Goal: Information Seeking & Learning: Learn about a topic

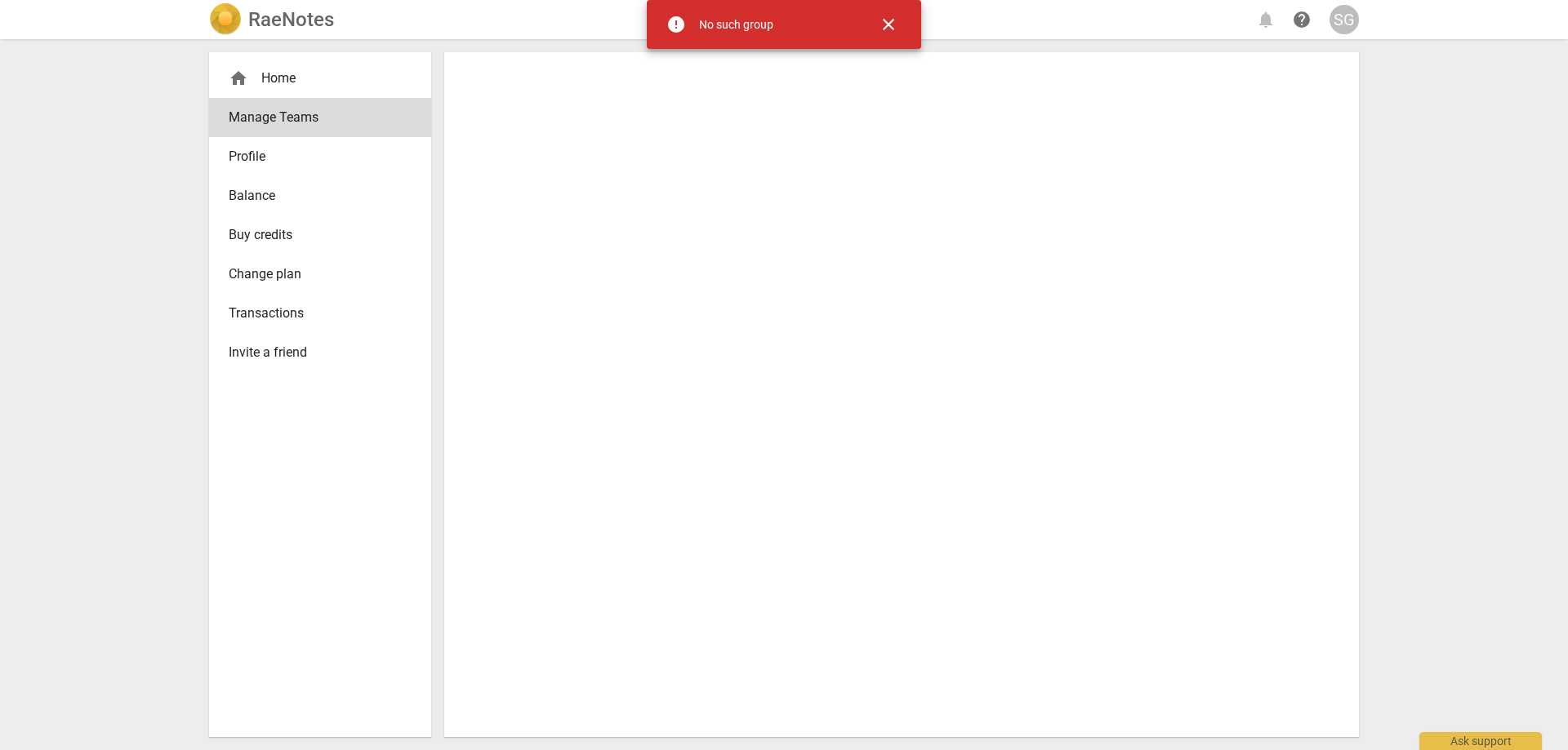
click at [894, 22] on span "close" at bounding box center [888, 24] width 20 height 20
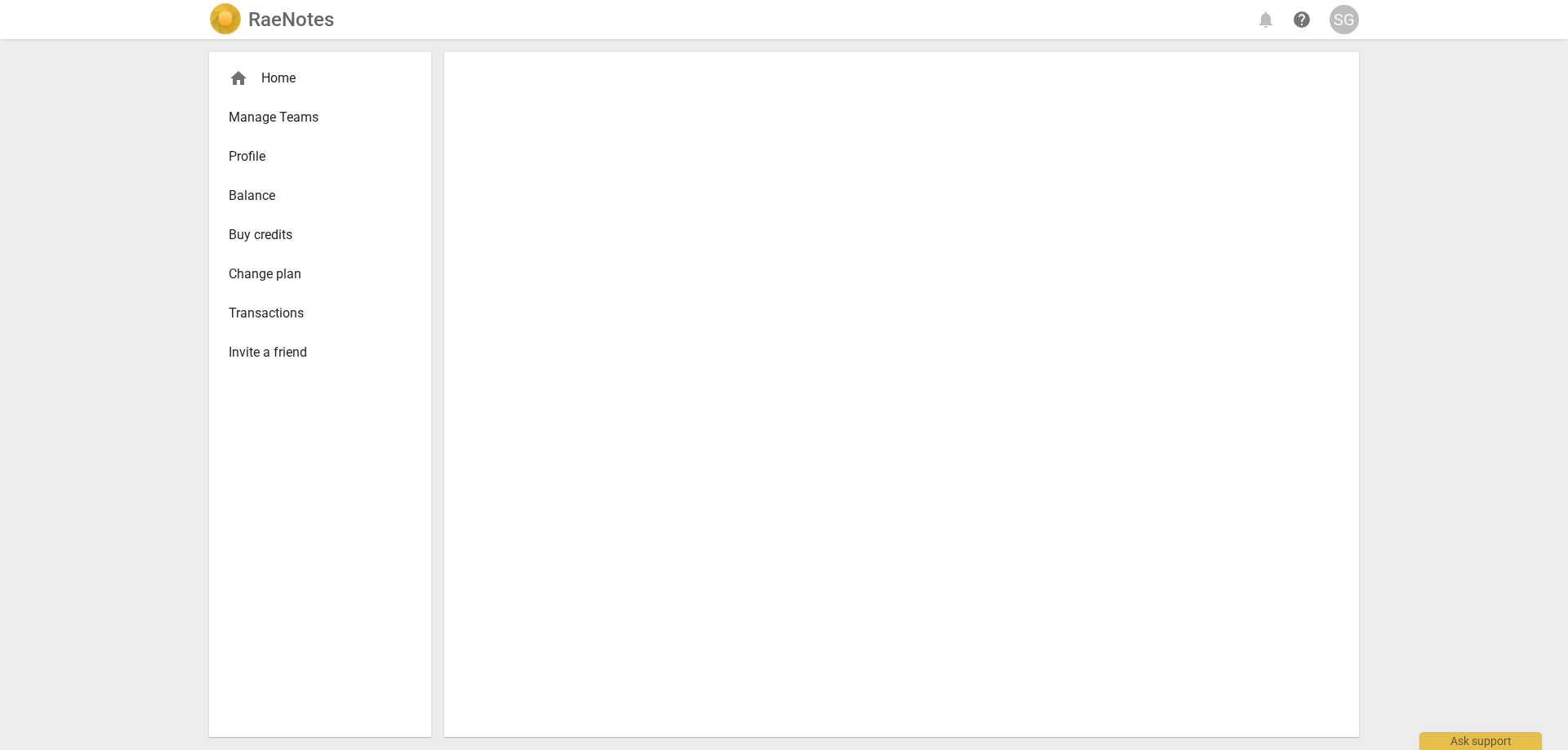
click at [298, 117] on span "Manage Teams" at bounding box center [313, 118] width 170 height 20
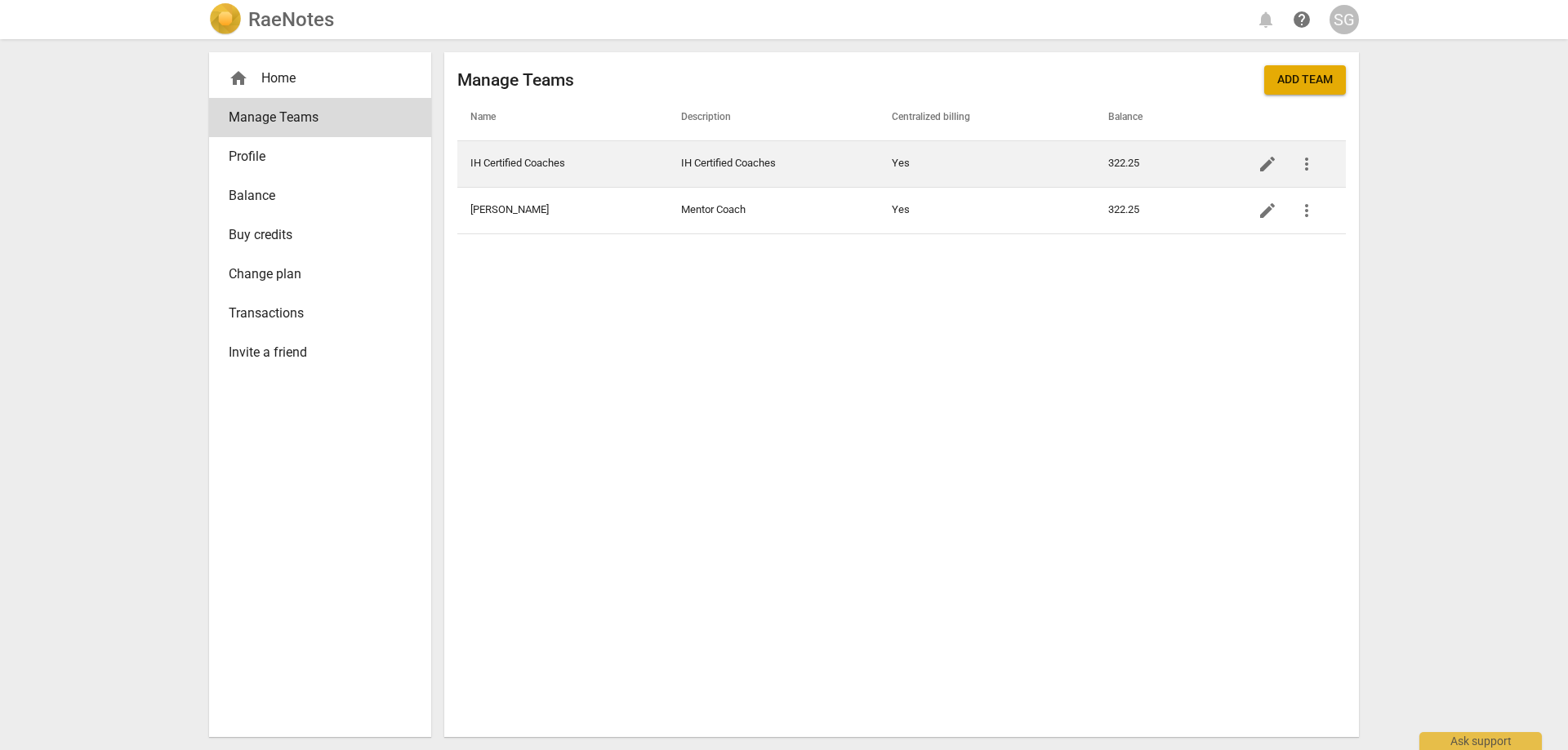
click at [961, 158] on td "Yes" at bounding box center [987, 164] width 216 height 47
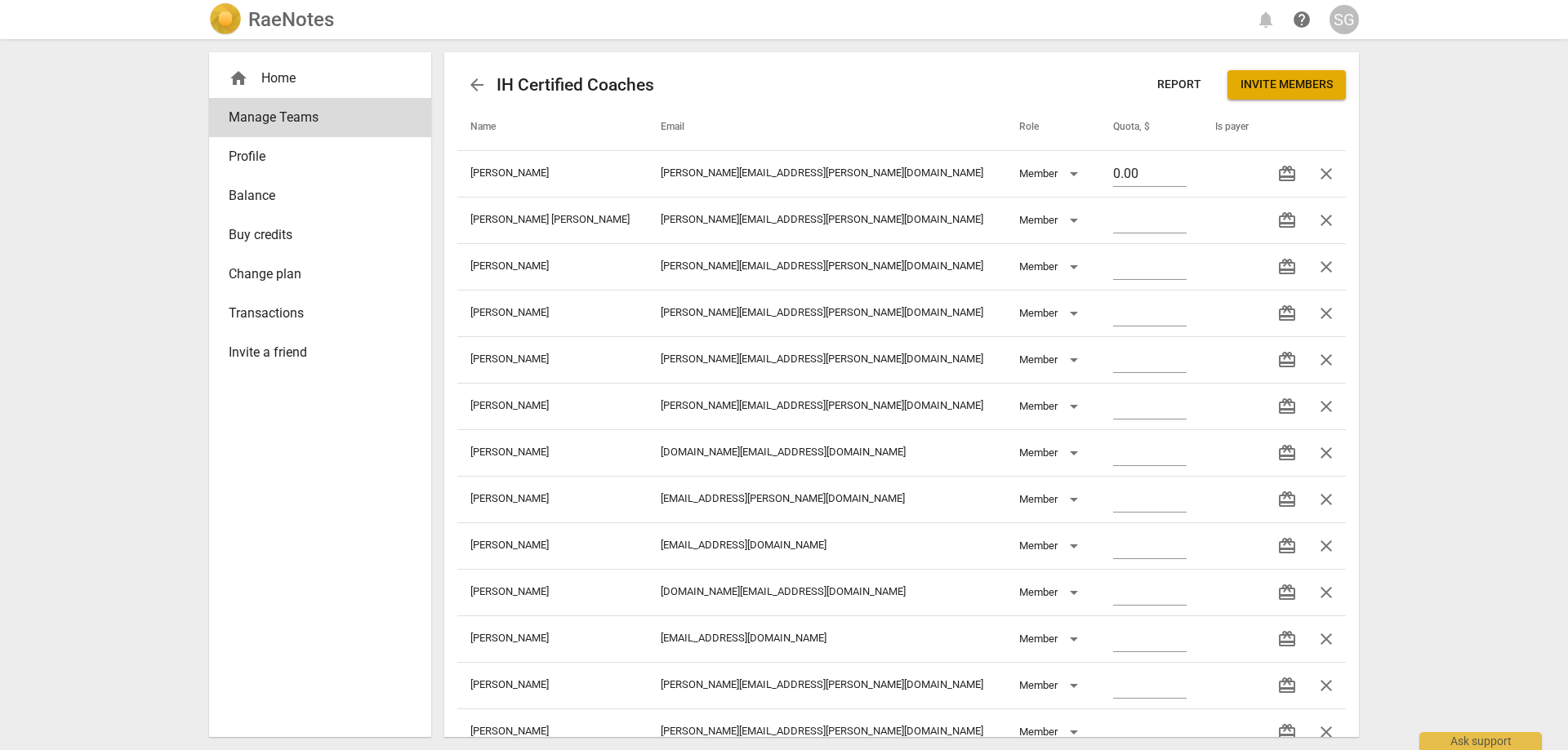
click at [788, 82] on div "arrow_back IH Certified Coaches Report Invite members" at bounding box center [901, 85] width 888 height 39
click at [285, 77] on div "home Home" at bounding box center [313, 78] width 170 height 20
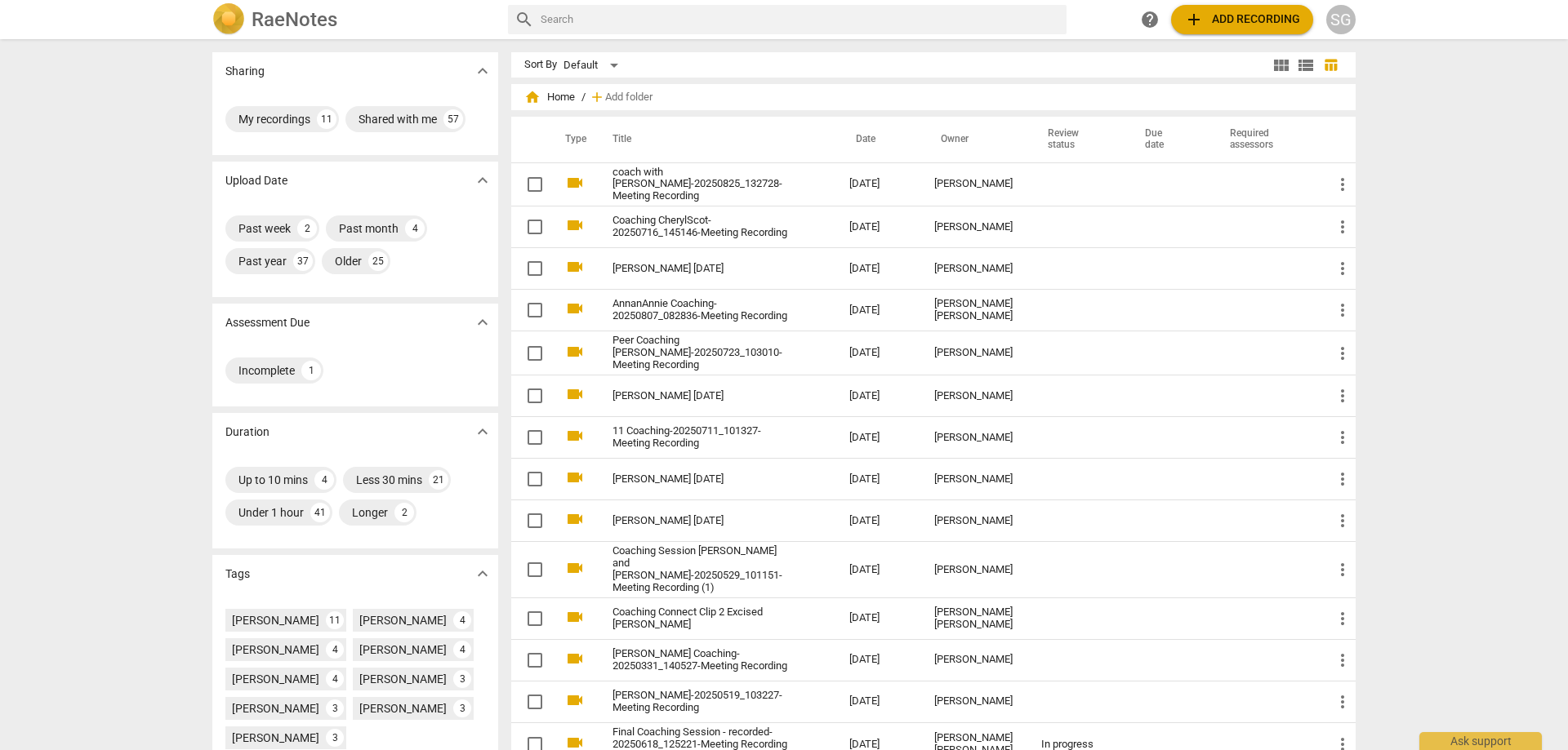
click at [1406, 132] on div "Sharing expand_more My recordings 11 Shared with me 57 Upload Date expand_more …" at bounding box center [784, 396] width 1568 height 710
click at [1397, 140] on div "Sharing expand_more My recordings 11 Shared with me 57 Upload Date expand_more …" at bounding box center [784, 396] width 1568 height 710
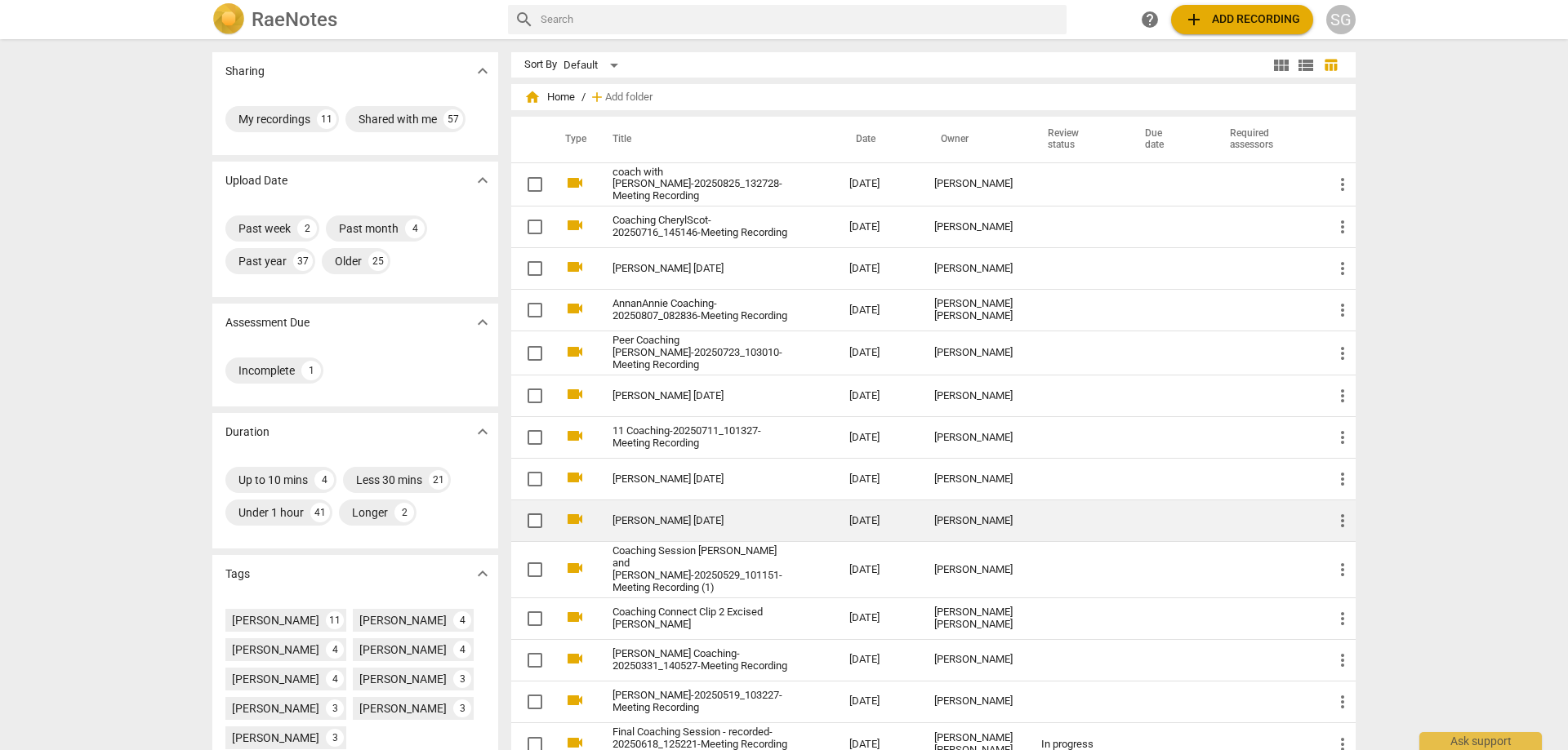
click at [885, 529] on td "[DATE]" at bounding box center [878, 521] width 85 height 42
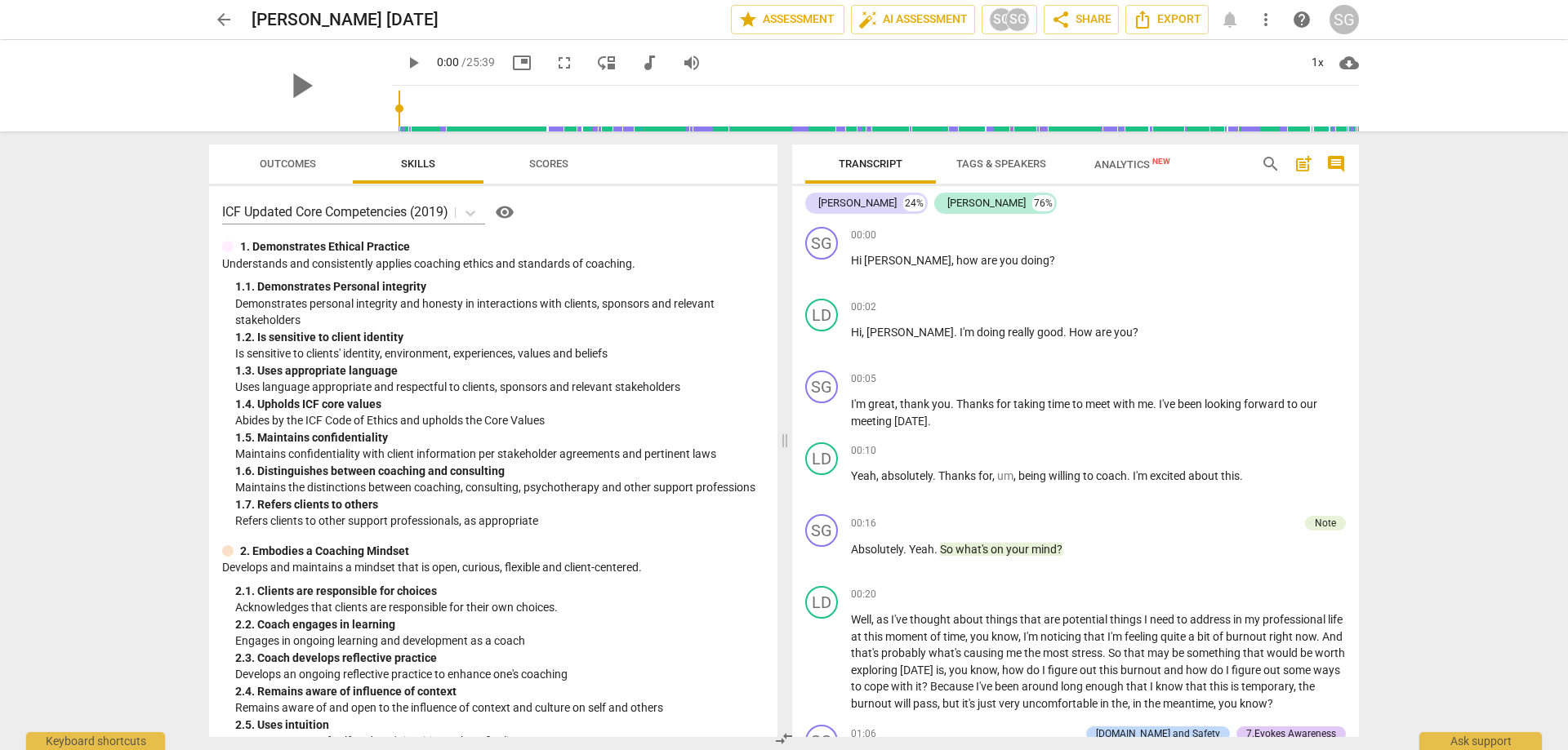
click at [223, 19] on span "arrow_back" at bounding box center [223, 20] width 20 height 20
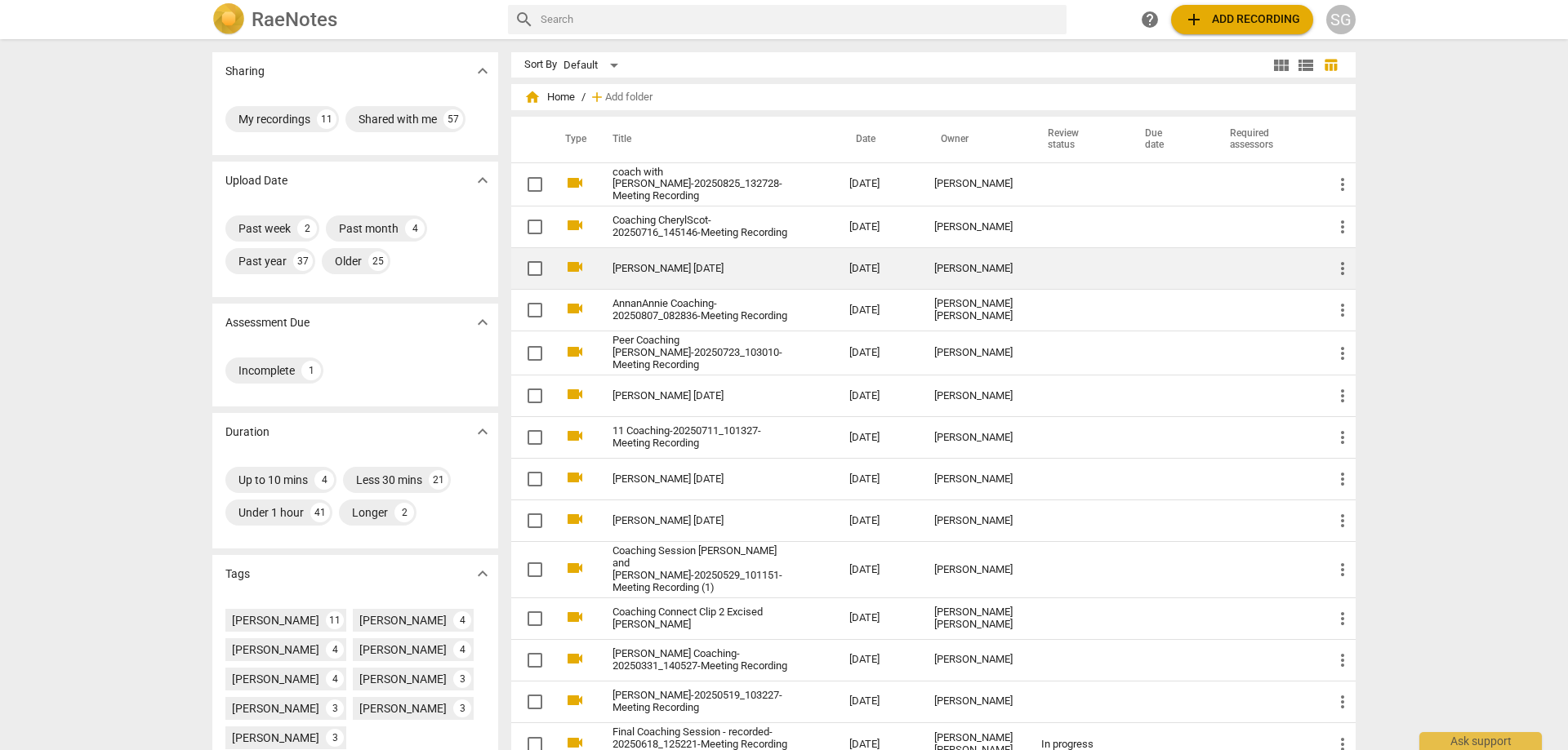
click at [697, 273] on link "[PERSON_NAME] [DATE]" at bounding box center [701, 269] width 178 height 13
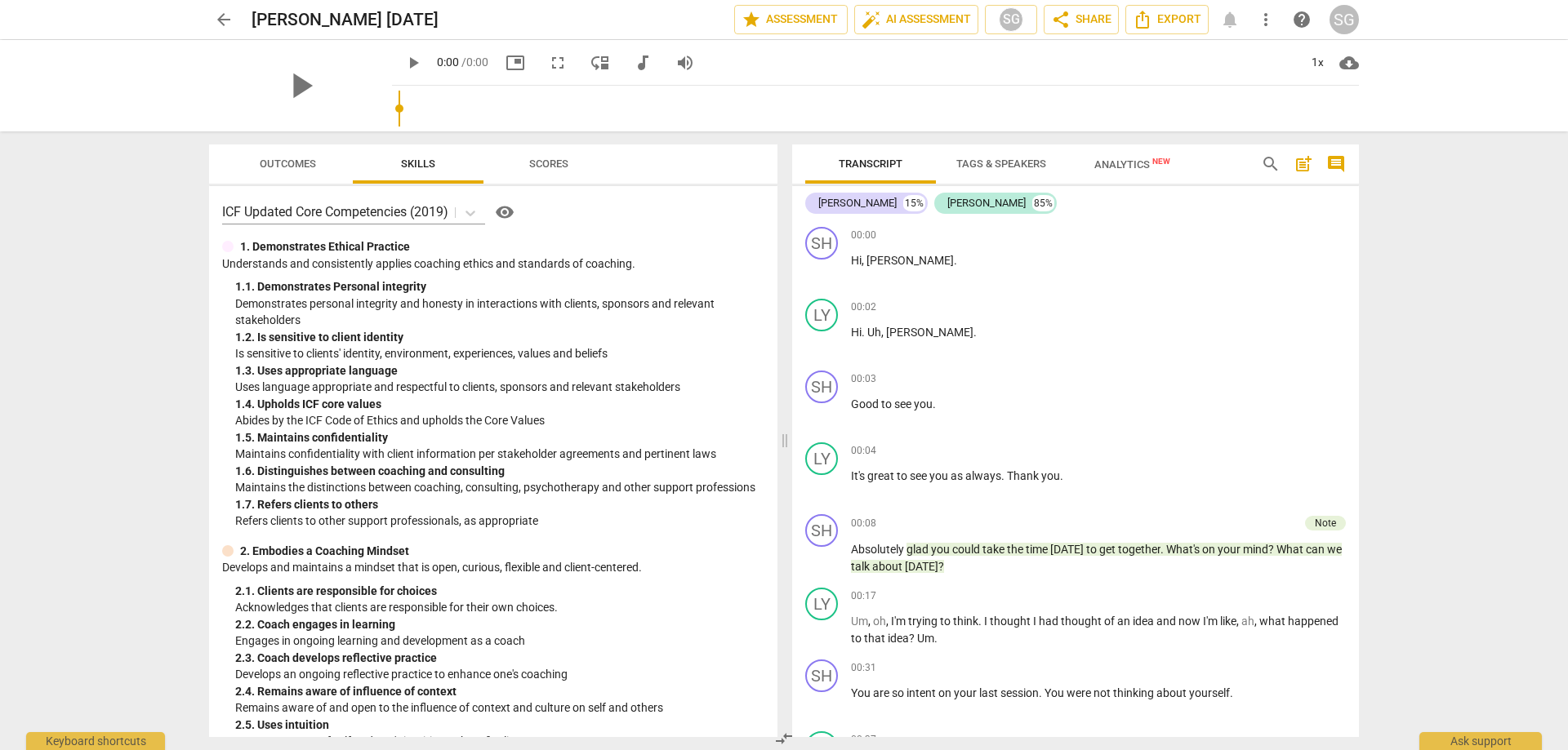
click at [1404, 221] on div "arrow_back [PERSON_NAME] [DATE] edit star Assessment auto_fix_high AI Assessmen…" at bounding box center [784, 375] width 1568 height 750
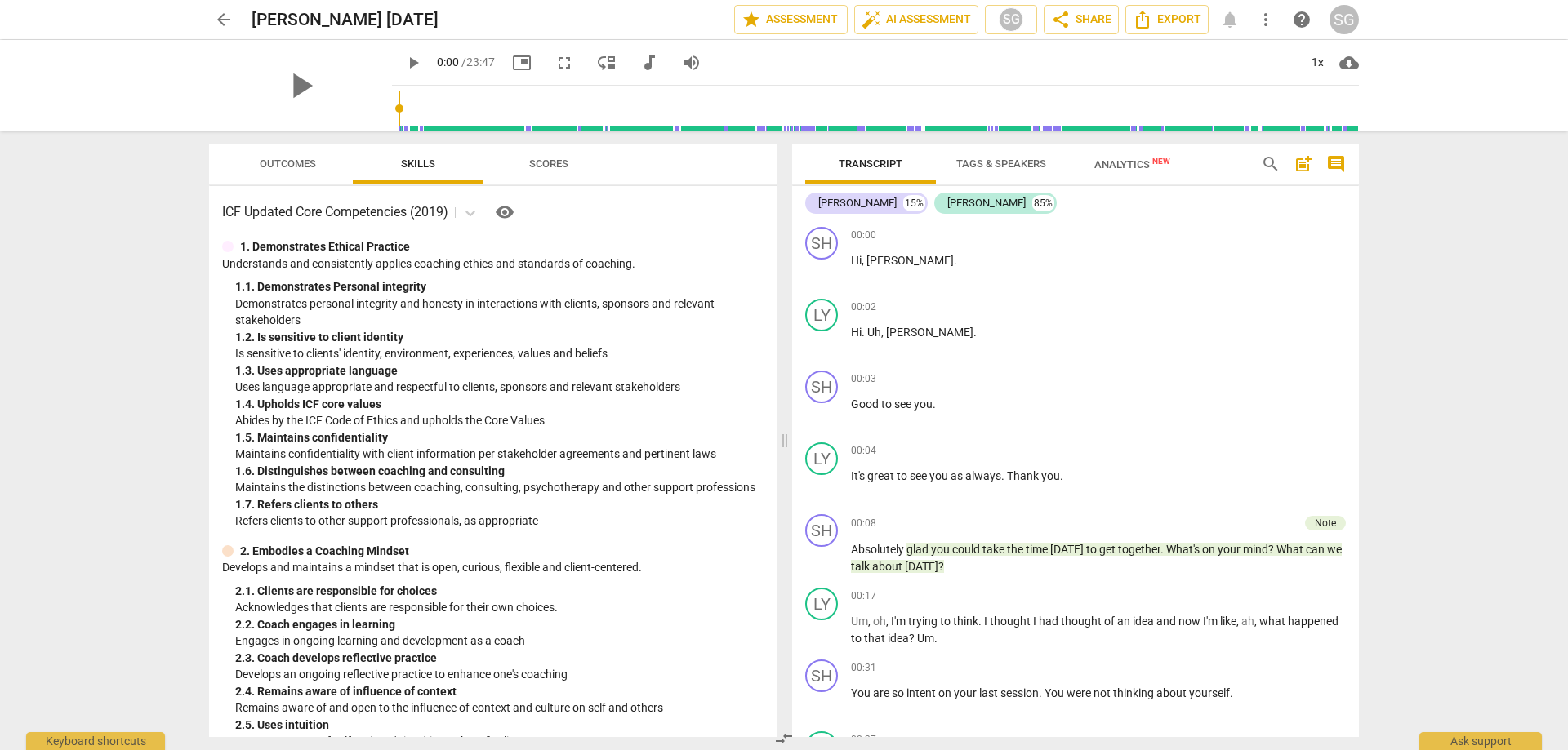
click at [1423, 202] on div "arrow_back [PERSON_NAME] [DATE] edit star Assessment auto_fix_high AI Assessmen…" at bounding box center [784, 375] width 1568 height 750
click at [1410, 254] on div "arrow_back [PERSON_NAME] [DATE] edit star Assessment auto_fix_high AI Assessmen…" at bounding box center [784, 375] width 1568 height 750
click at [1399, 233] on div "arrow_back [PERSON_NAME] [DATE] edit star Assessment auto_fix_high AI Assessmen…" at bounding box center [784, 375] width 1568 height 750
click at [1410, 240] on div "arrow_back [PERSON_NAME] [DATE] edit star Assessment auto_fix_high AI Assessmen…" at bounding box center [784, 375] width 1568 height 750
click at [1393, 243] on div "arrow_back [PERSON_NAME] [DATE] edit star Assessment auto_fix_high AI Assessmen…" at bounding box center [784, 375] width 1568 height 750
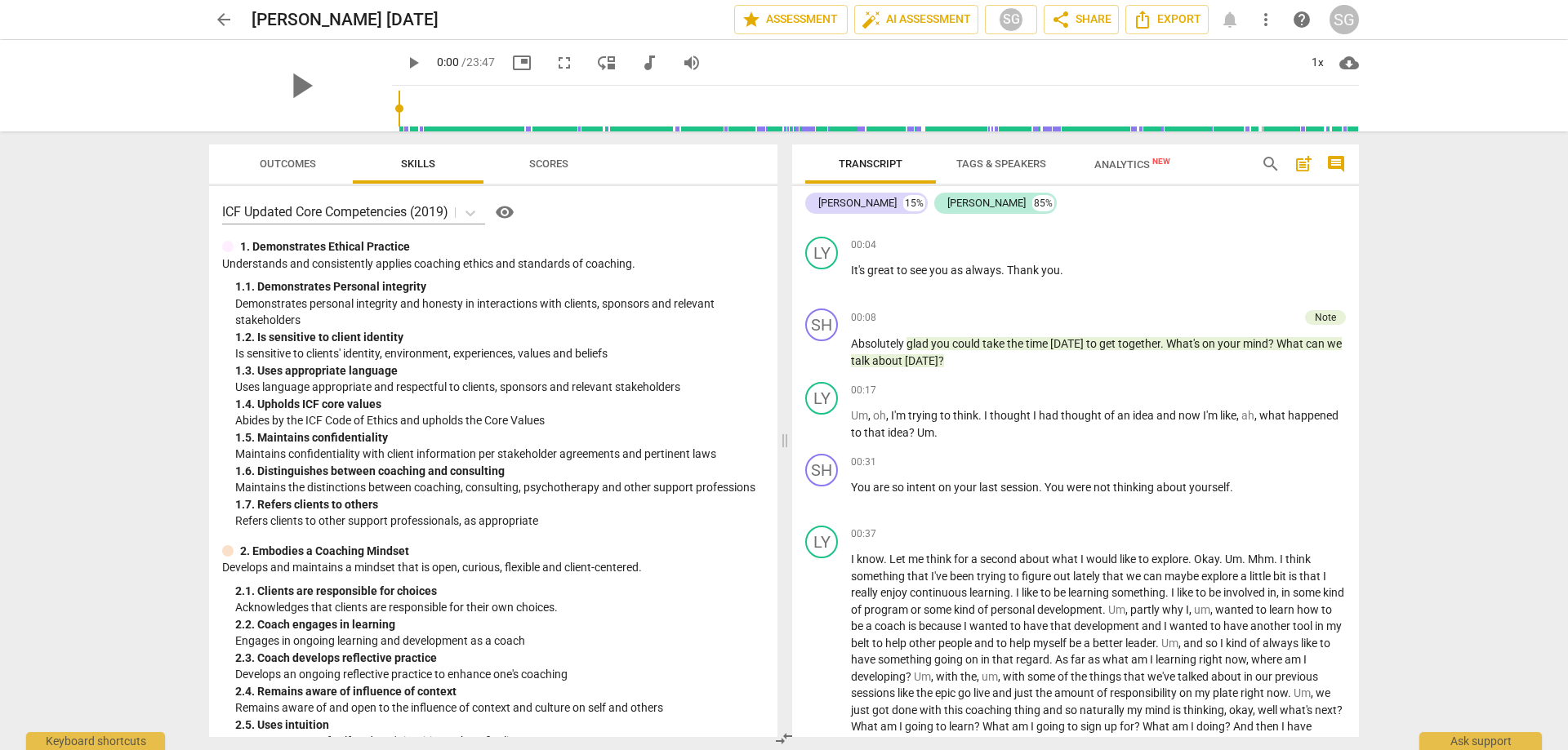
scroll to position [218, 0]
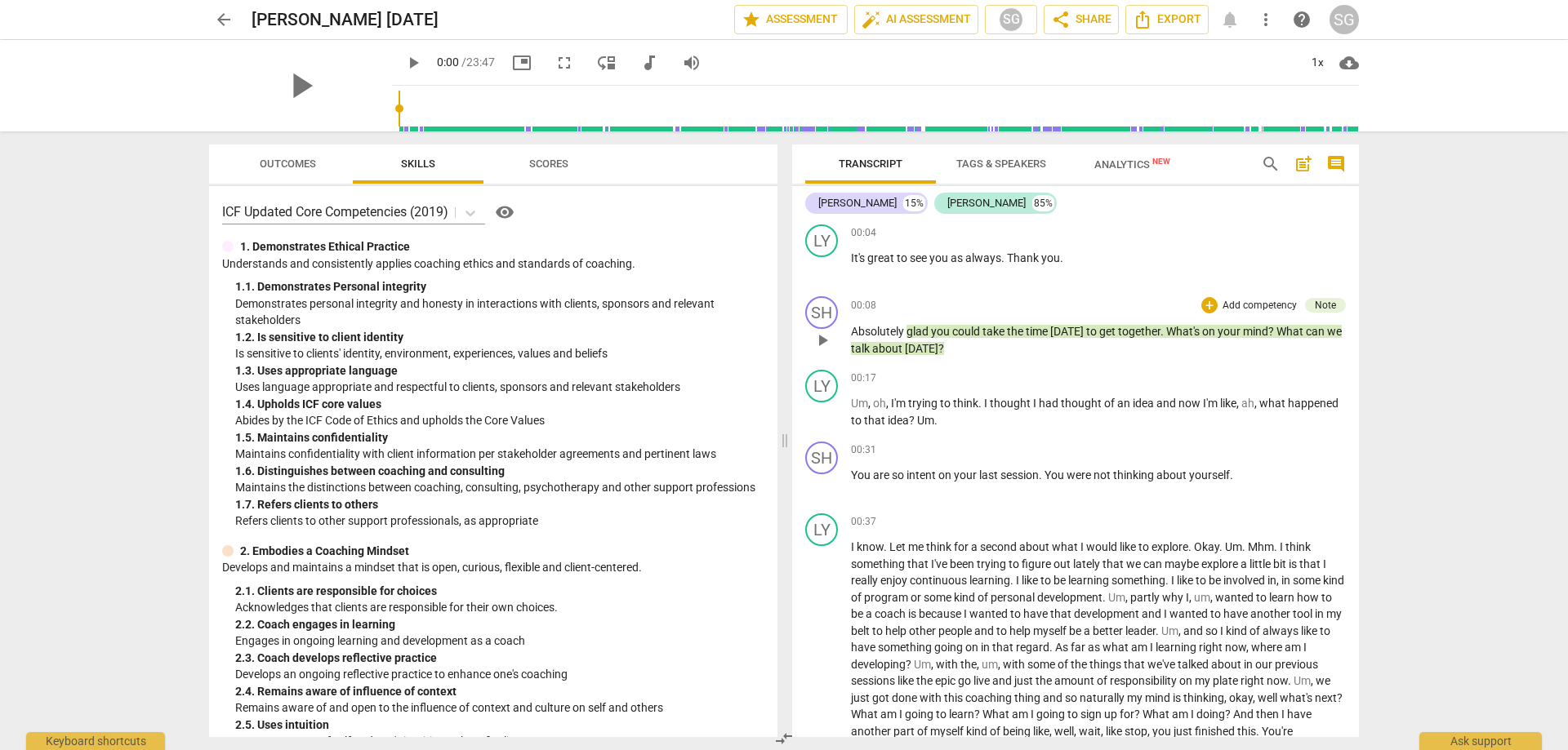
click at [1322, 301] on div "Note" at bounding box center [1325, 305] width 21 height 15
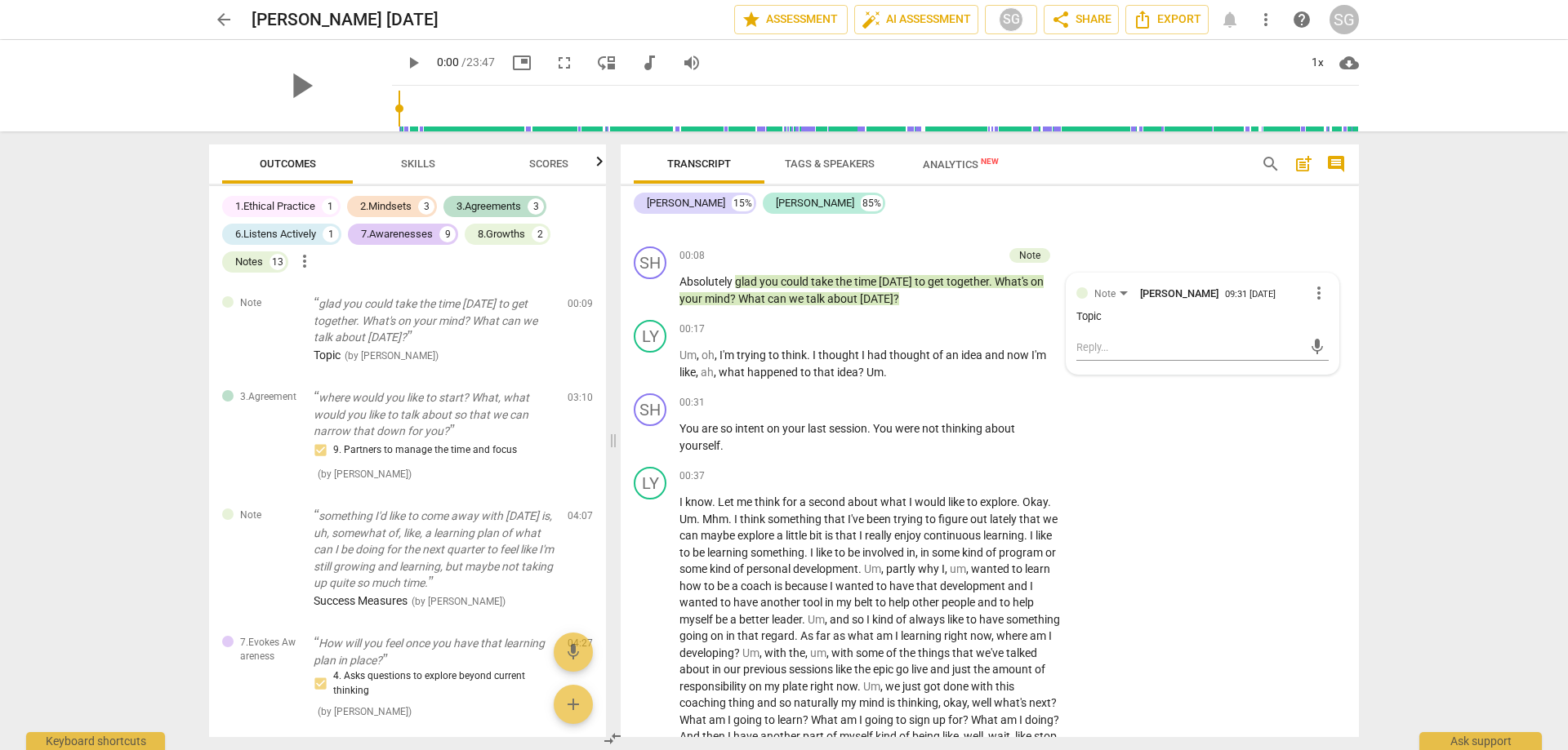
scroll to position [280, 0]
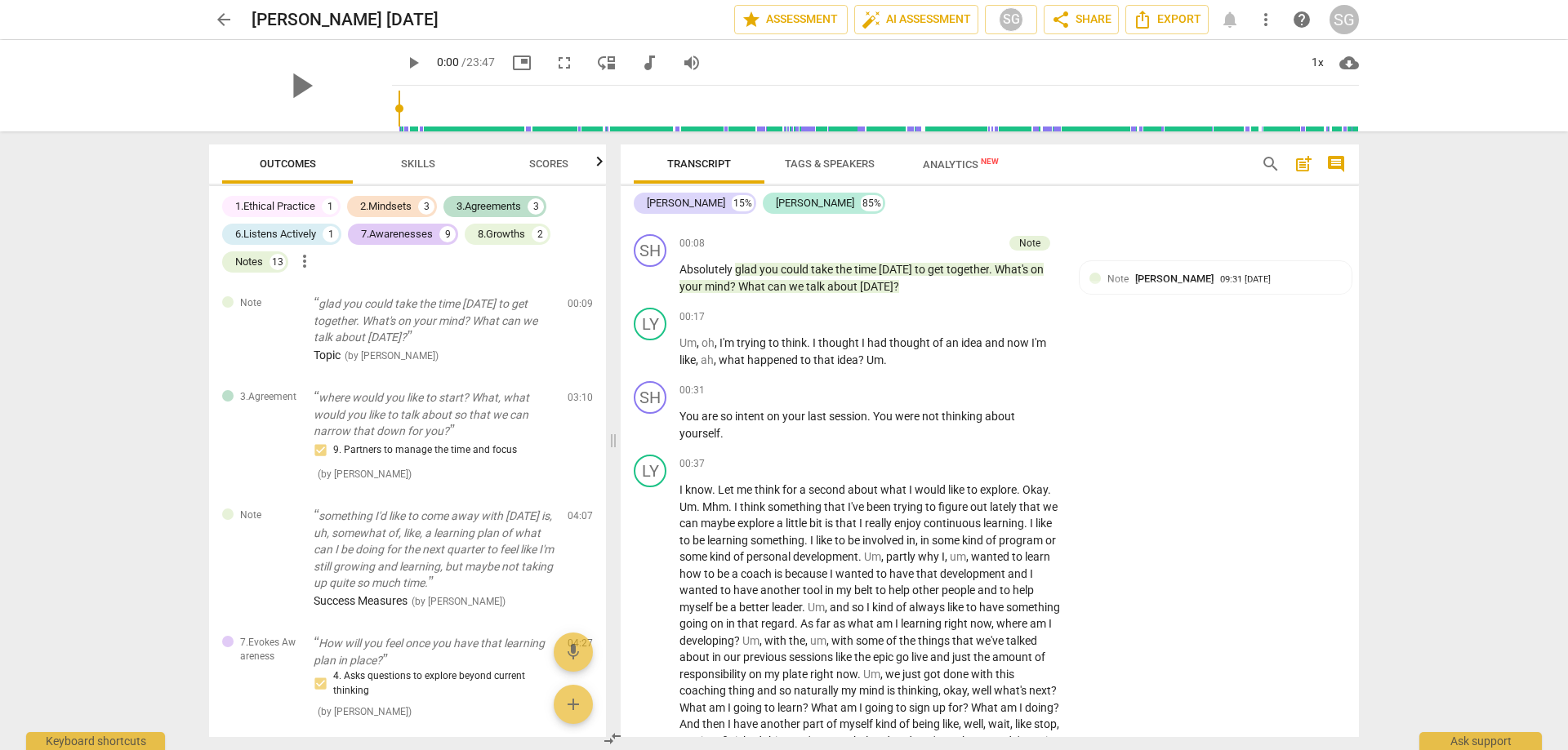
click at [1358, 257] on div "Transcript Tags & Speakers Analytics New search post_add comment [PERSON_NAME] …" at bounding box center [993, 441] width 758 height 619
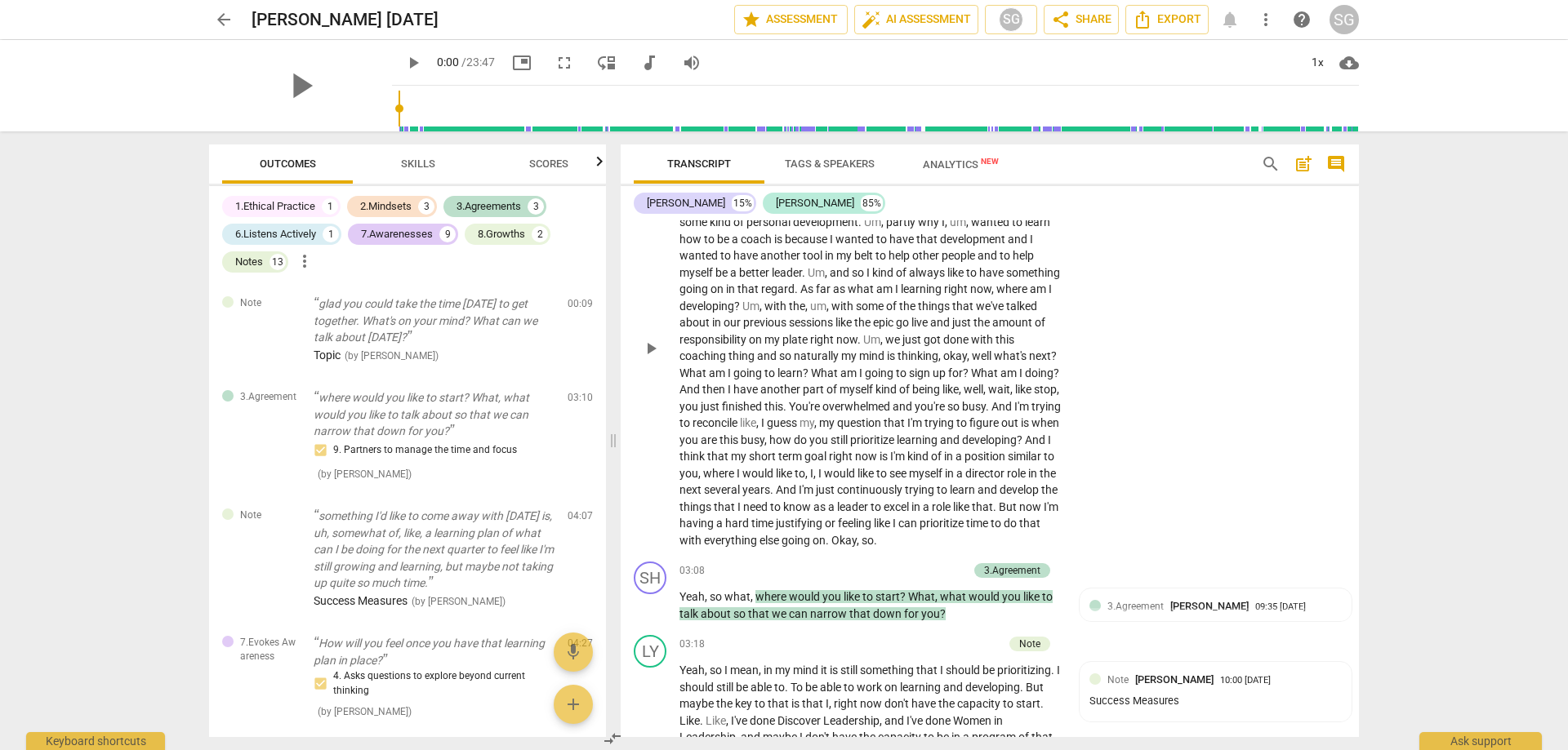
scroll to position [629, 0]
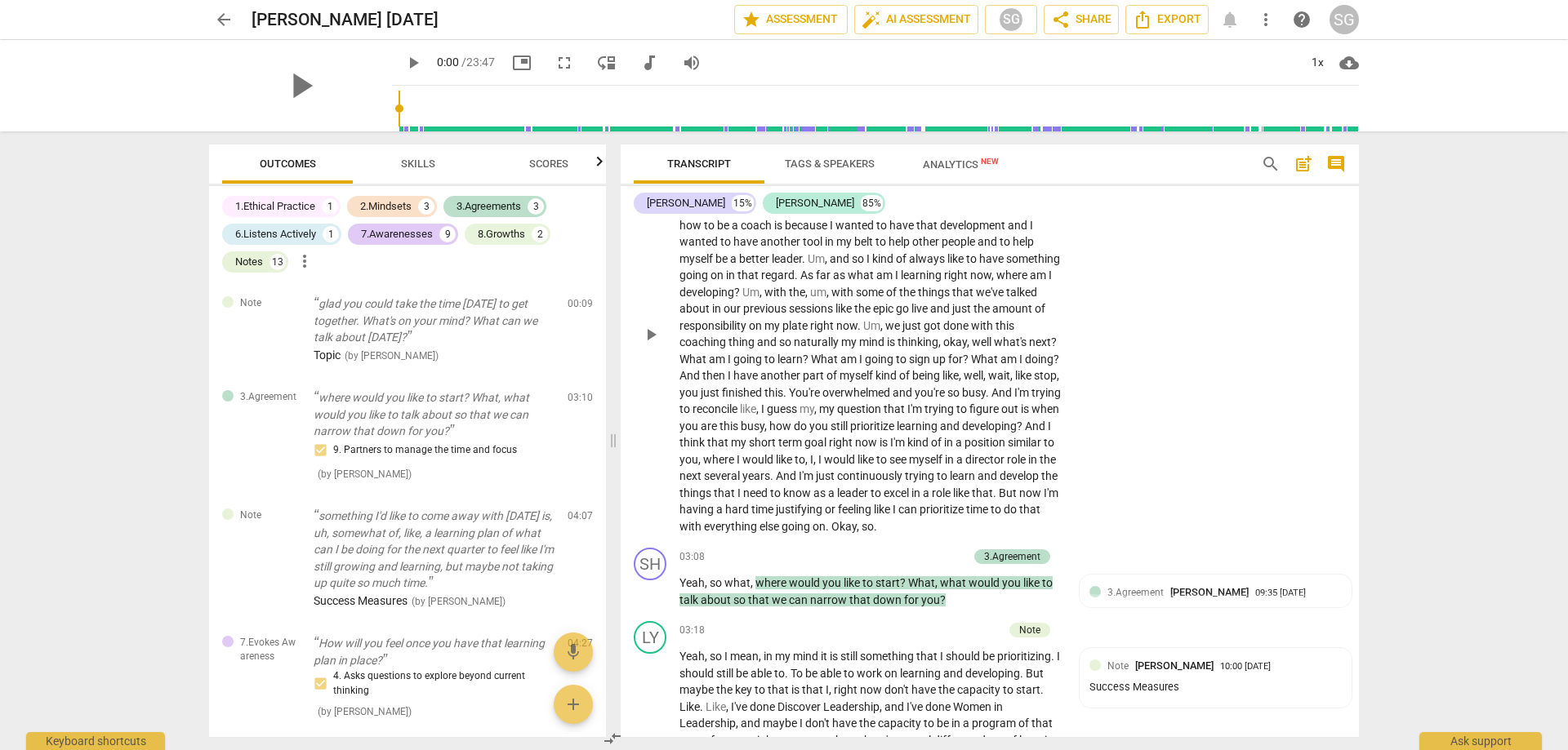
click at [993, 499] on span "." at bounding box center [996, 493] width 6 height 13
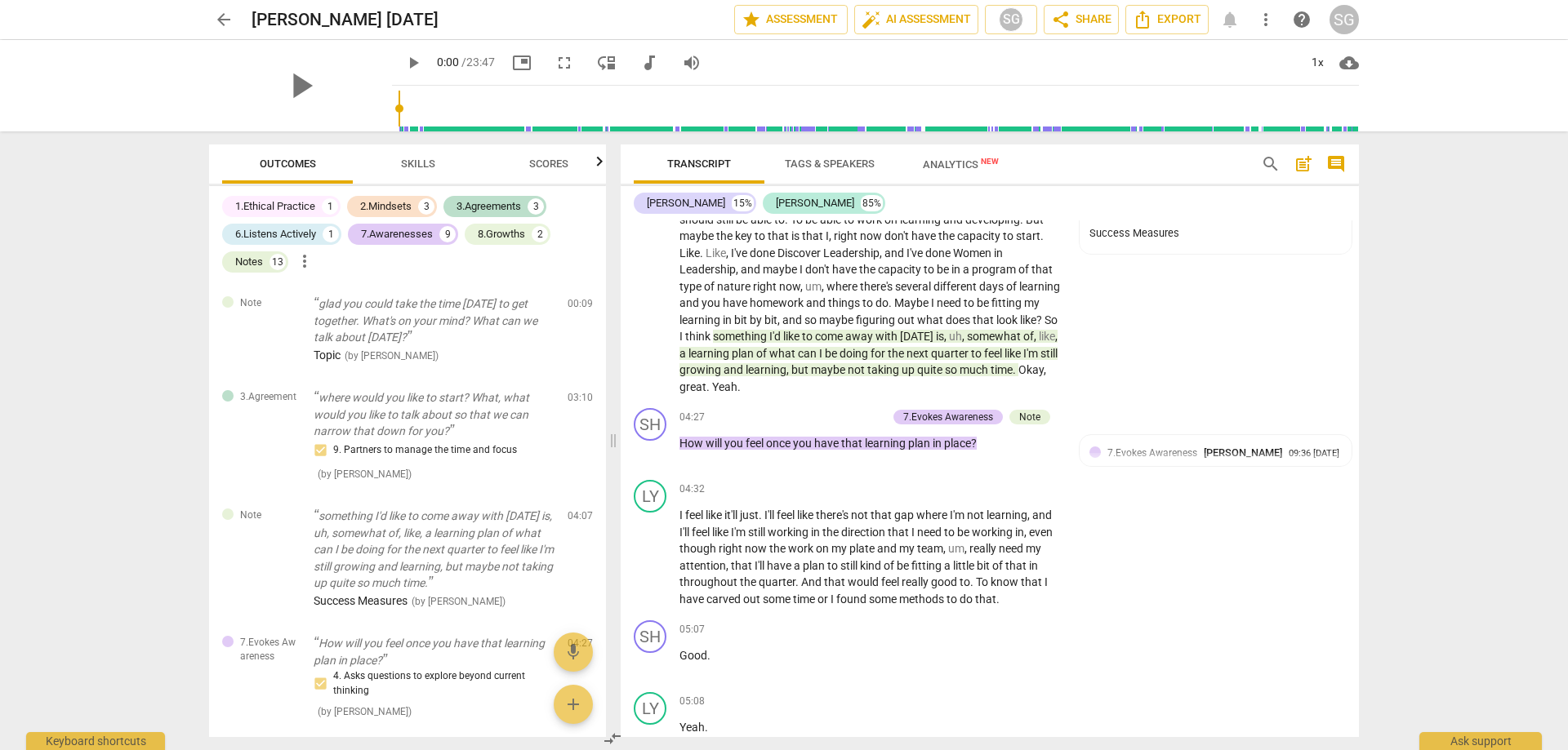
scroll to position [1056, 0]
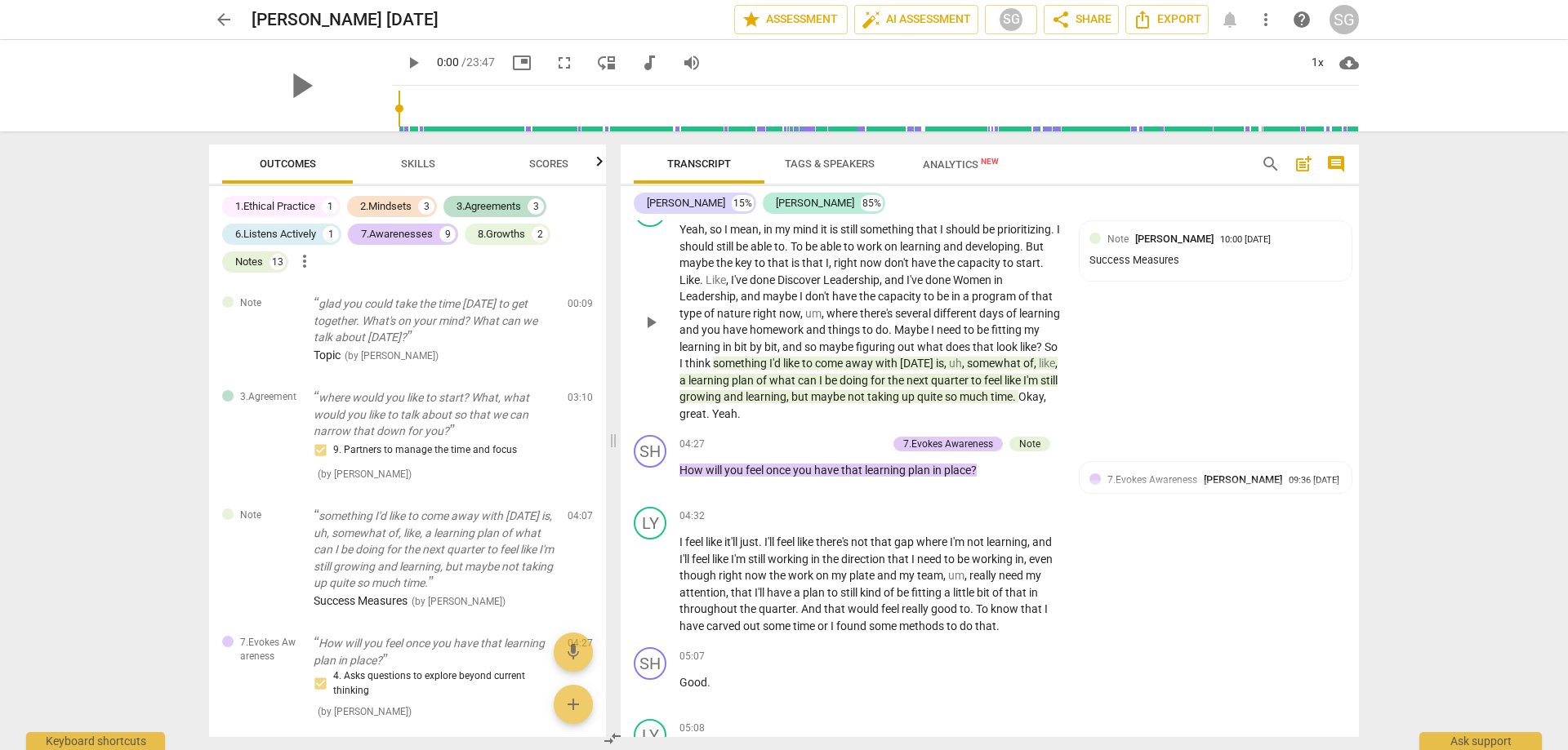
click at [1091, 405] on div "LY play_arrow pause 03:18 + Add competency Note keyboard_arrow_right Yeah , so …" at bounding box center [989, 308] width 738 height 241
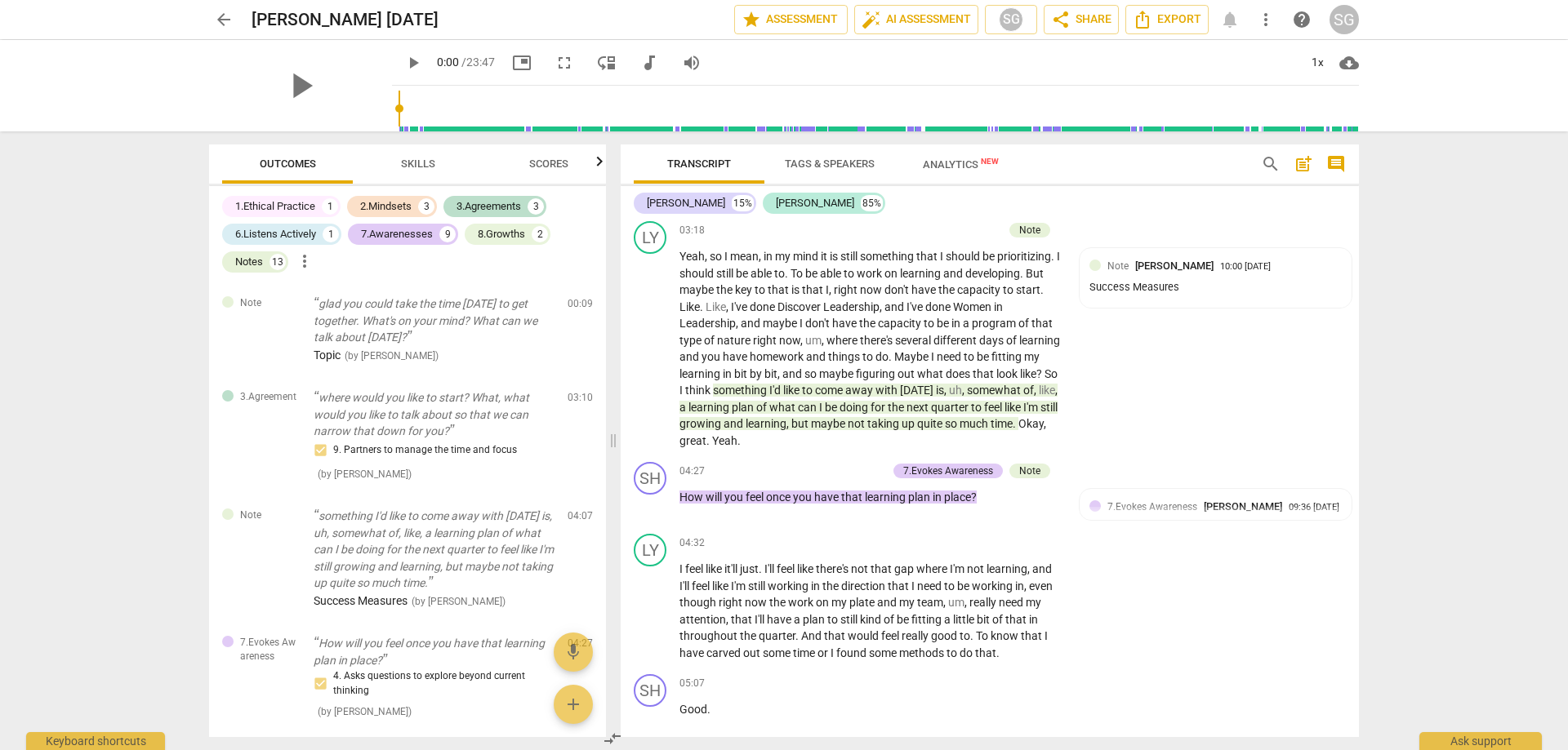
click at [1392, 347] on div "arrow_back [PERSON_NAME] [DATE] edit star Assessment auto_fix_high AI Assessmen…" at bounding box center [784, 375] width 1568 height 750
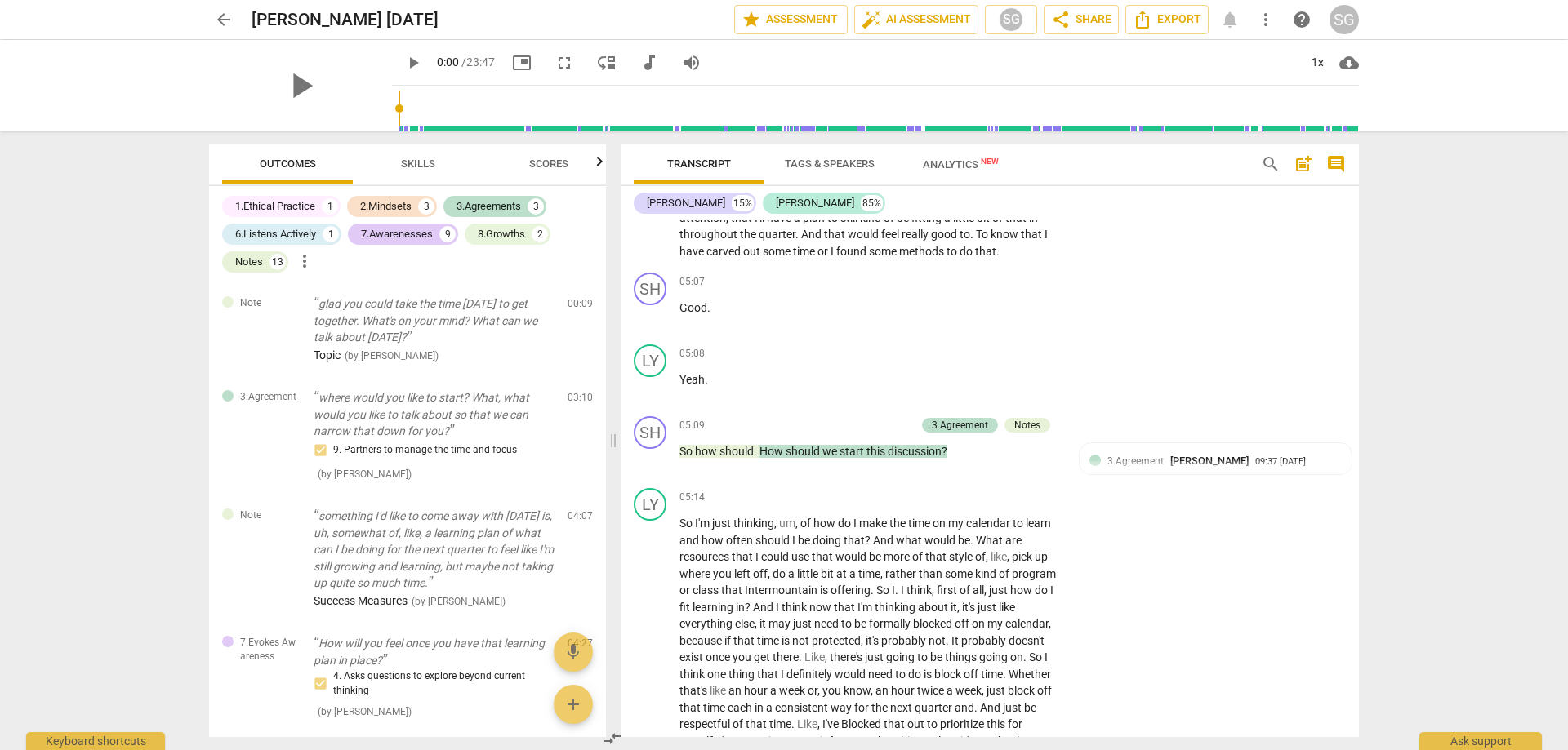
scroll to position [1591, 0]
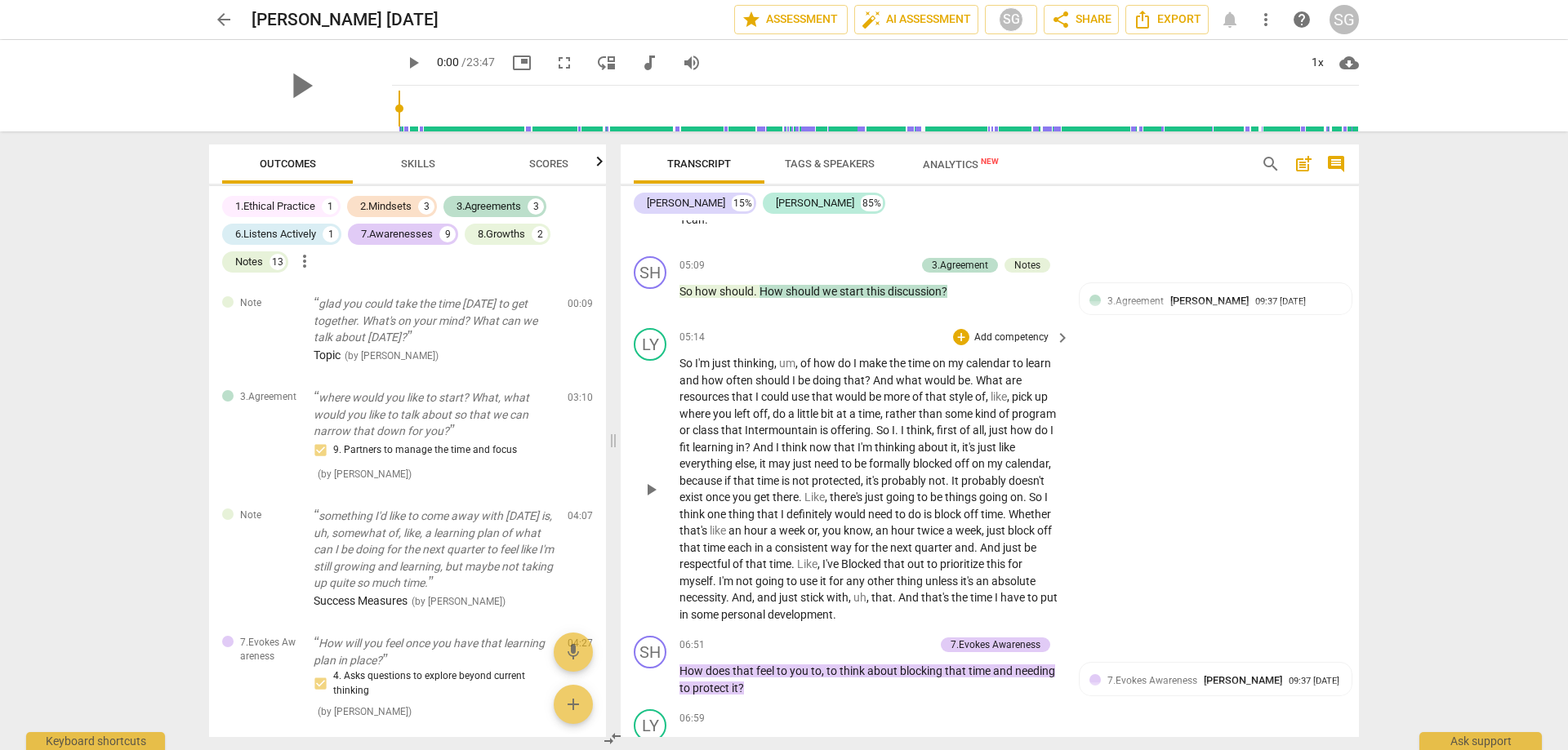
click at [1082, 387] on div "LY play_arrow pause 05:14 + Add competency keyboard_arrow_right So I'm just thi…" at bounding box center [989, 476] width 738 height 308
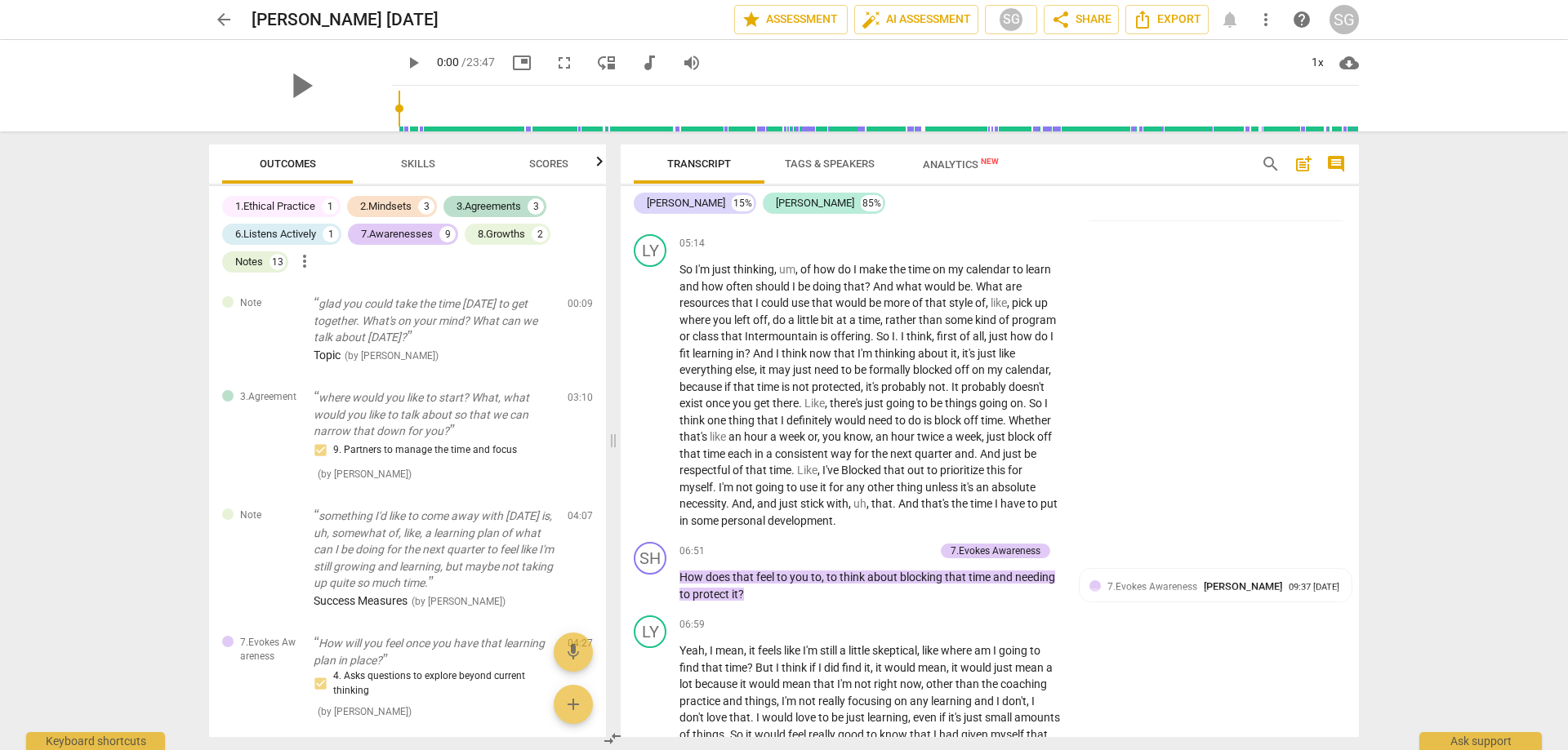
scroll to position [1698, 0]
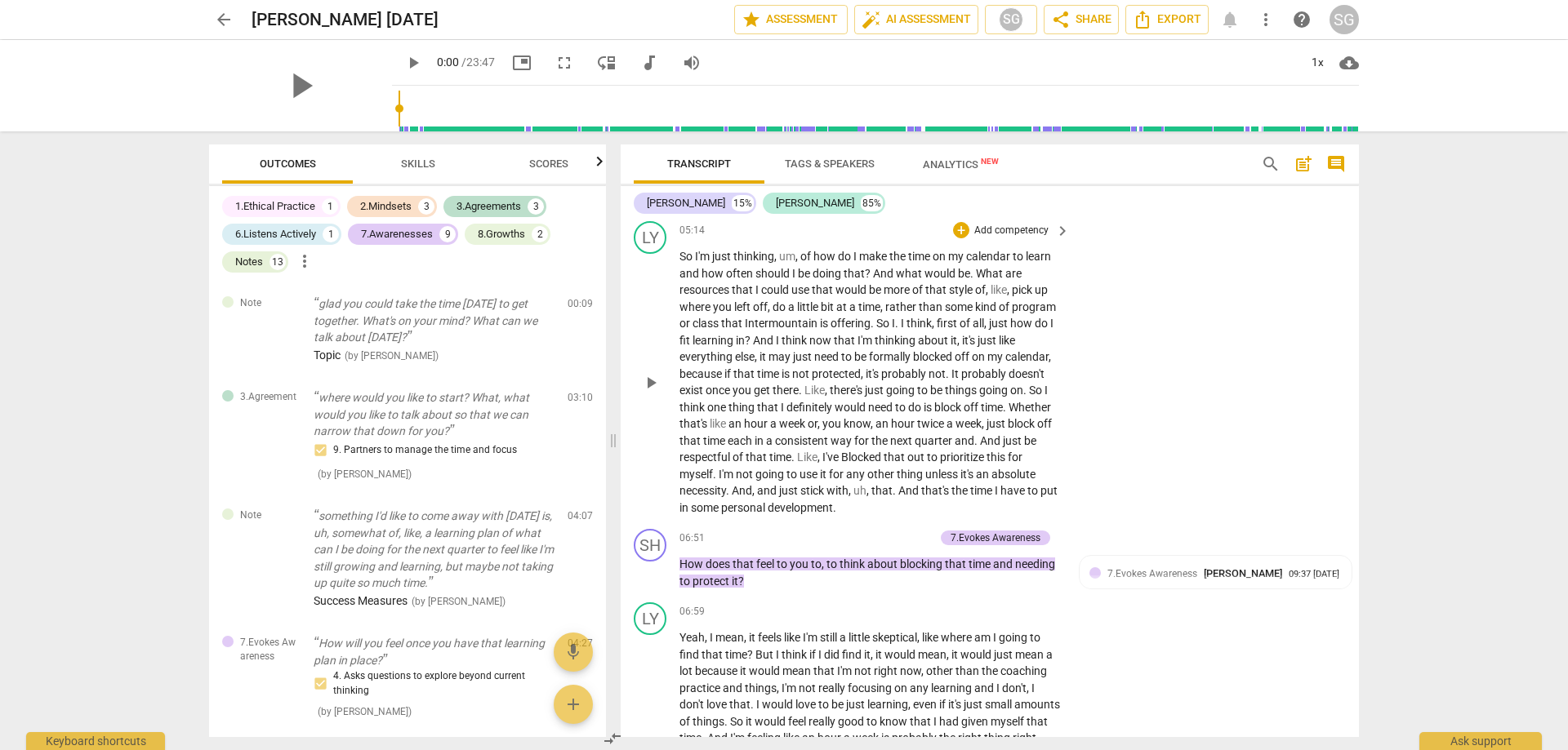
click at [755, 364] on span "else" at bounding box center [745, 356] width 20 height 13
click at [1051, 364] on span "," at bounding box center [1049, 356] width 3 height 13
click at [866, 380] on span "," at bounding box center [863, 374] width 5 height 13
click at [769, 590] on p "How does that feel to you to , to think about blocking that time and needing to…" at bounding box center [871, 572] width 382 height 33
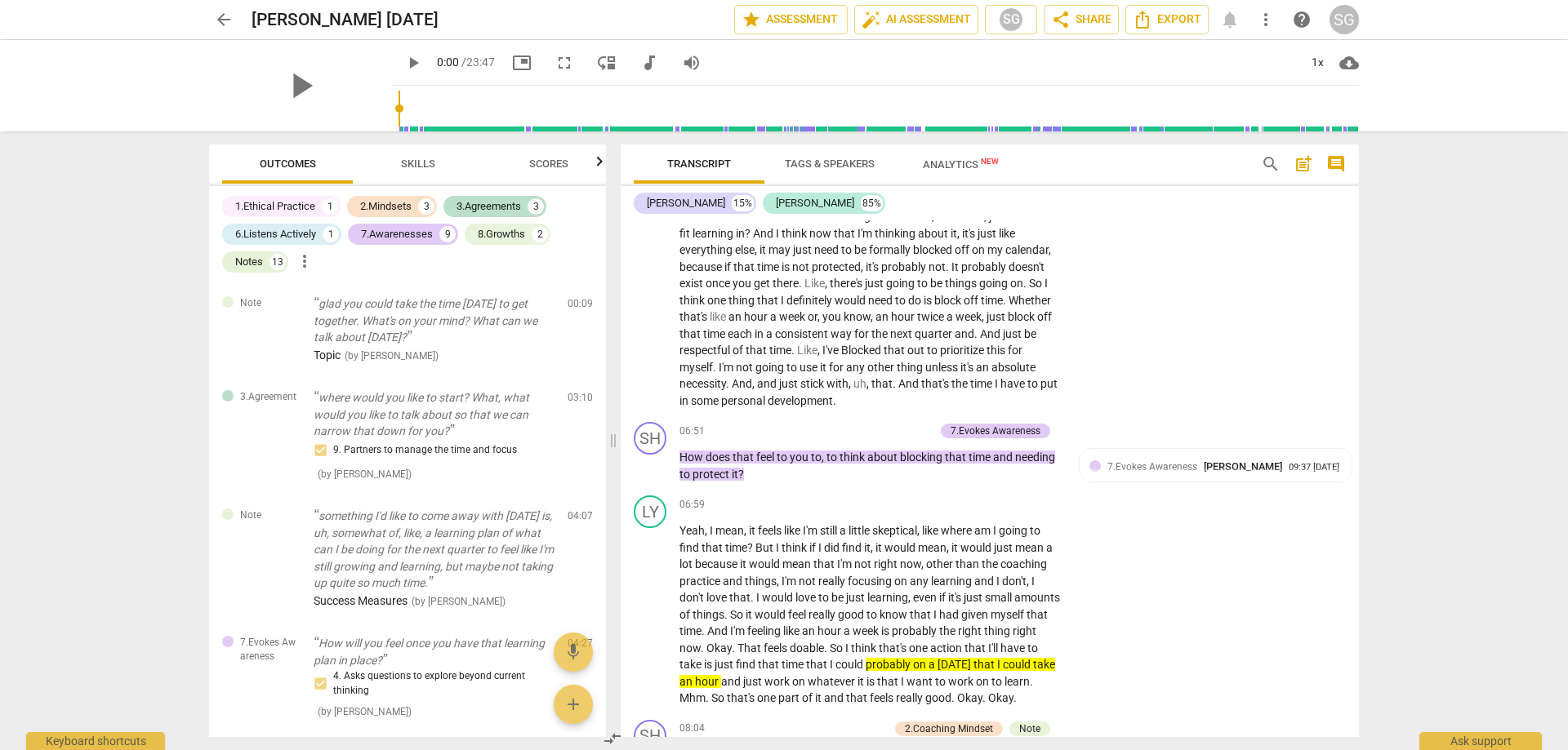
scroll to position [1845, 0]
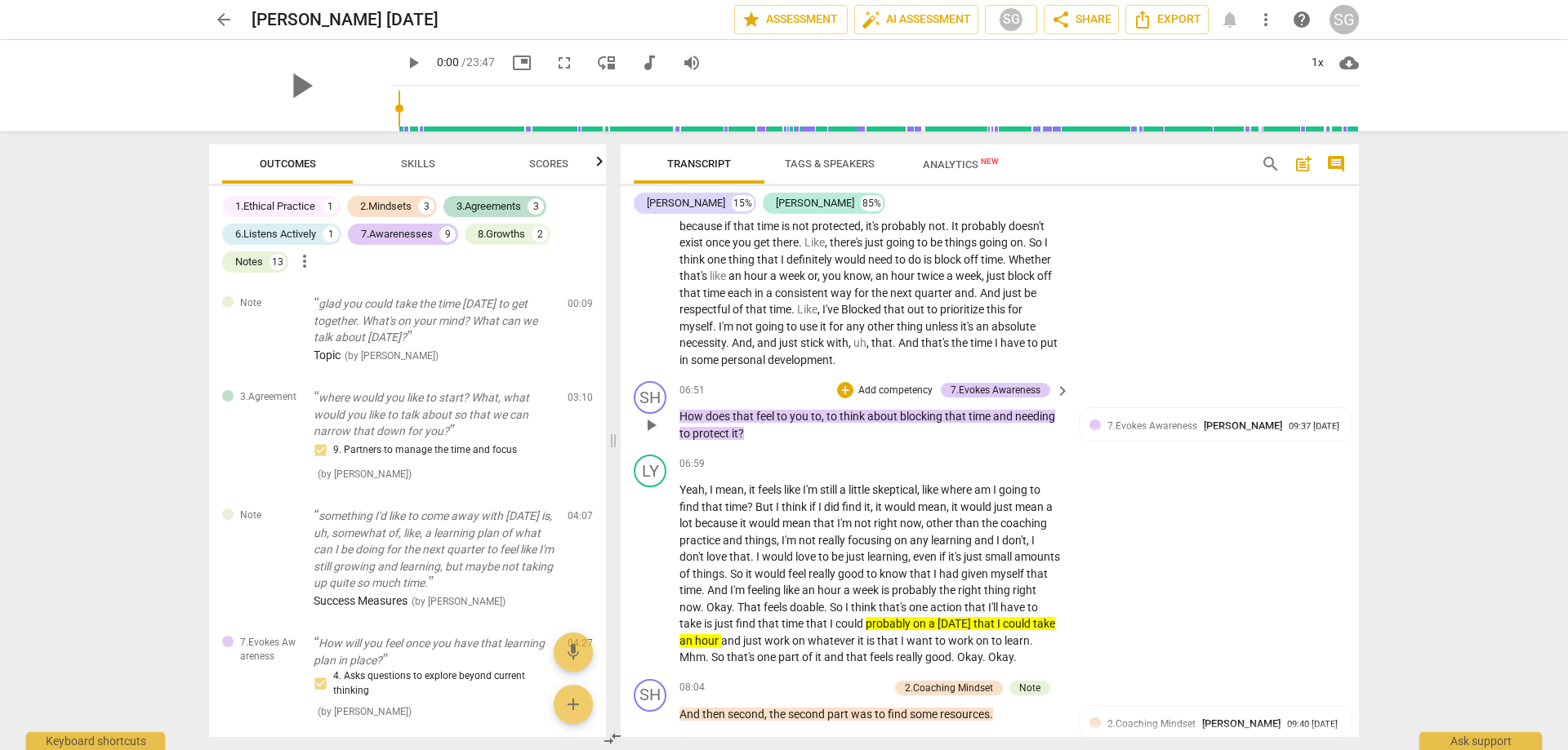
click at [781, 442] on p "How does that feel to you to , to think about blocking that time and needing to…" at bounding box center [871, 425] width 382 height 33
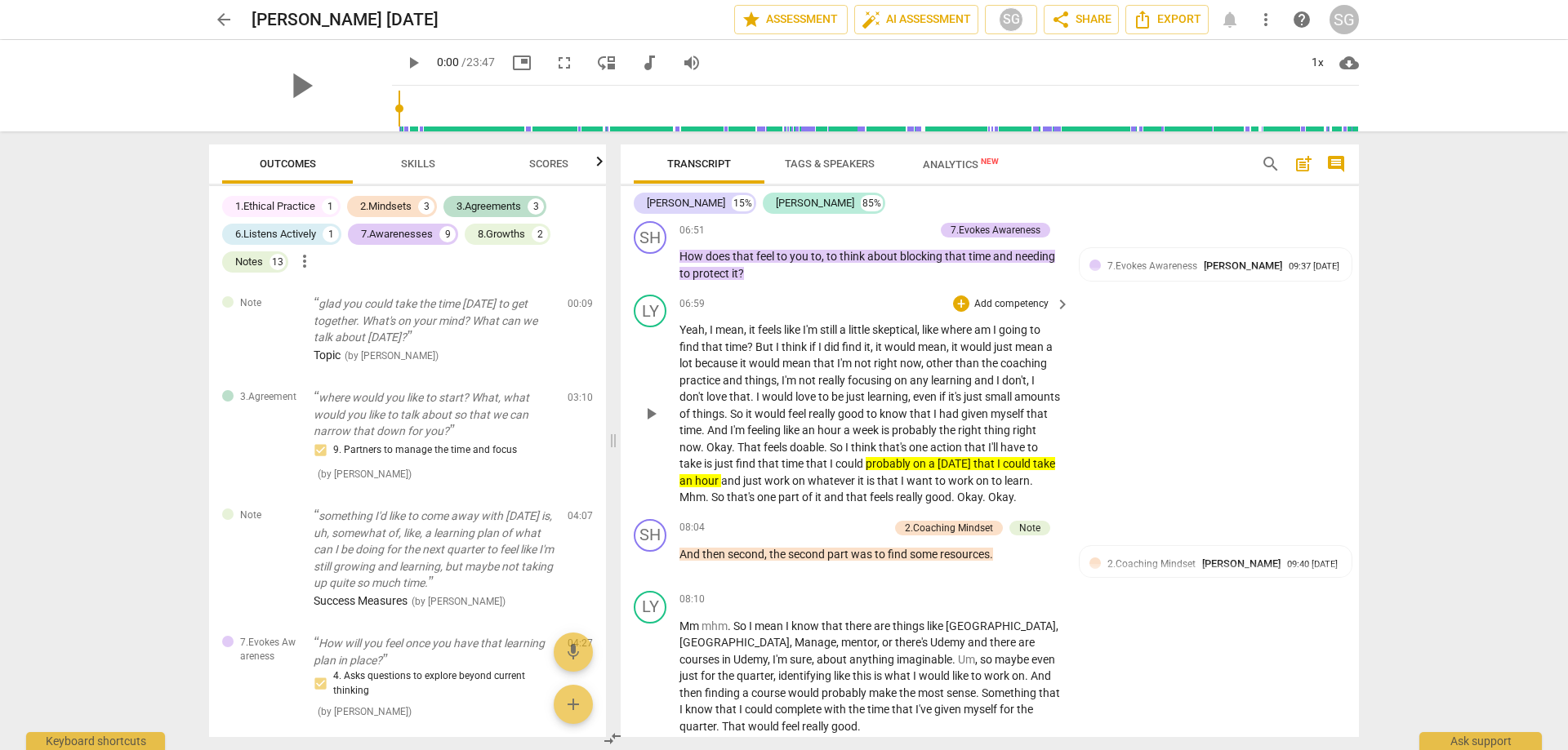
scroll to position [2019, 0]
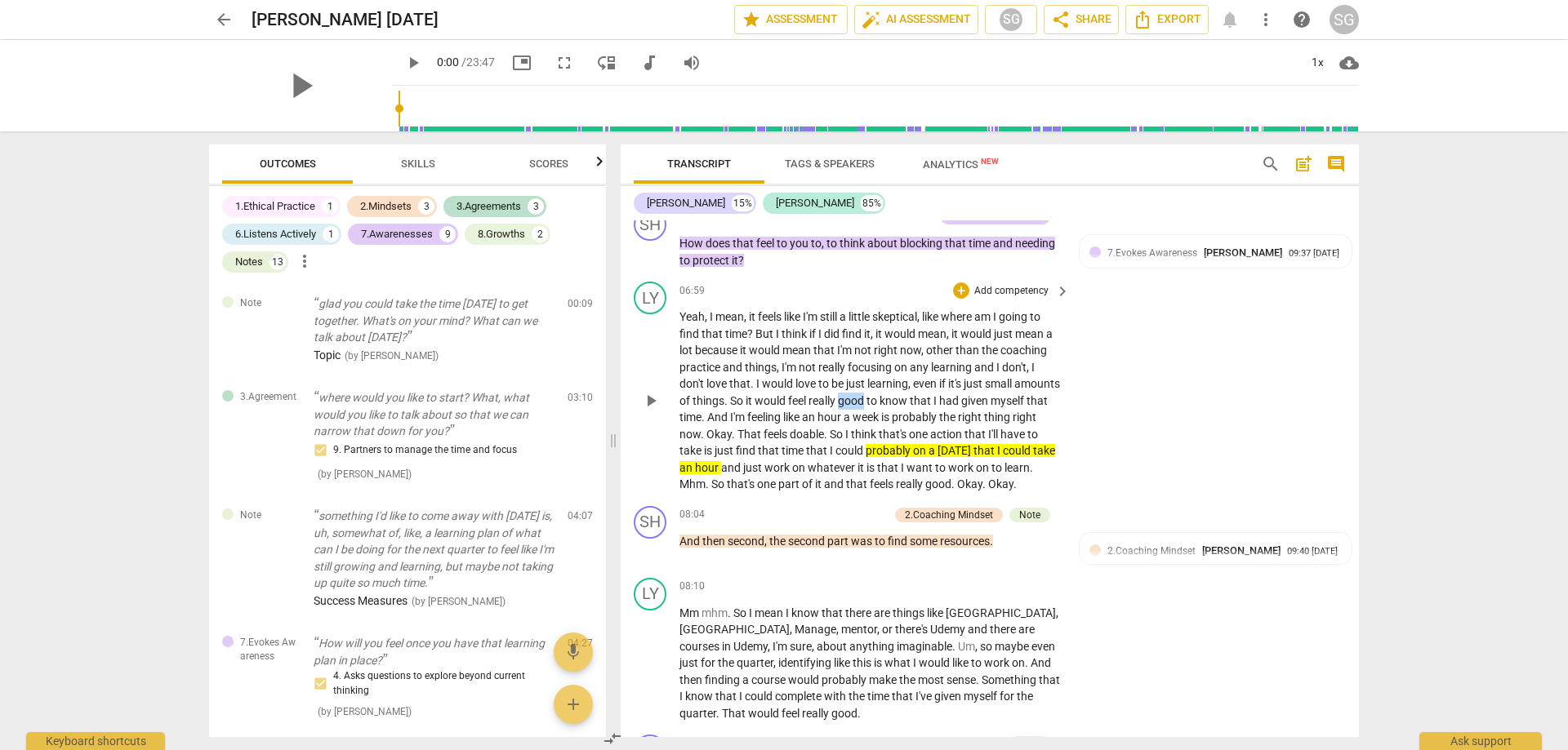
drag, startPoint x: 887, startPoint y: 419, endPoint x: 916, endPoint y: 418, distance: 29.0
click at [866, 408] on span "good" at bounding box center [851, 400] width 28 height 13
click at [1067, 418] on div "Yeah , I mean , it feels like I'm still a little skeptical , like where am I go…" at bounding box center [876, 400] width 392 height 184
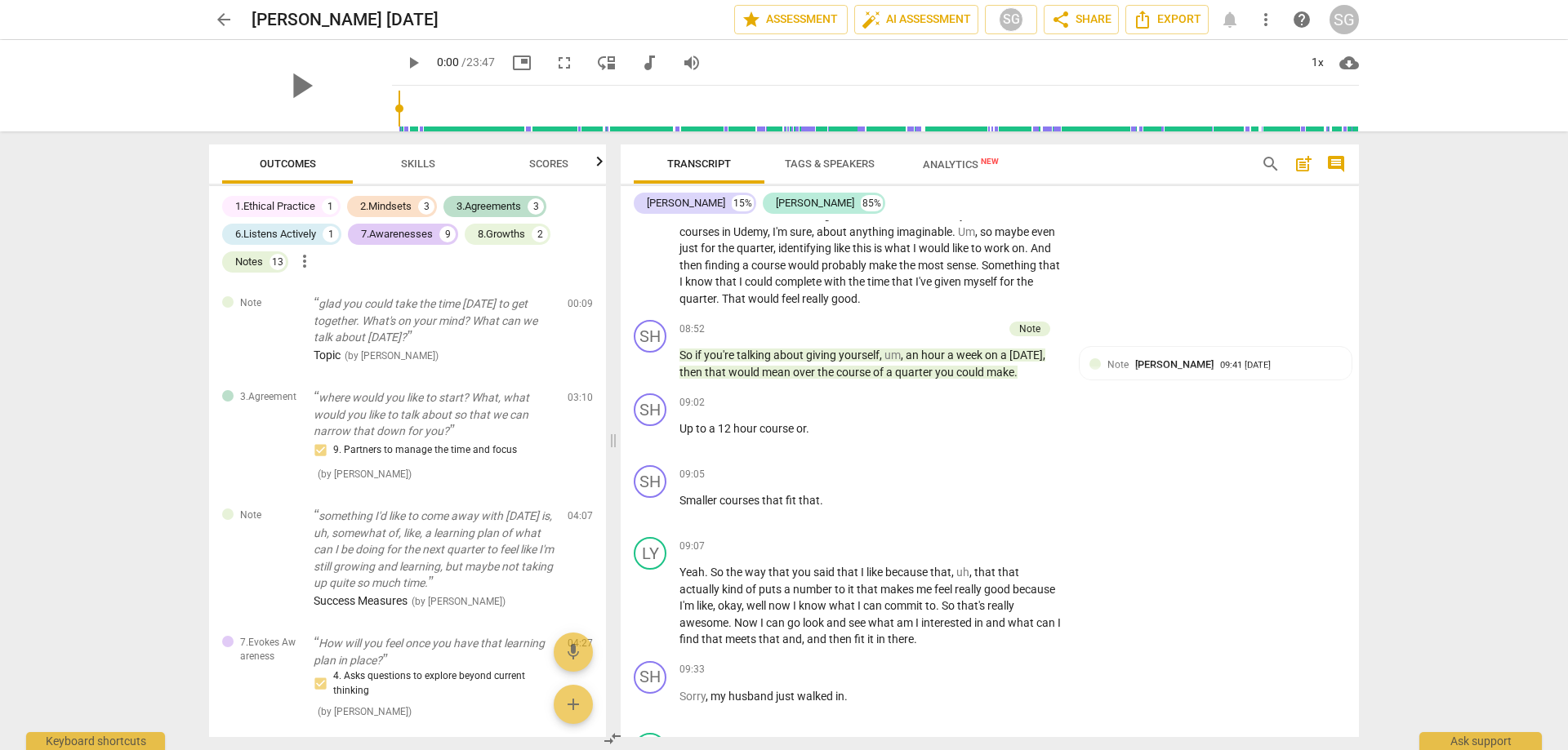
scroll to position [2554, 0]
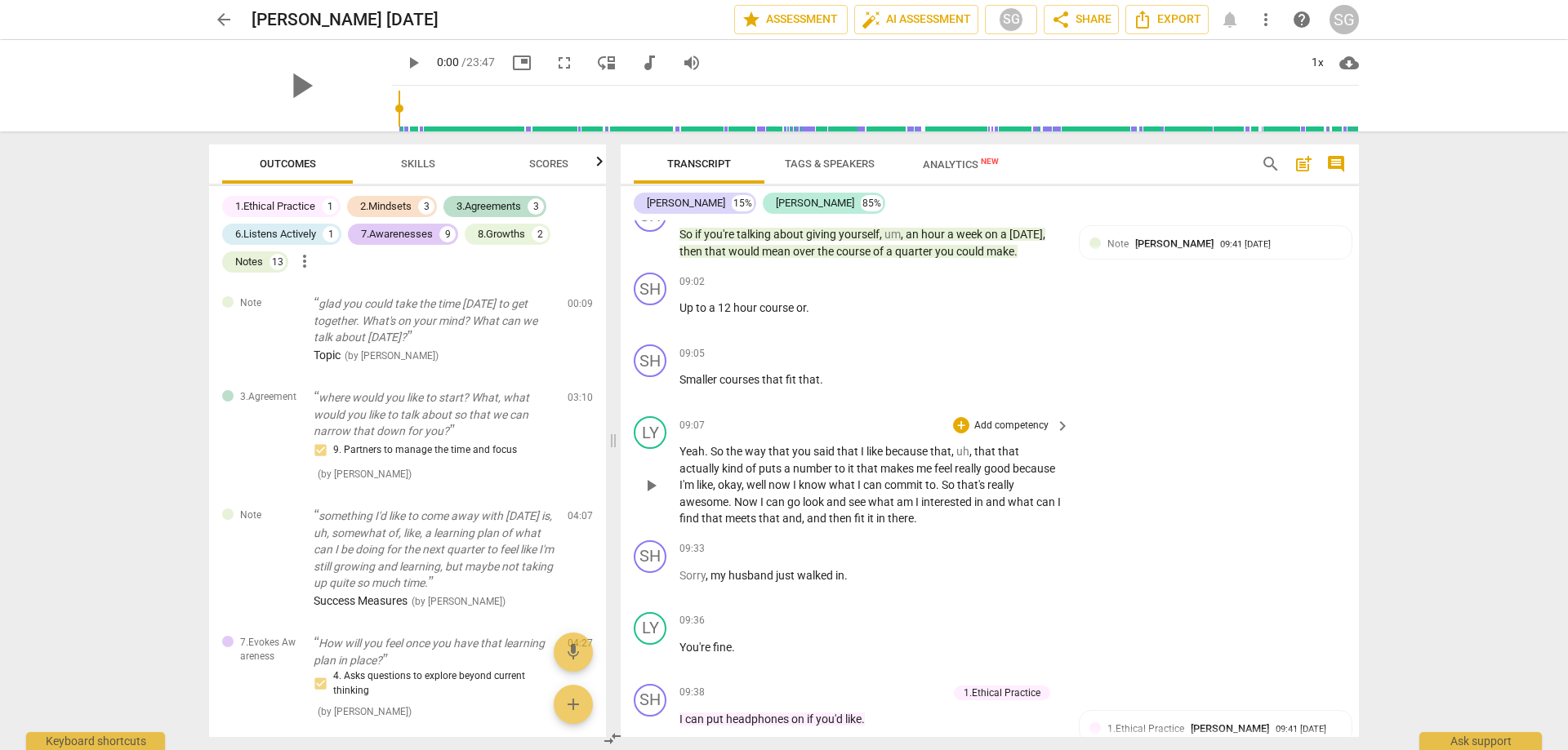
click at [1272, 488] on div "LY play_arrow pause 09:07 + Add competency keyboard_arrow_right Yeah . So the w…" at bounding box center [989, 471] width 738 height 124
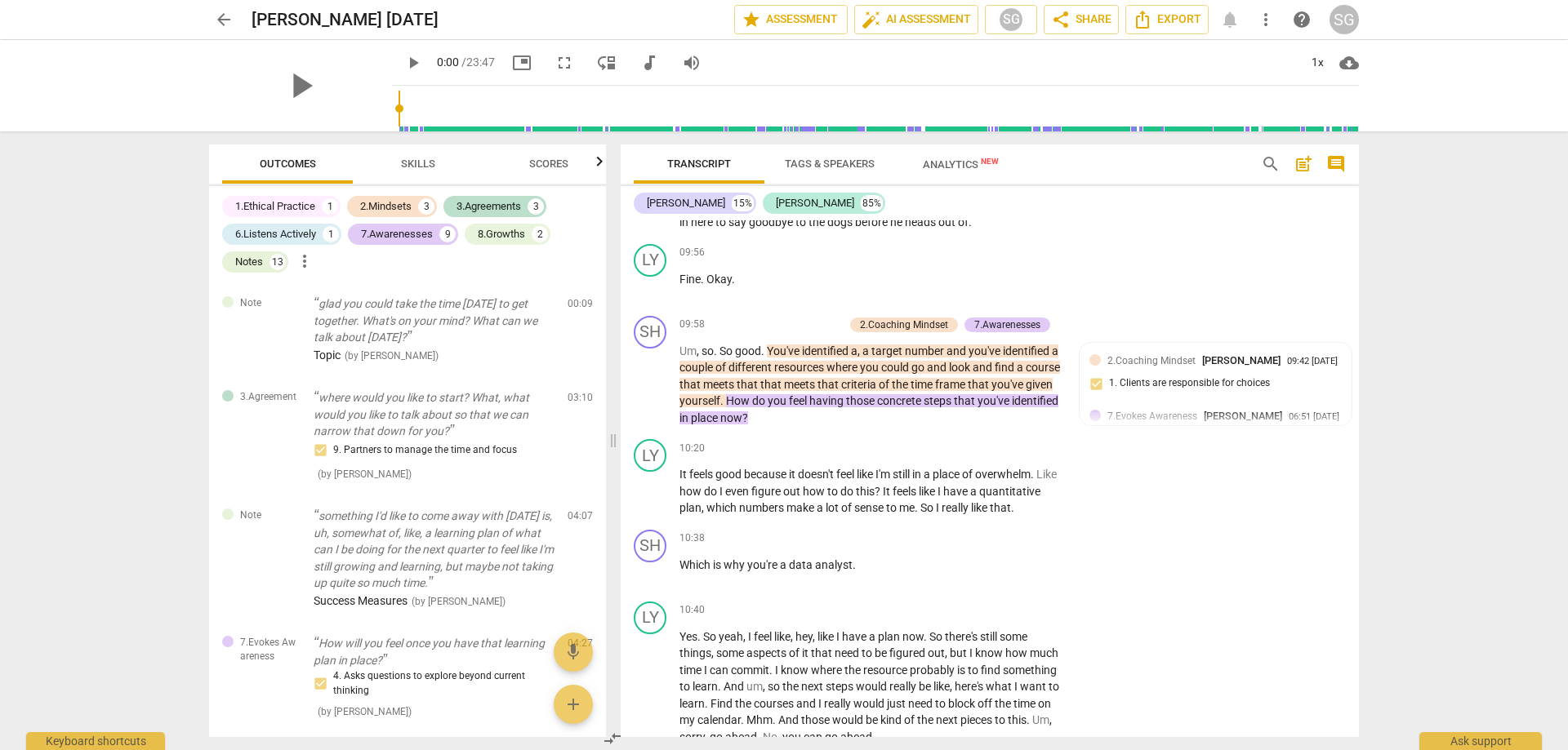
scroll to position [3370, 0]
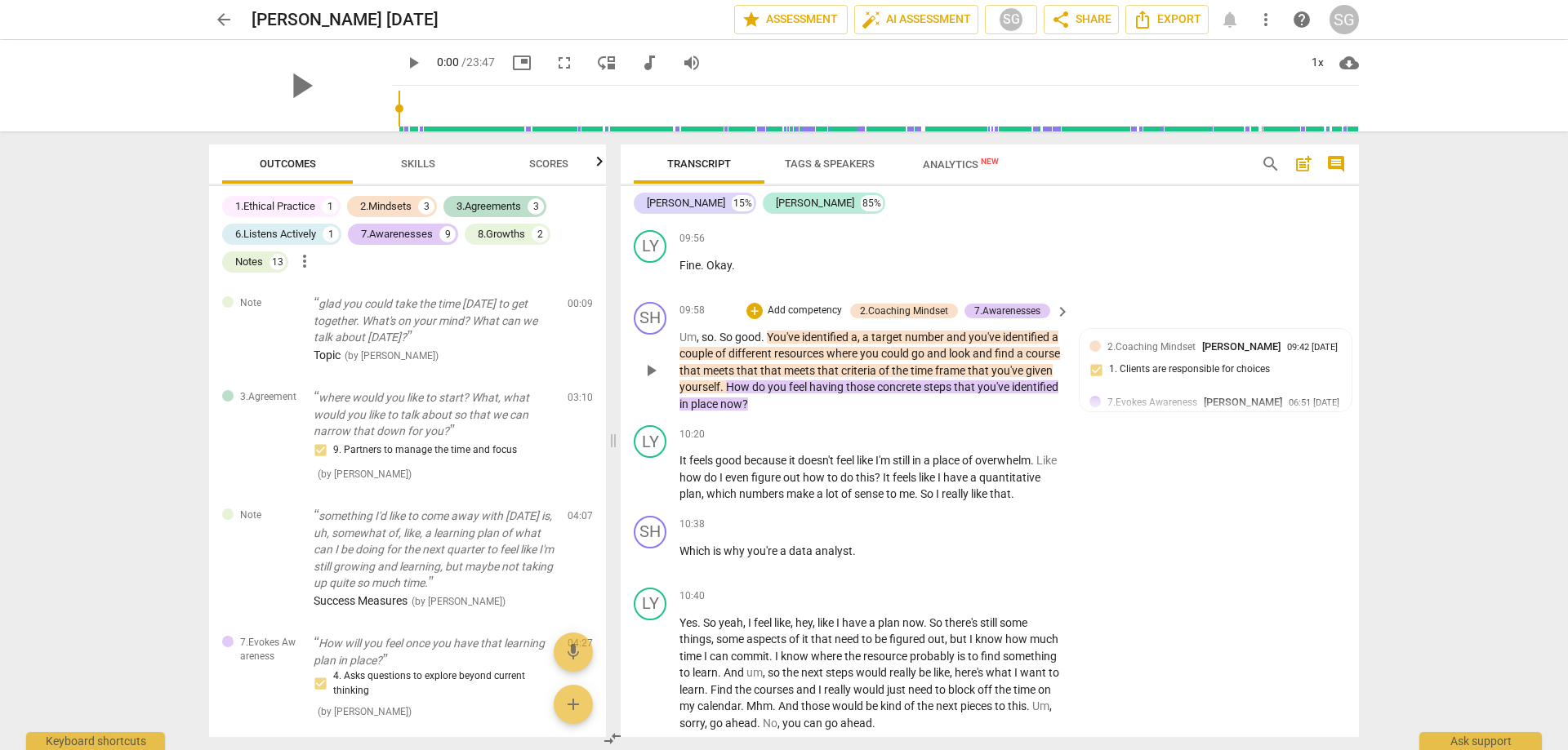
click at [867, 414] on p "Um , so . So good . You've identified a , a target number and you've identified…" at bounding box center [871, 371] width 382 height 84
click at [1144, 282] on div "LY play_arrow pause 09:56 + Add competency keyboard_arrow_right Fine . Okay ." at bounding box center [989, 259] width 738 height 72
click at [1153, 283] on div "LY play_arrow pause 09:56 + Add competency keyboard_arrow_right Fine . Okay ." at bounding box center [989, 259] width 738 height 72
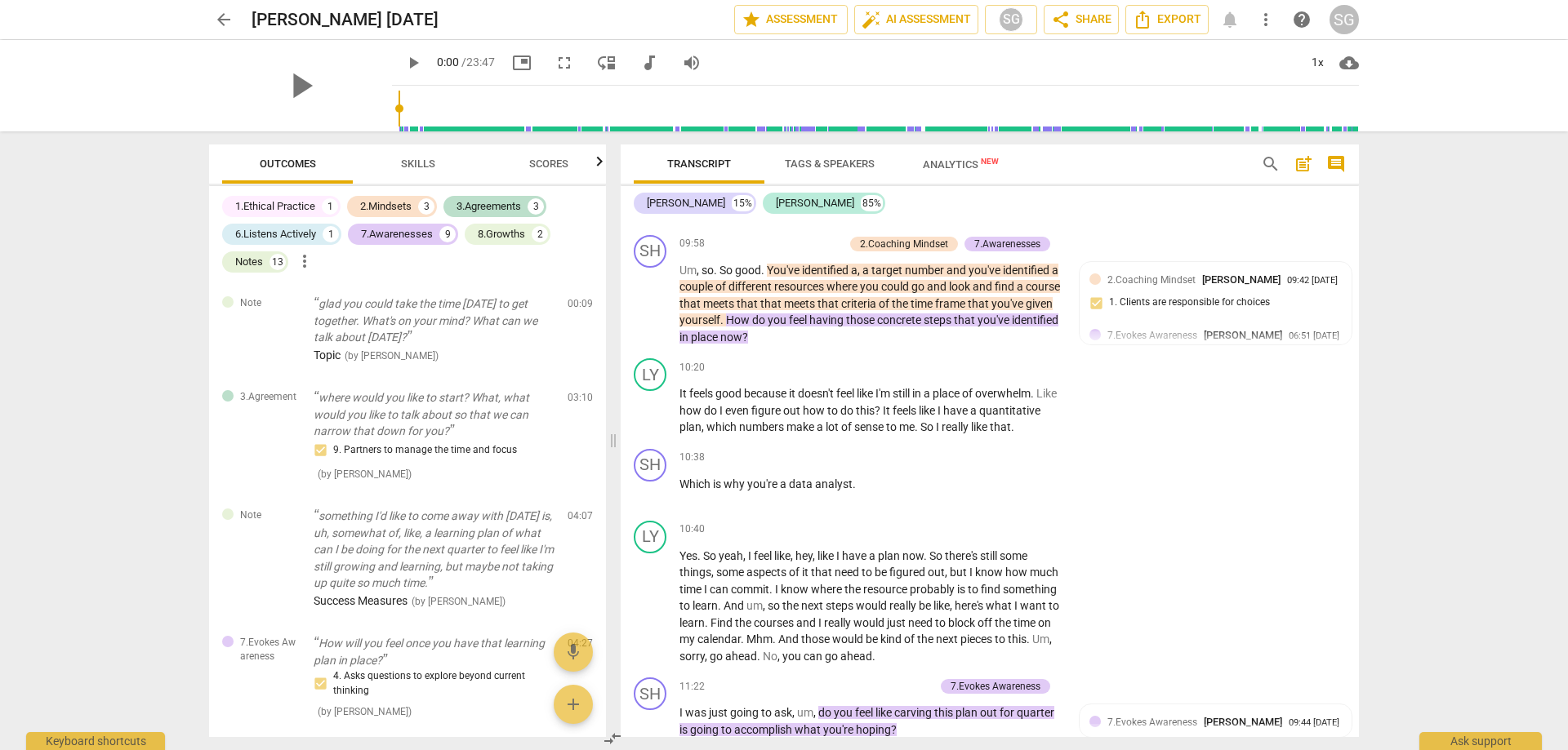
scroll to position [3503, 0]
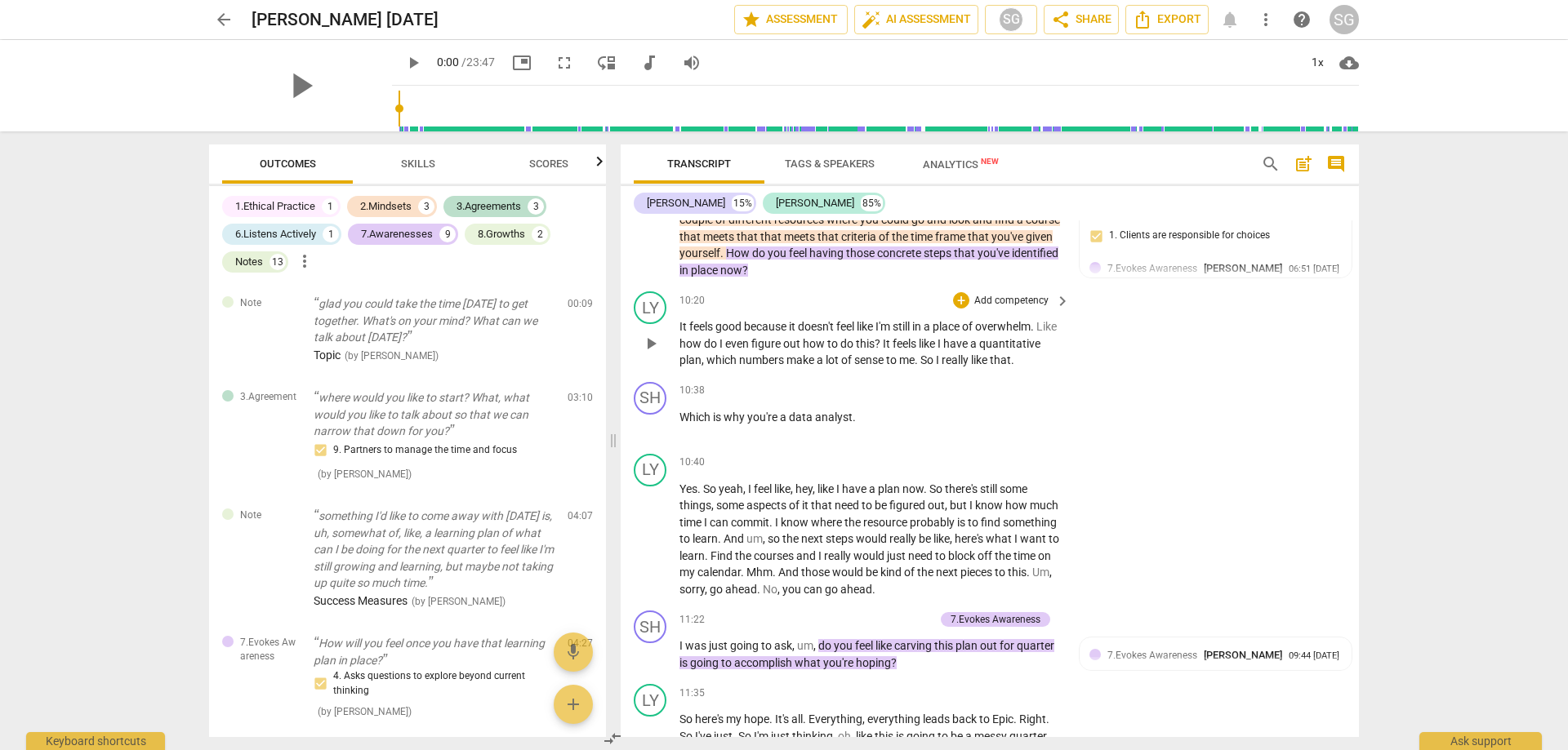
click at [727, 369] on p "It feels good because it doesn't feel like I'm still in a place of overwhelm . …" at bounding box center [871, 344] width 382 height 51
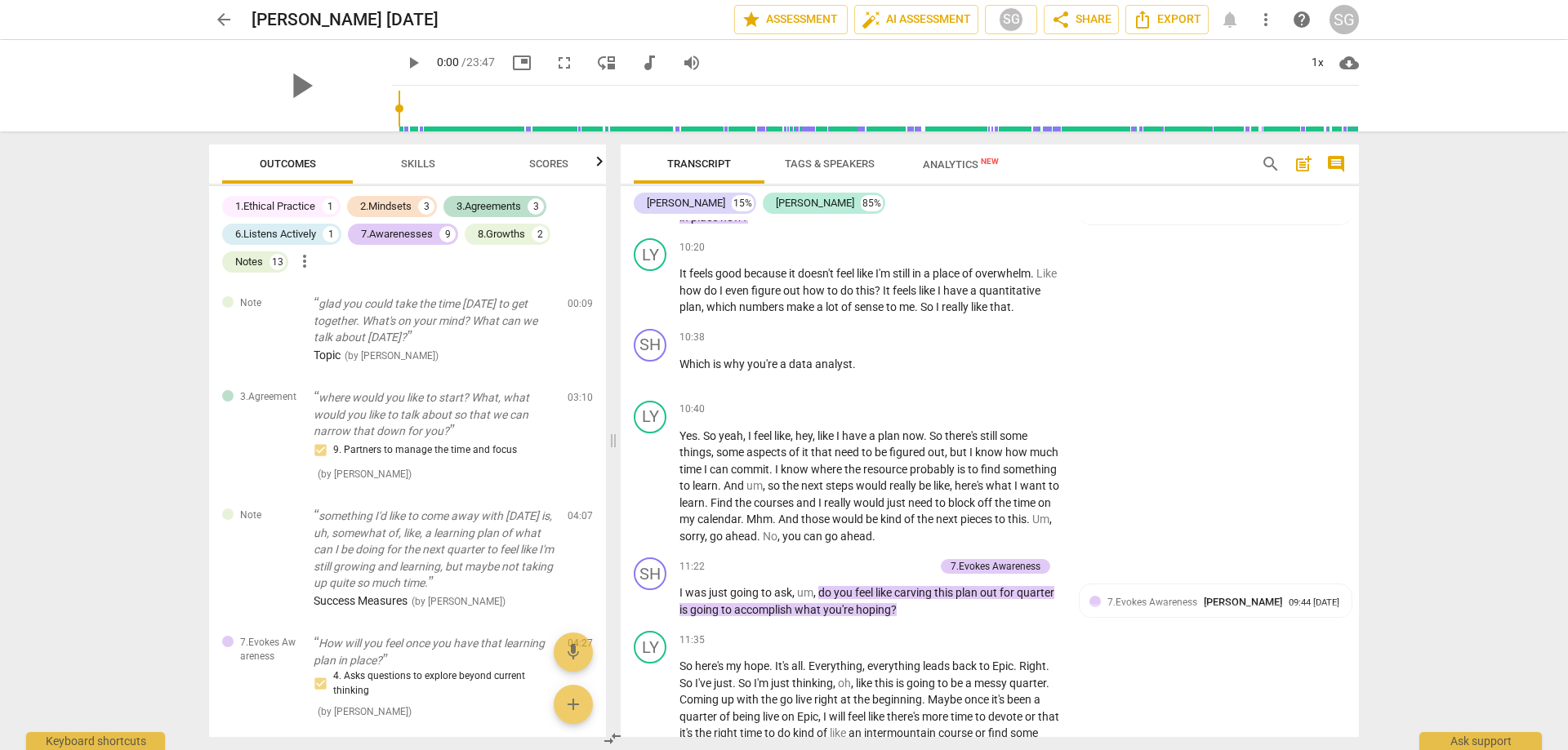
scroll to position [3570, 0]
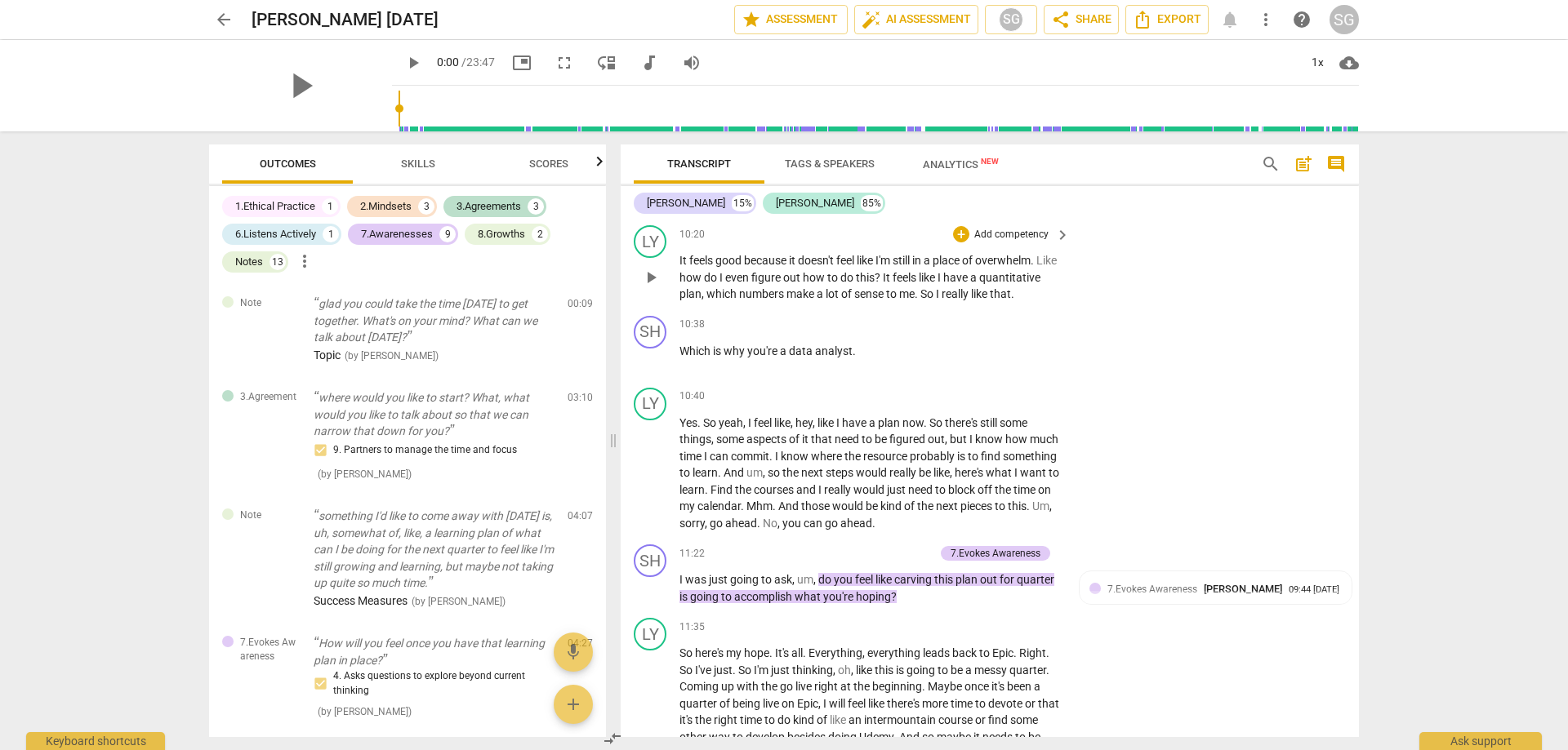
click at [786, 300] on span "numbers" at bounding box center [763, 294] width 48 height 13
click at [882, 360] on p "Which is why you're a data analyst ." at bounding box center [871, 352] width 382 height 18
click at [1066, 455] on div "Yes . So yeah , I feel like , hey , like I have a plan now . So there's still s…" at bounding box center [876, 473] width 392 height 118
click at [862, 360] on p "Which is why you're a data analyst ." at bounding box center [871, 352] width 382 height 18
click at [1423, 432] on div "arrow_back [PERSON_NAME] [DATE] edit star Assessment auto_fix_high AI Assessmen…" at bounding box center [784, 375] width 1568 height 750
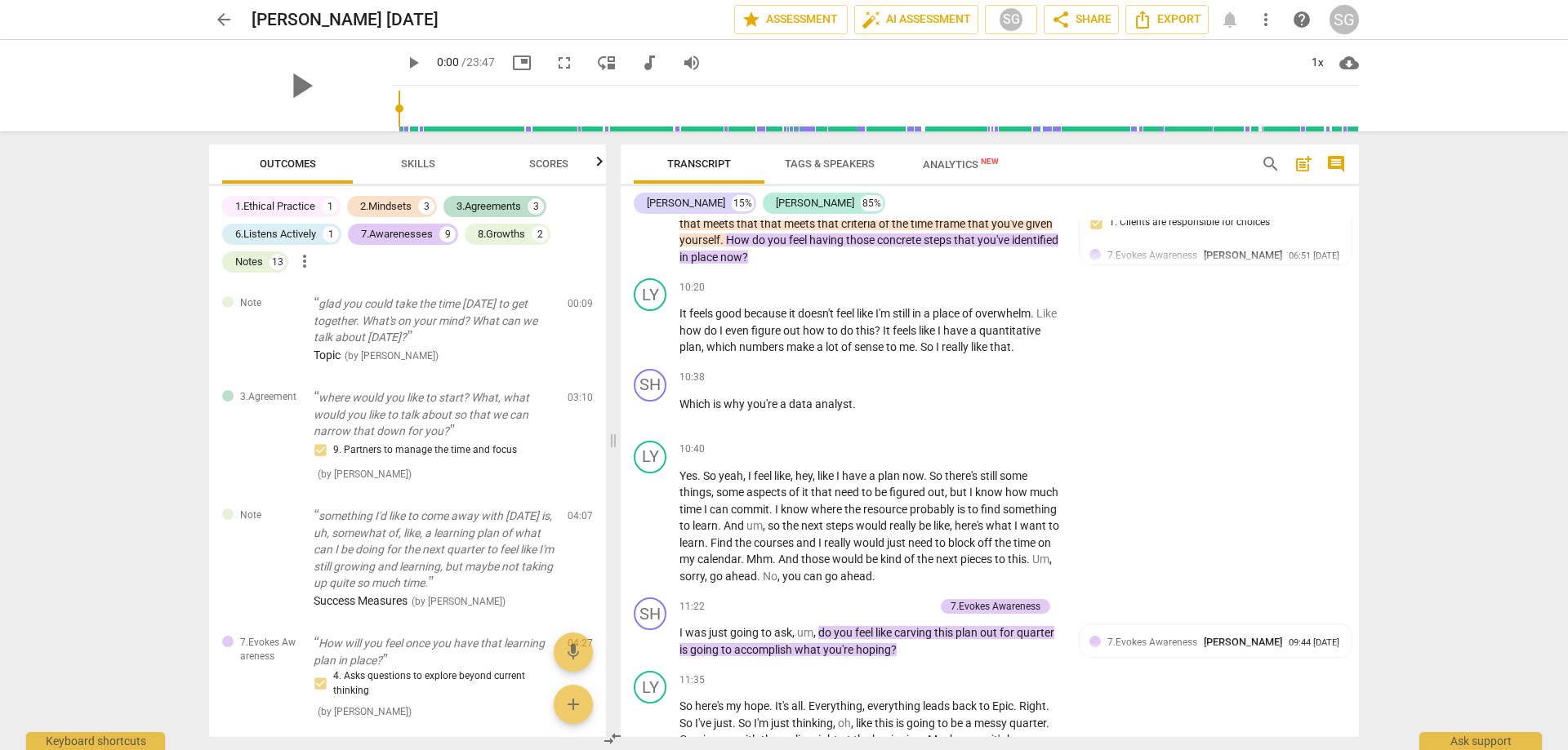
scroll to position [3462, 0]
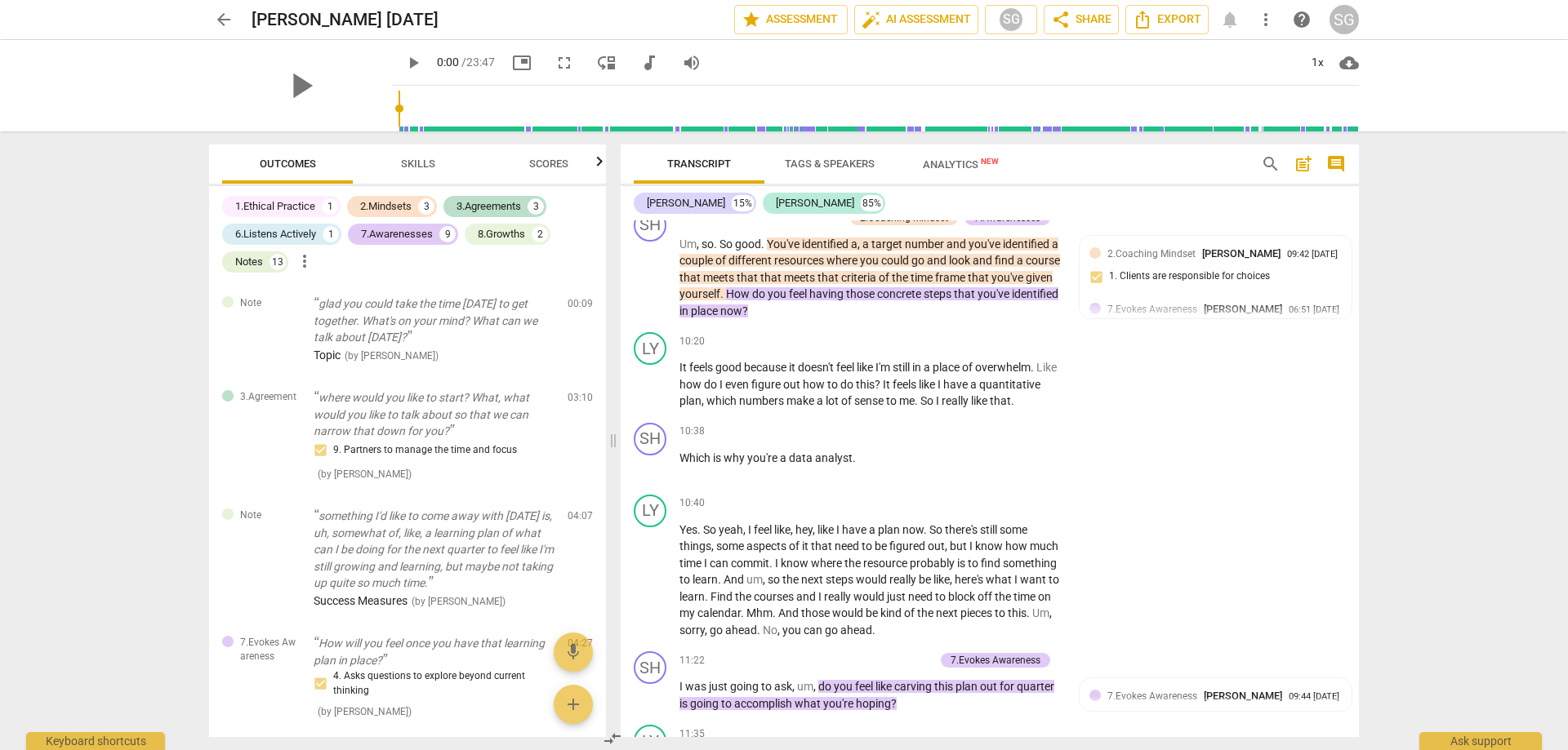
click at [1409, 405] on div "arrow_back [PERSON_NAME] [DATE] edit star Assessment auto_fix_high AI Assessmen…" at bounding box center [784, 375] width 1568 height 750
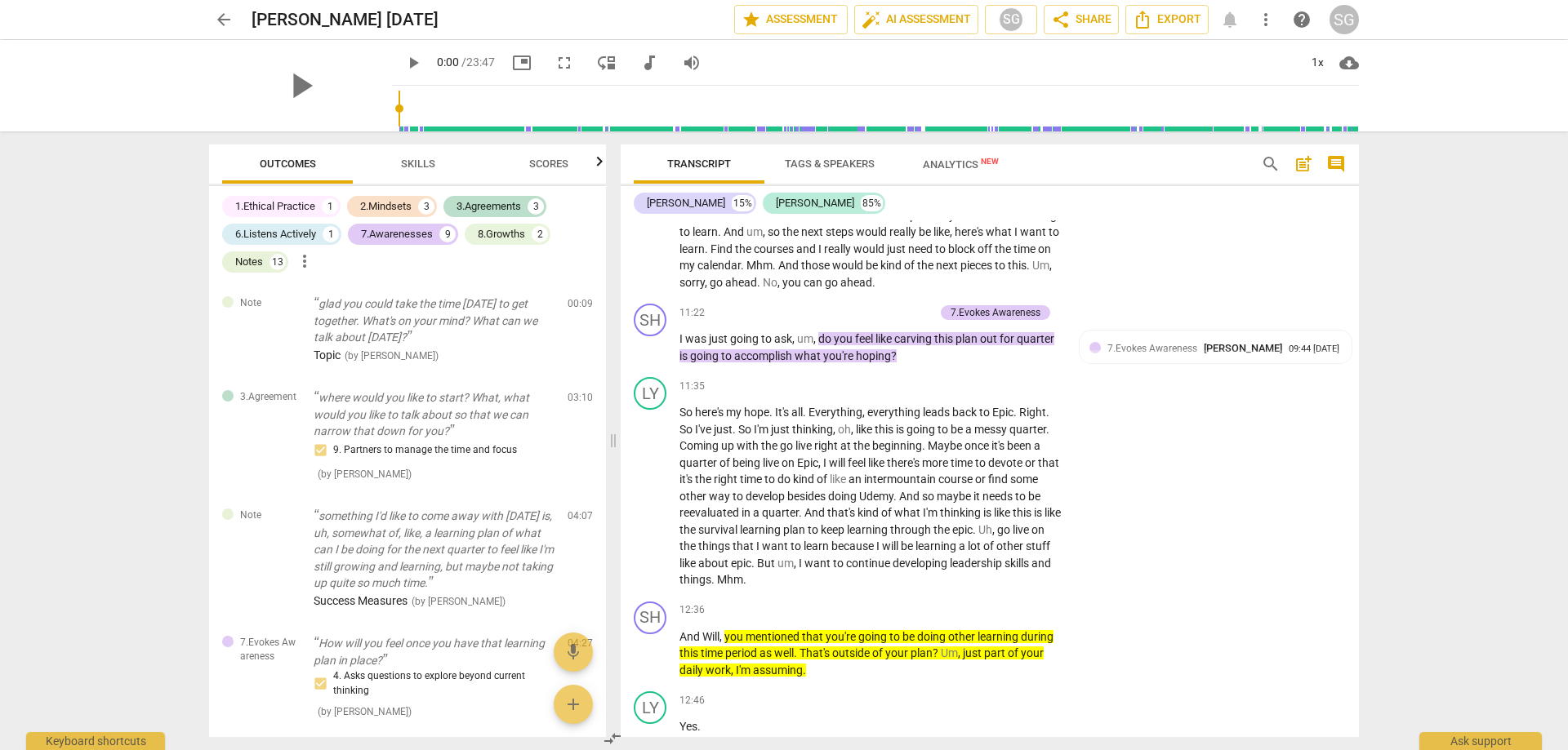
scroll to position [3823, 0]
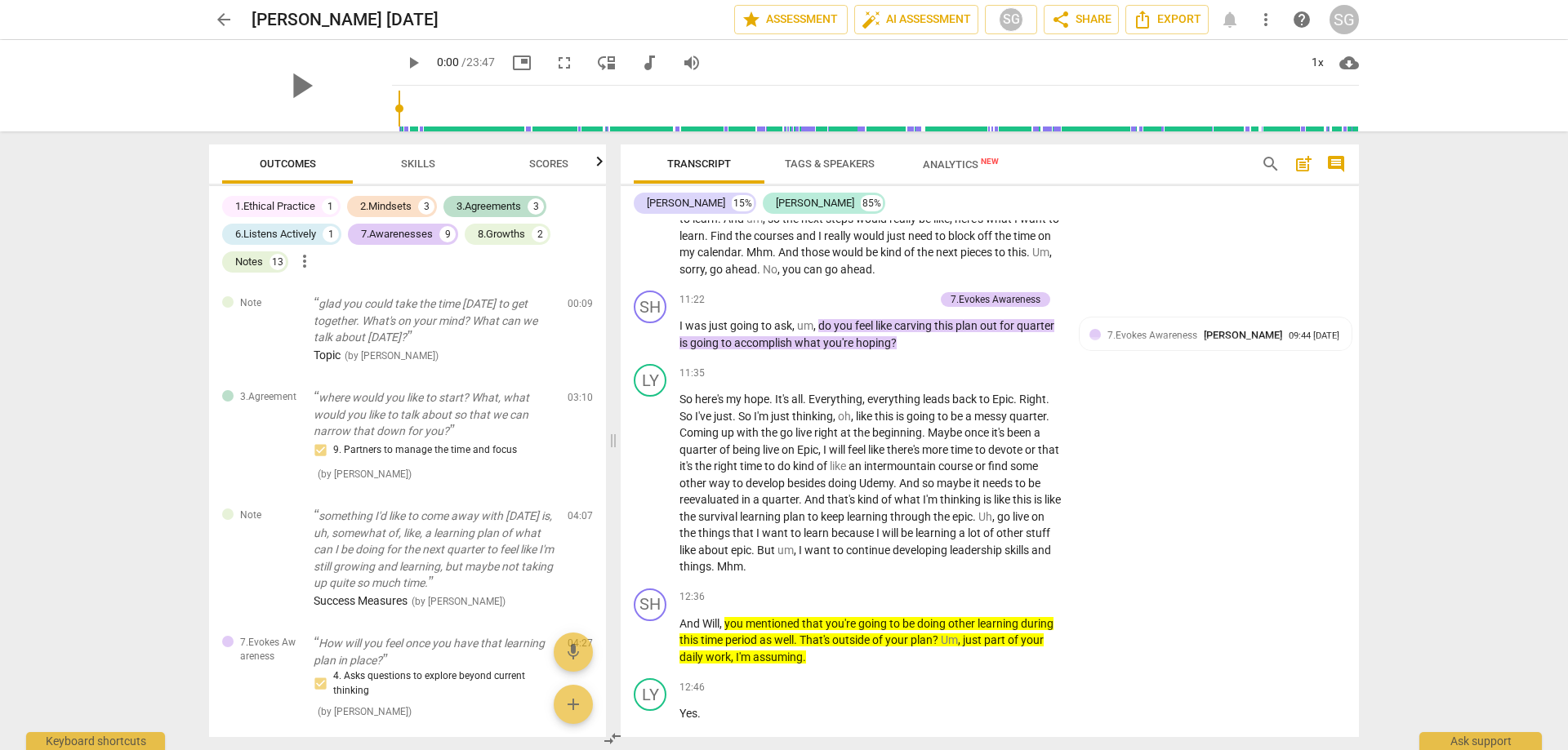
click at [1393, 433] on div "arrow_back [PERSON_NAME] [DATE] edit star Assessment auto_fix_high AI Assessmen…" at bounding box center [784, 375] width 1568 height 750
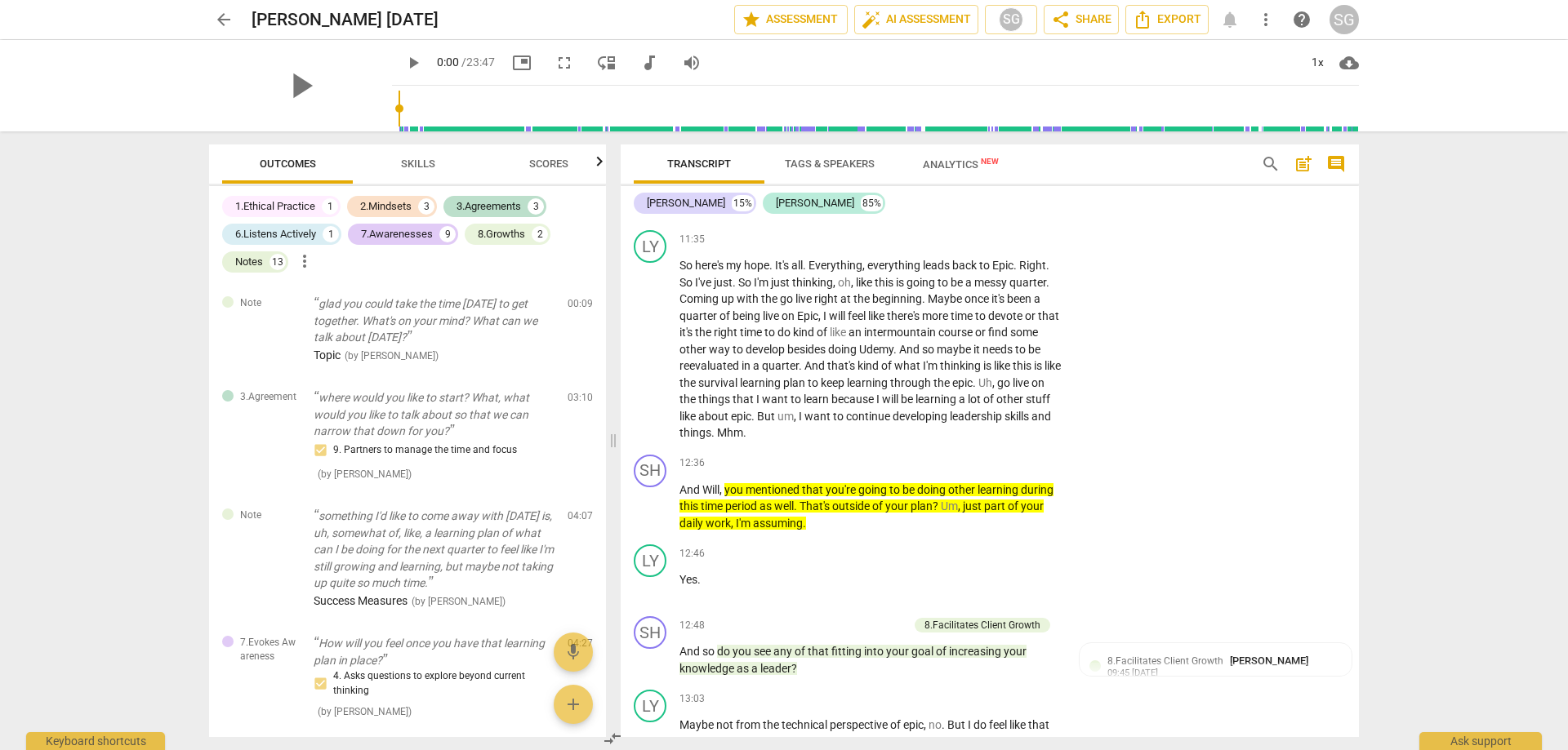
scroll to position [3984, 0]
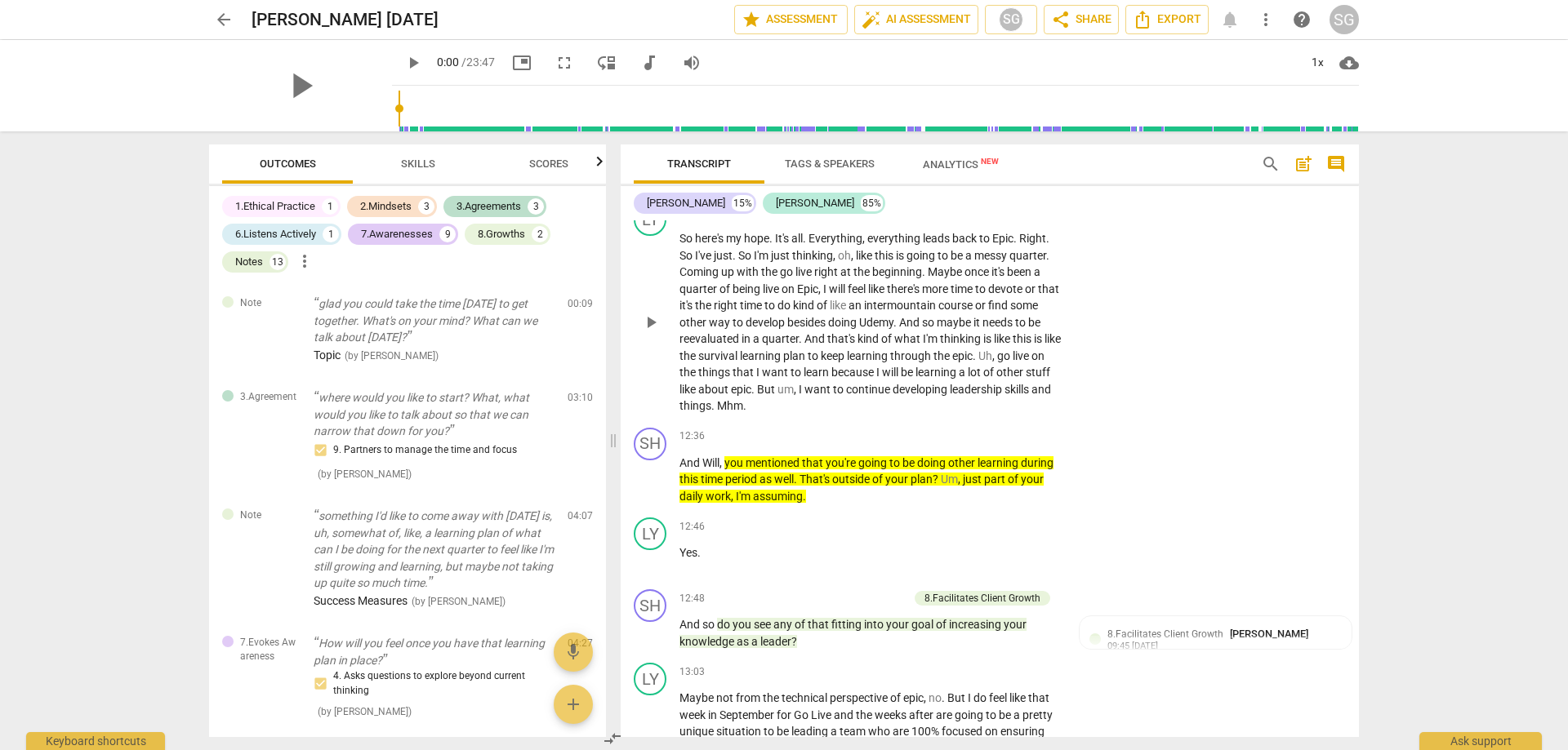
click at [780, 262] on span "just" at bounding box center [781, 255] width 21 height 13
click at [827, 345] on span "And" at bounding box center [815, 338] width 22 height 13
click at [1023, 414] on p "So here's my hope . It's all . Everything , everything leads back to Epic . Rig…" at bounding box center [871, 322] width 382 height 184
click at [872, 414] on p "So here's my hope . It's all . Everything , everything leads back to Epic . Rig…" at bounding box center [871, 322] width 382 height 184
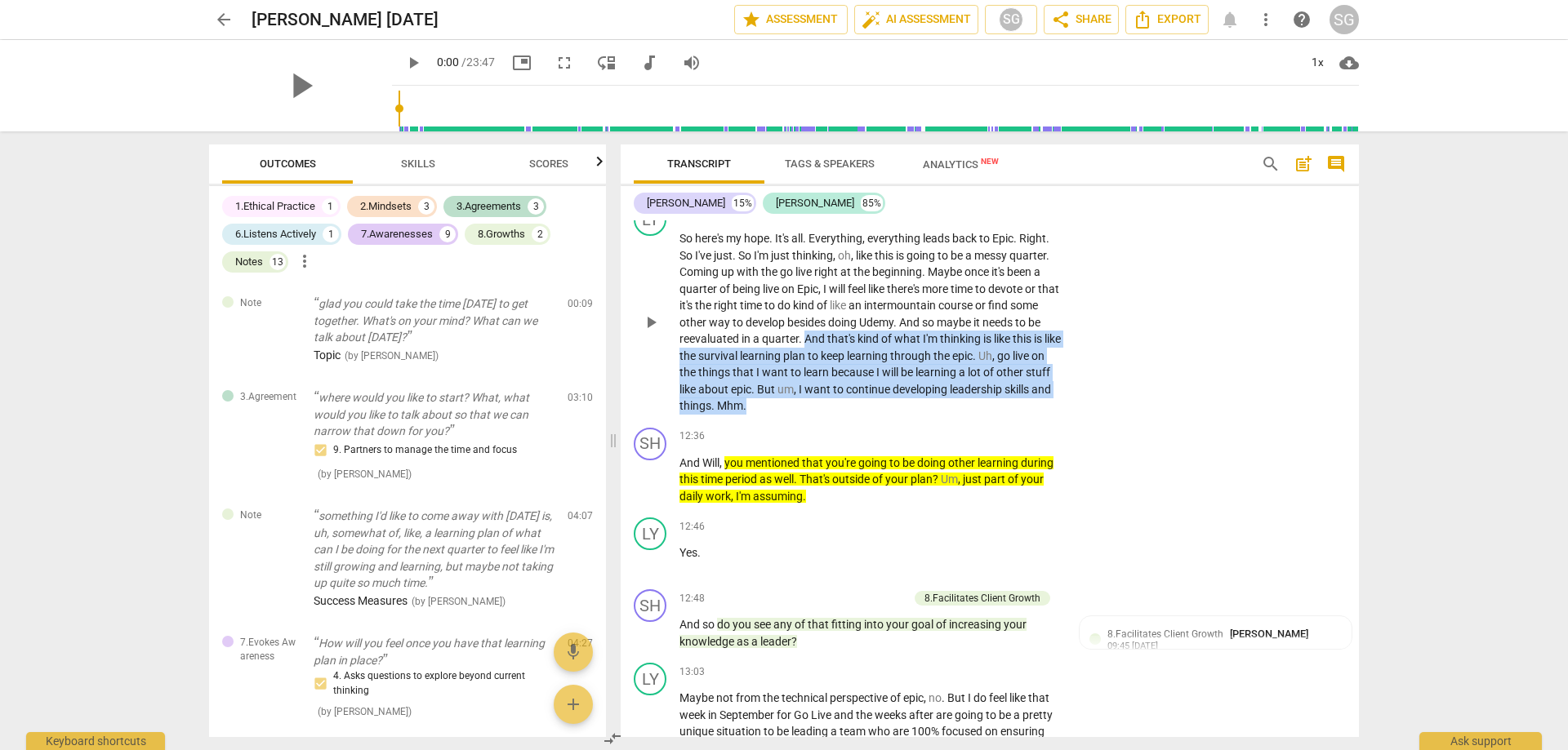
drag, startPoint x: 866, startPoint y: 441, endPoint x: 832, endPoint y: 374, distance: 75.1
click at [832, 374] on p "So here's my hope . It's all . Everything , everything leads back to Epic . Rig…" at bounding box center [871, 322] width 382 height 184
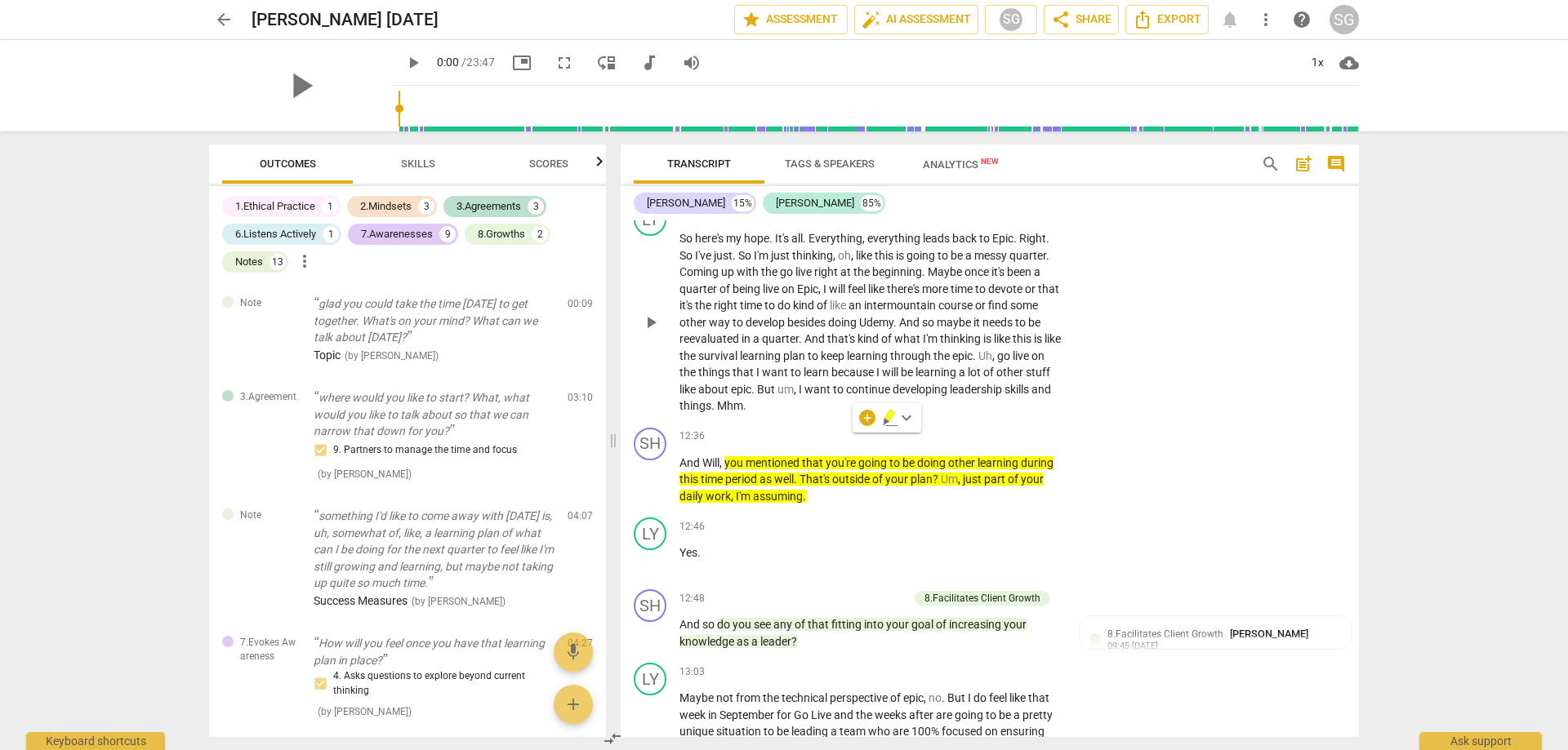
click at [1080, 409] on div "LY play_arrow pause 11:35 + Add competency keyboard_arrow_right So here's my ho…" at bounding box center [989, 309] width 738 height 224
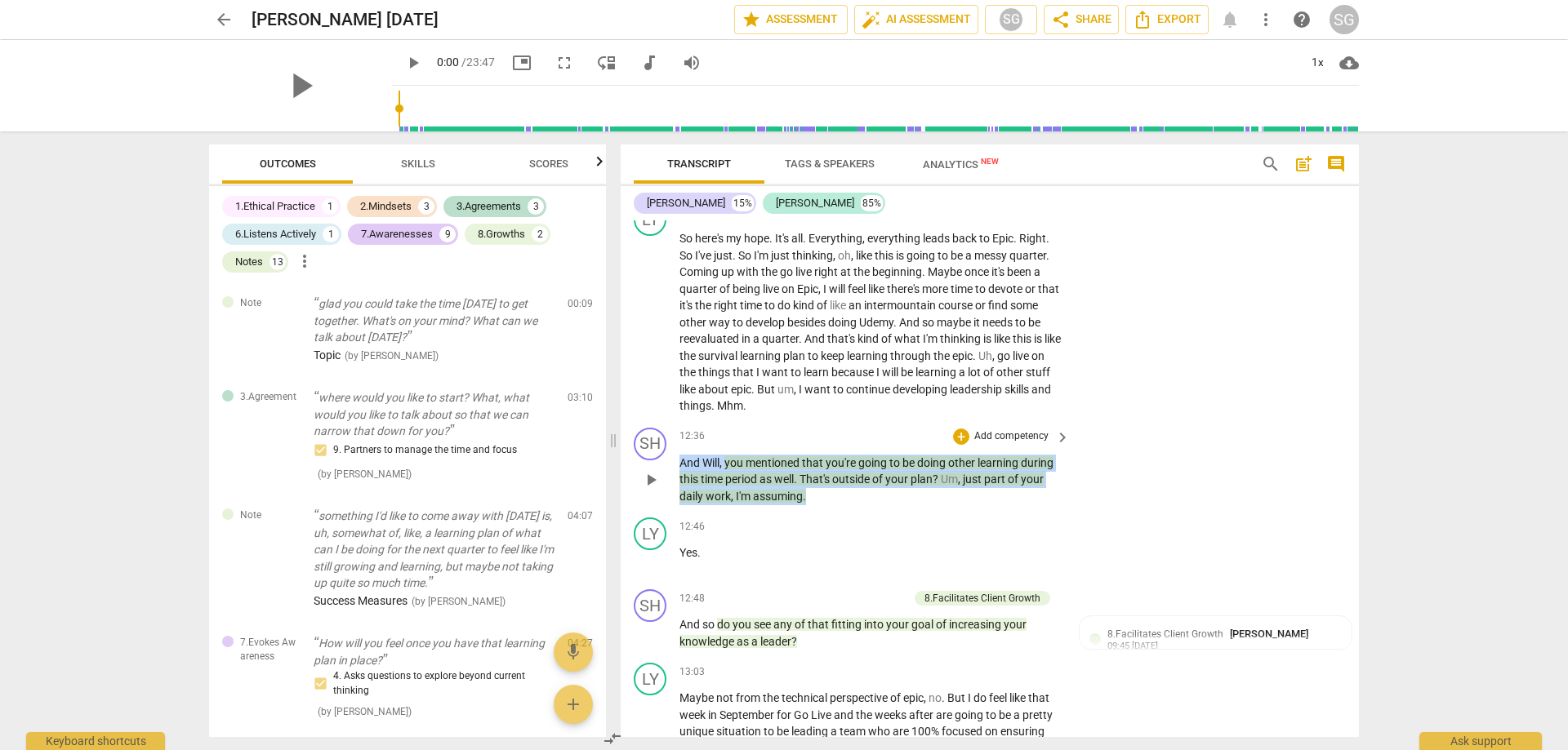
drag, startPoint x: 820, startPoint y: 528, endPoint x: 680, endPoint y: 499, distance: 143.0
click at [680, 499] on p "And Will , you mentioned that you're going to be doing other learning during th…" at bounding box center [871, 480] width 382 height 51
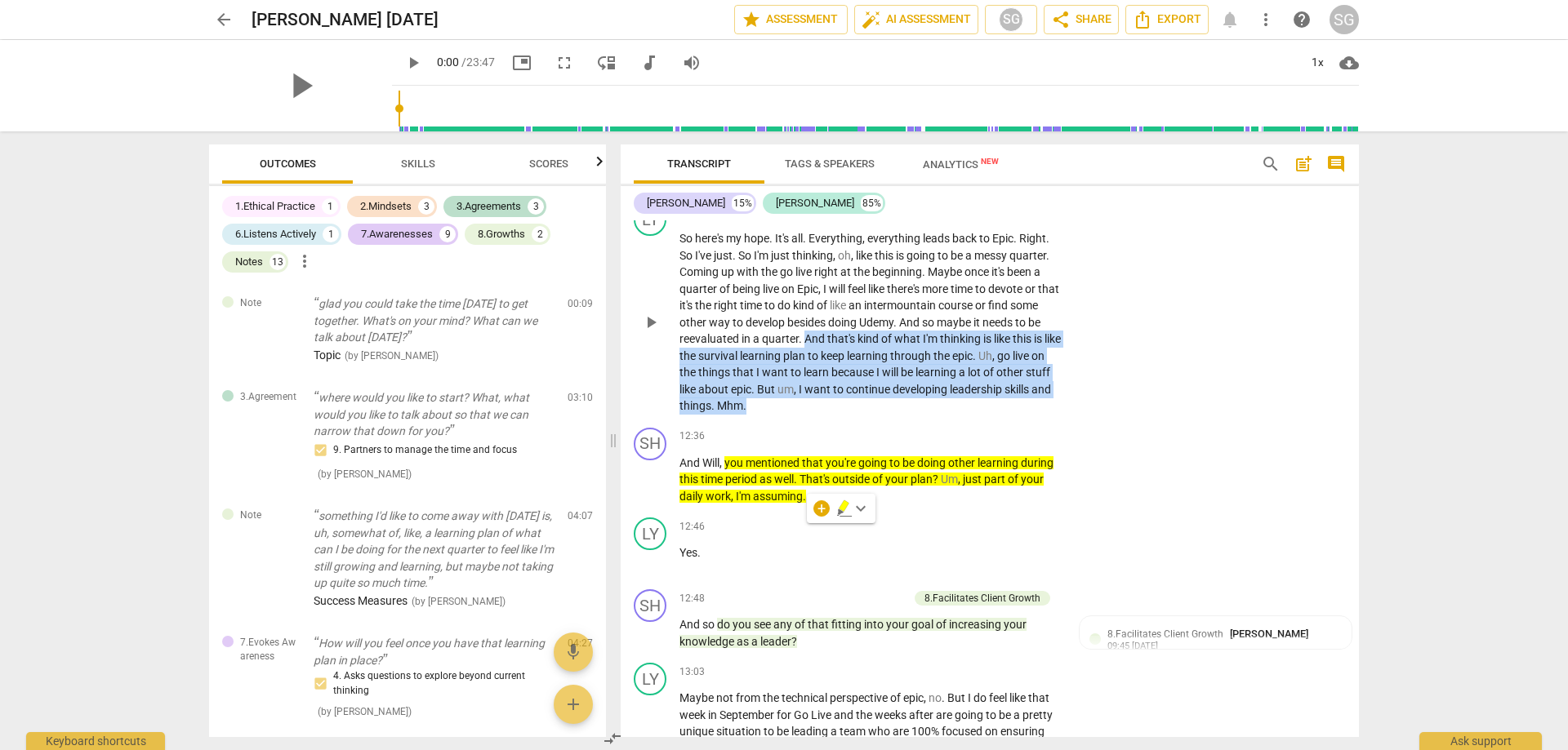
drag, startPoint x: 852, startPoint y: 421, endPoint x: 831, endPoint y: 377, distance: 48.8
click at [831, 377] on p "So here's my hope . It's all . Everything , everything leads back to Epic . Rig…" at bounding box center [871, 322] width 382 height 184
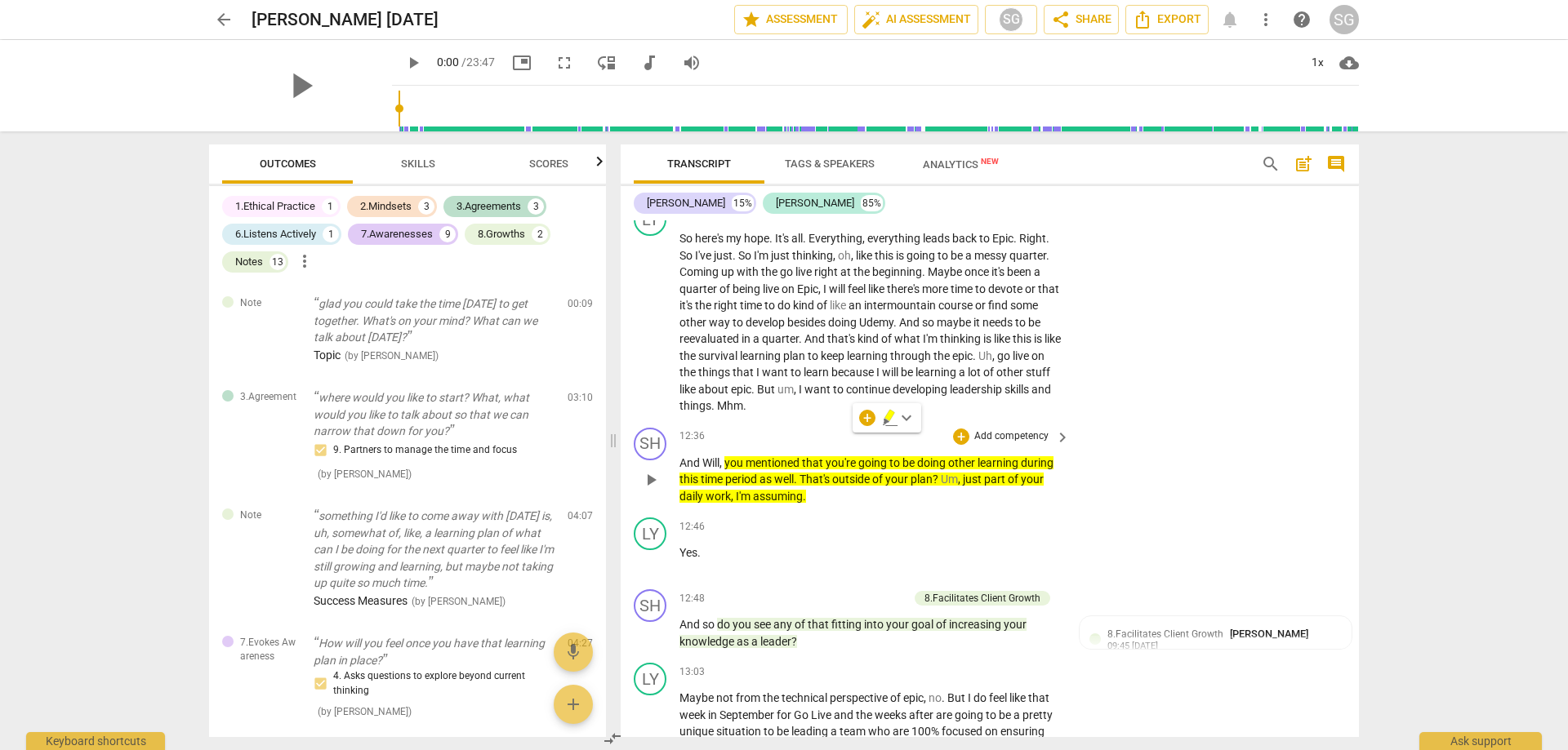
drag, startPoint x: 822, startPoint y: 529, endPoint x: 740, endPoint y: 504, distance: 85.7
click at [825, 505] on p "And Will , you mentioned that you're going to be doing other learning during th…" at bounding box center [871, 480] width 382 height 51
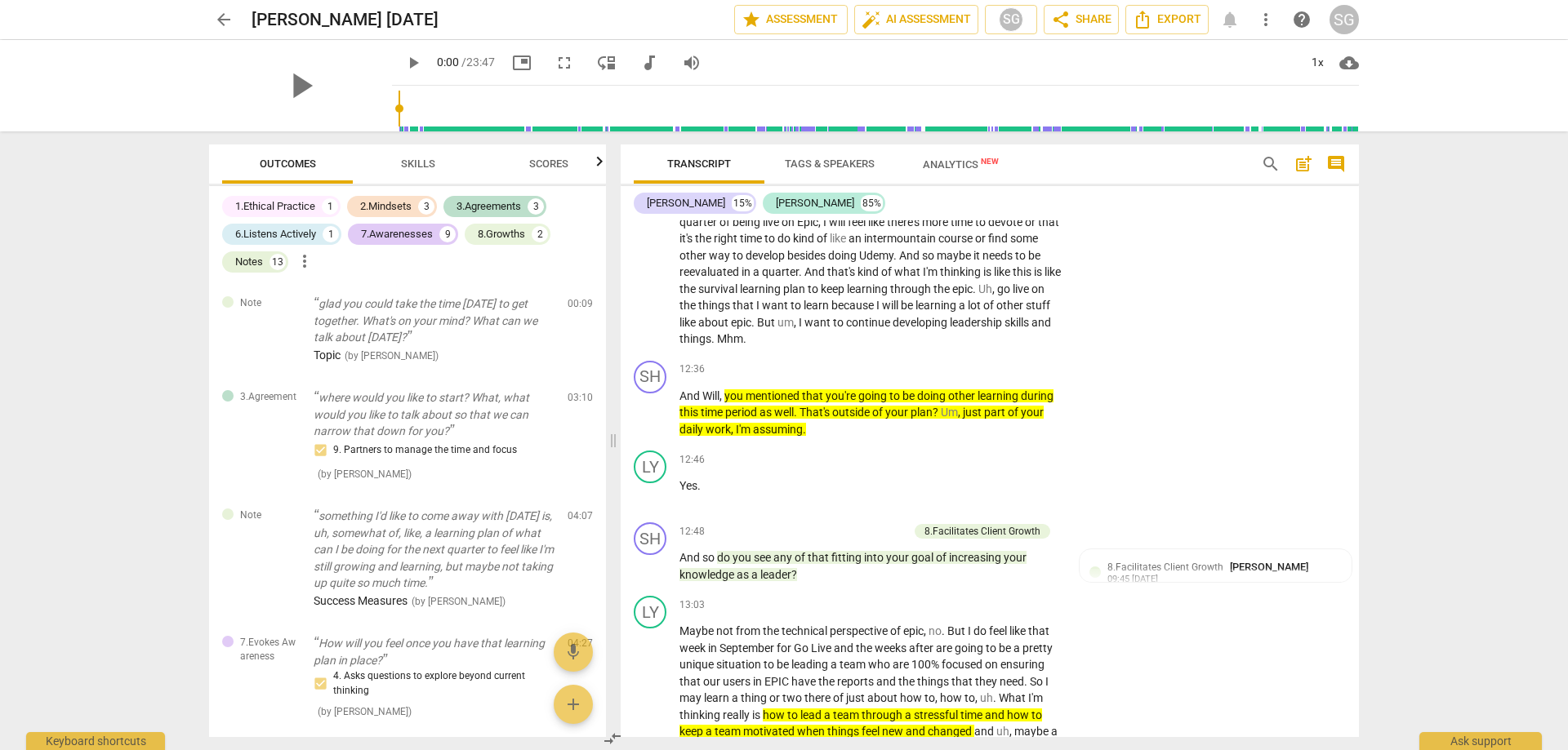
scroll to position [4078, 0]
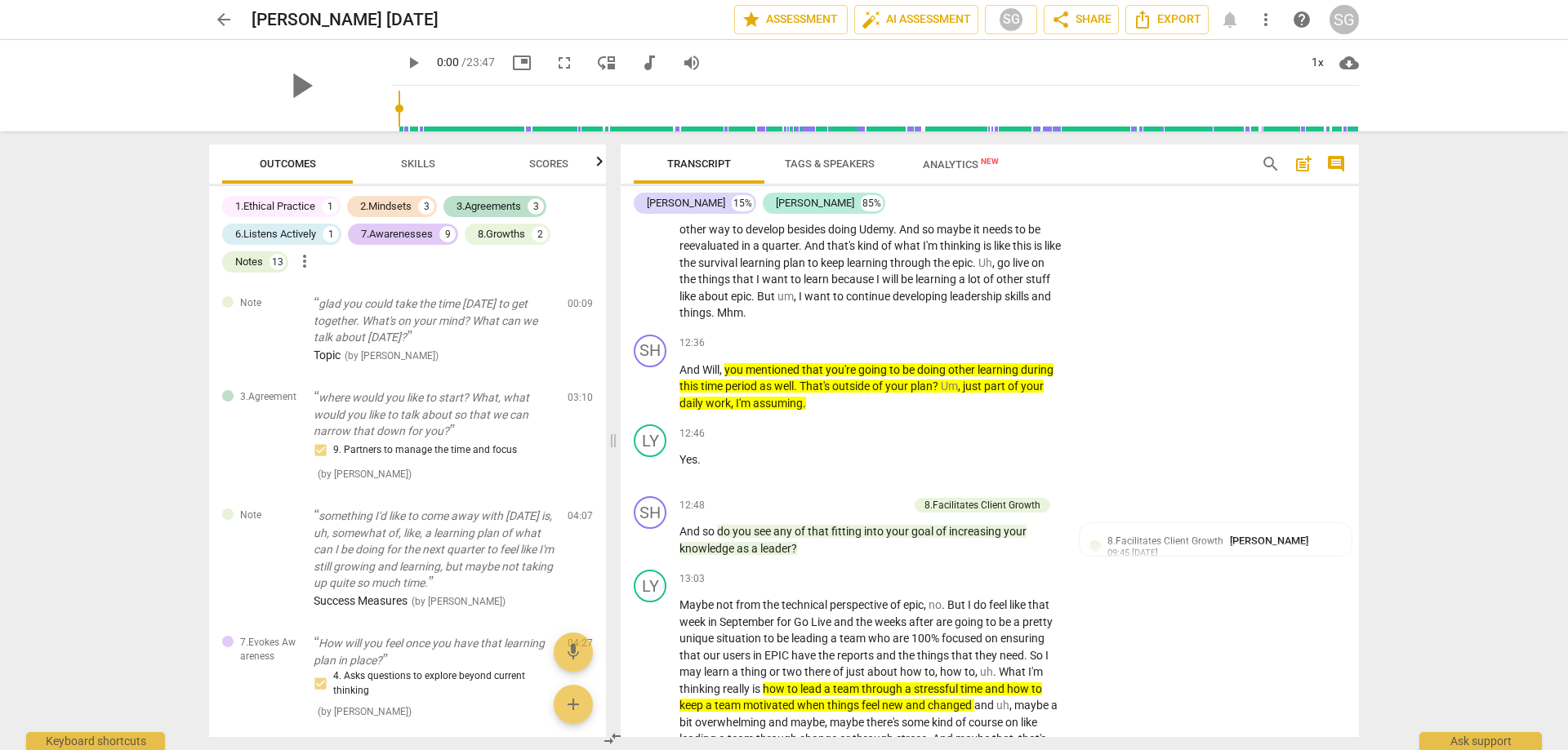
click at [1394, 381] on div "arrow_back [PERSON_NAME] [DATE] edit star Assessment auto_fix_high AI Assessmen…" at bounding box center [784, 375] width 1568 height 750
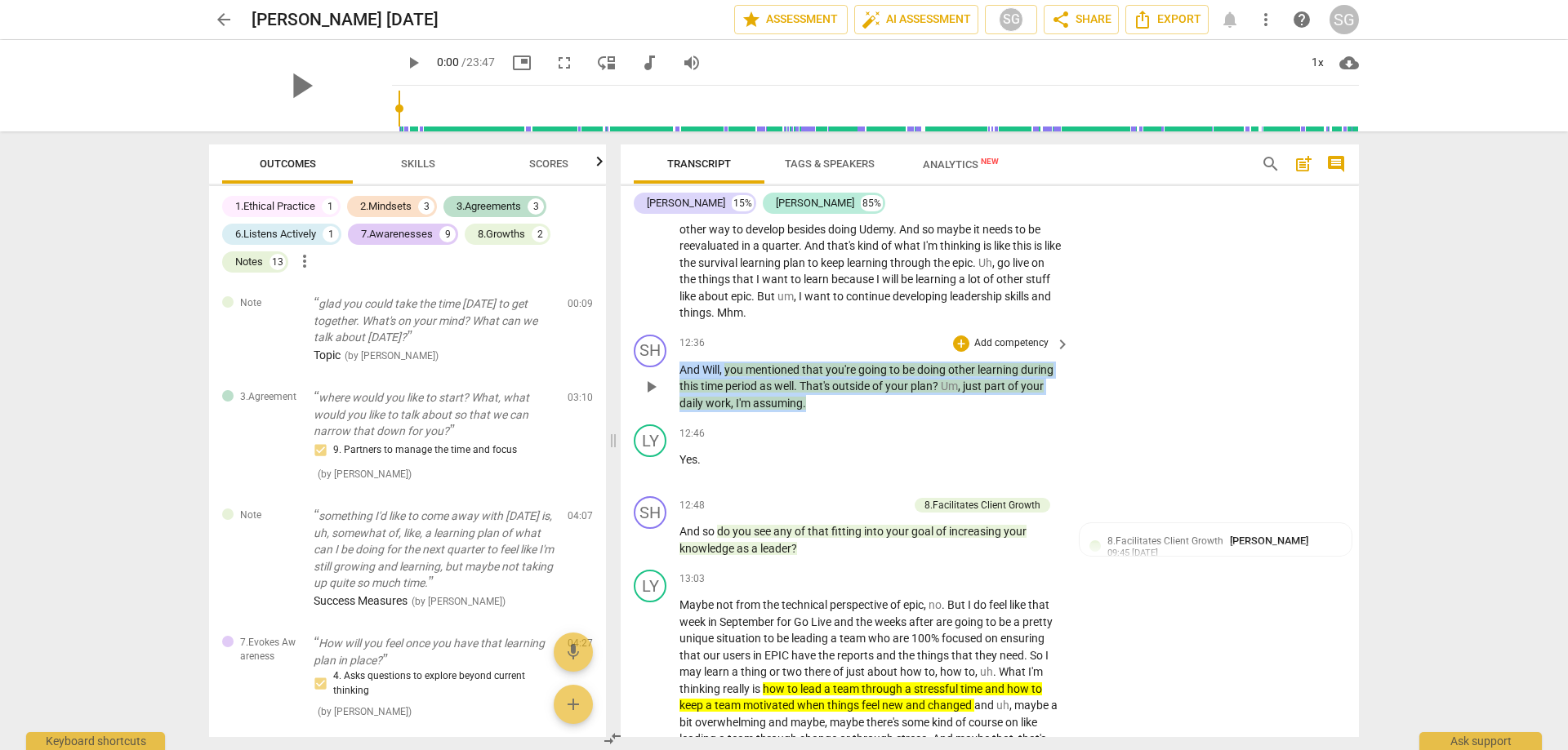
drag, startPoint x: 827, startPoint y: 439, endPoint x: 681, endPoint y: 403, distance: 150.4
click at [681, 403] on p "And Will , you mentioned that you're going to be doing other learning during th…" at bounding box center [871, 387] width 382 height 51
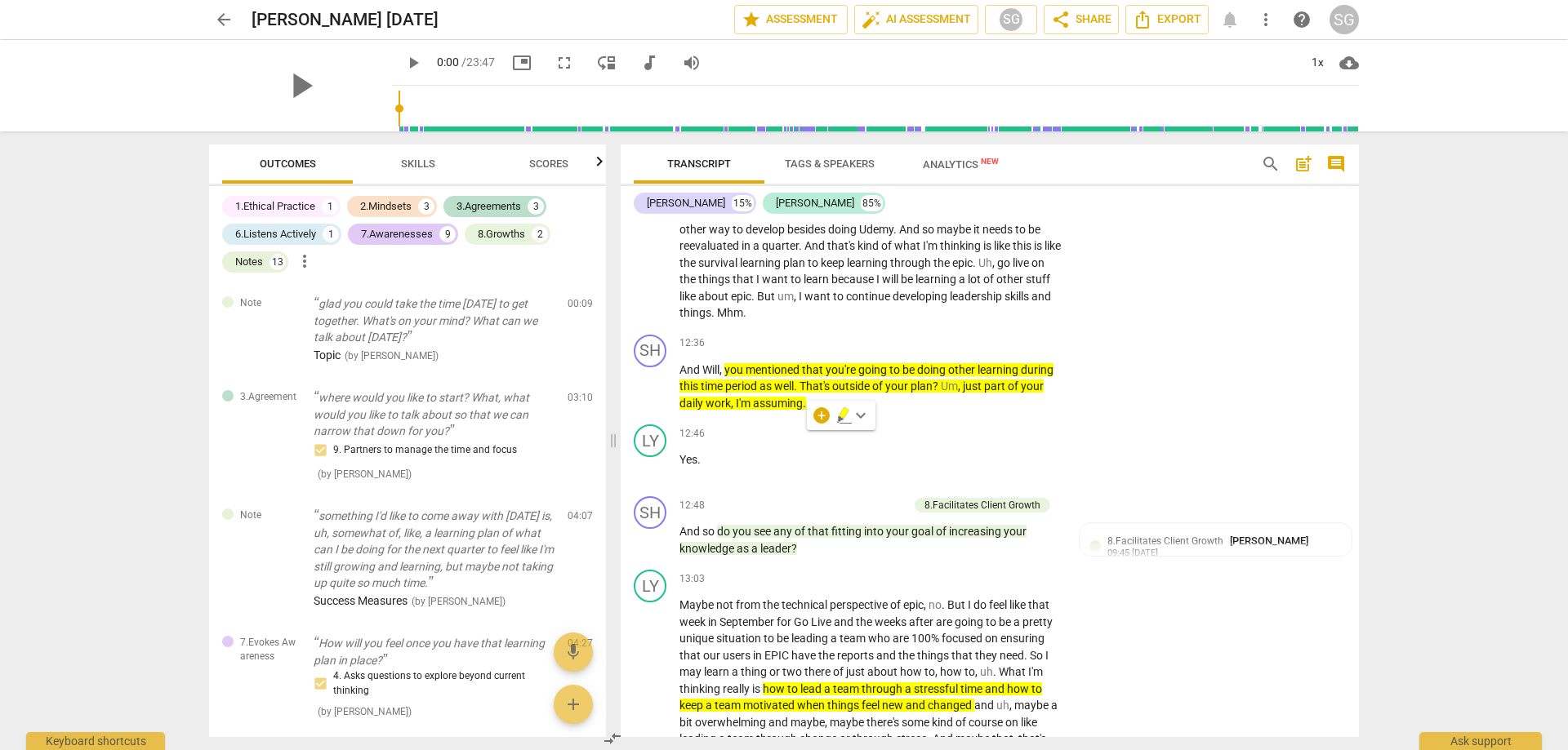
click at [1409, 427] on div "arrow_back [PERSON_NAME] [DATE] edit star Assessment auto_fix_high AI Assessmen…" at bounding box center [784, 375] width 1568 height 750
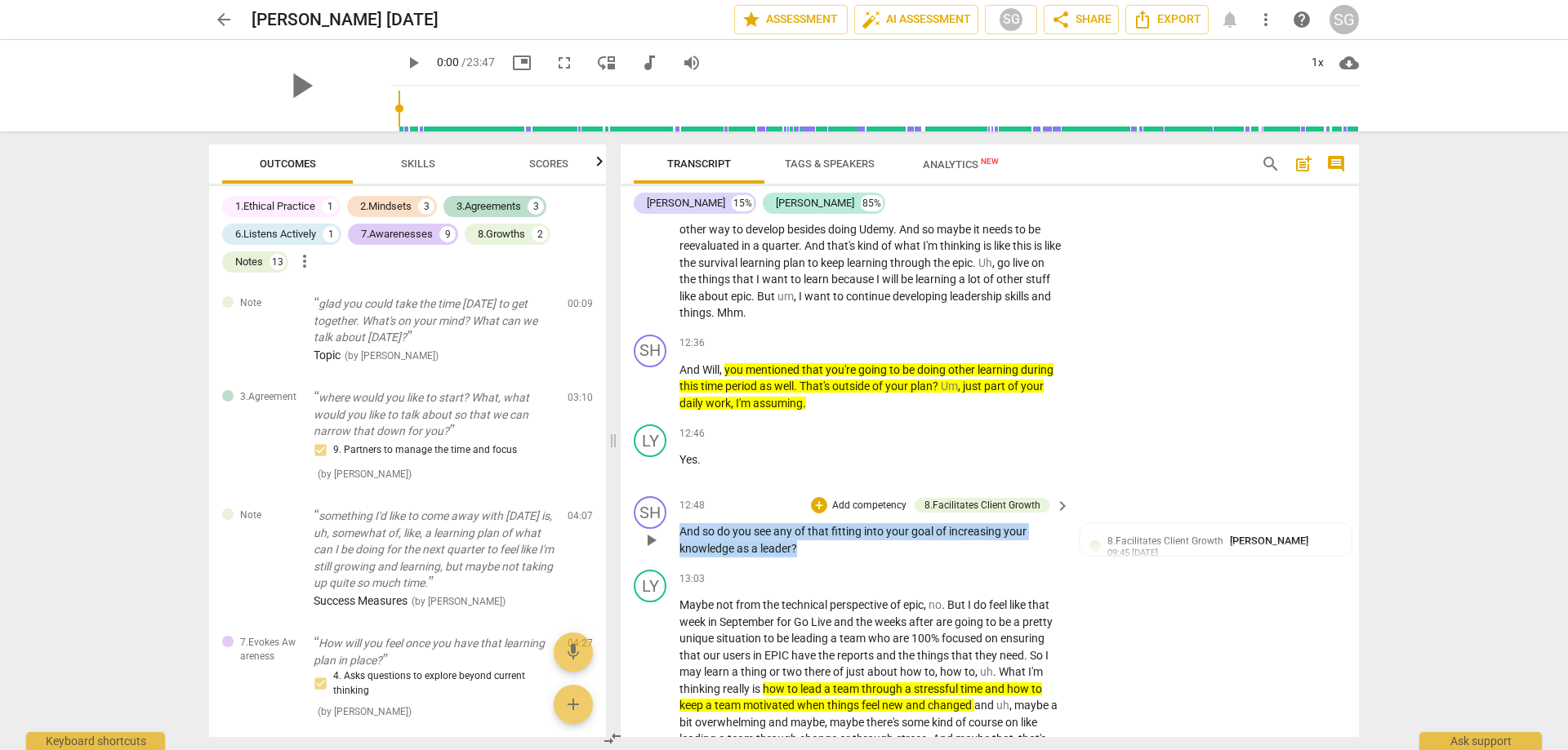
drag, startPoint x: 816, startPoint y: 579, endPoint x: 677, endPoint y: 557, distance: 140.7
click at [677, 557] on div "SH play_arrow pause 12:48 + Add competency 8.Facilitates Client Growth keyboard…" at bounding box center [989, 526] width 738 height 73
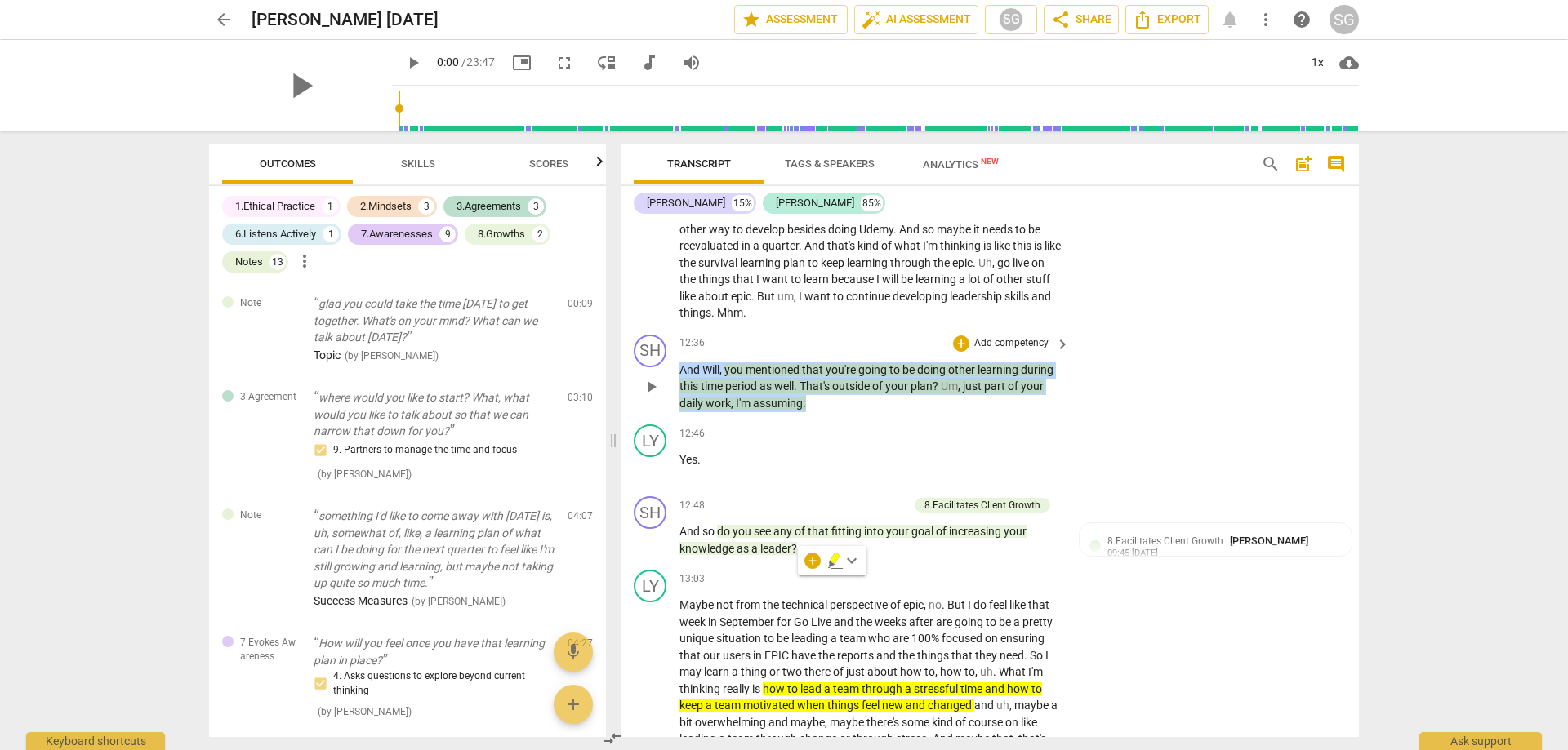
drag, startPoint x: 822, startPoint y: 434, endPoint x: 708, endPoint y: 454, distance: 115.7
click at [674, 395] on div "SH play_arrow pause 12:36 + Add competency keyboard_arrow_right And Will , you …" at bounding box center [989, 374] width 738 height 91
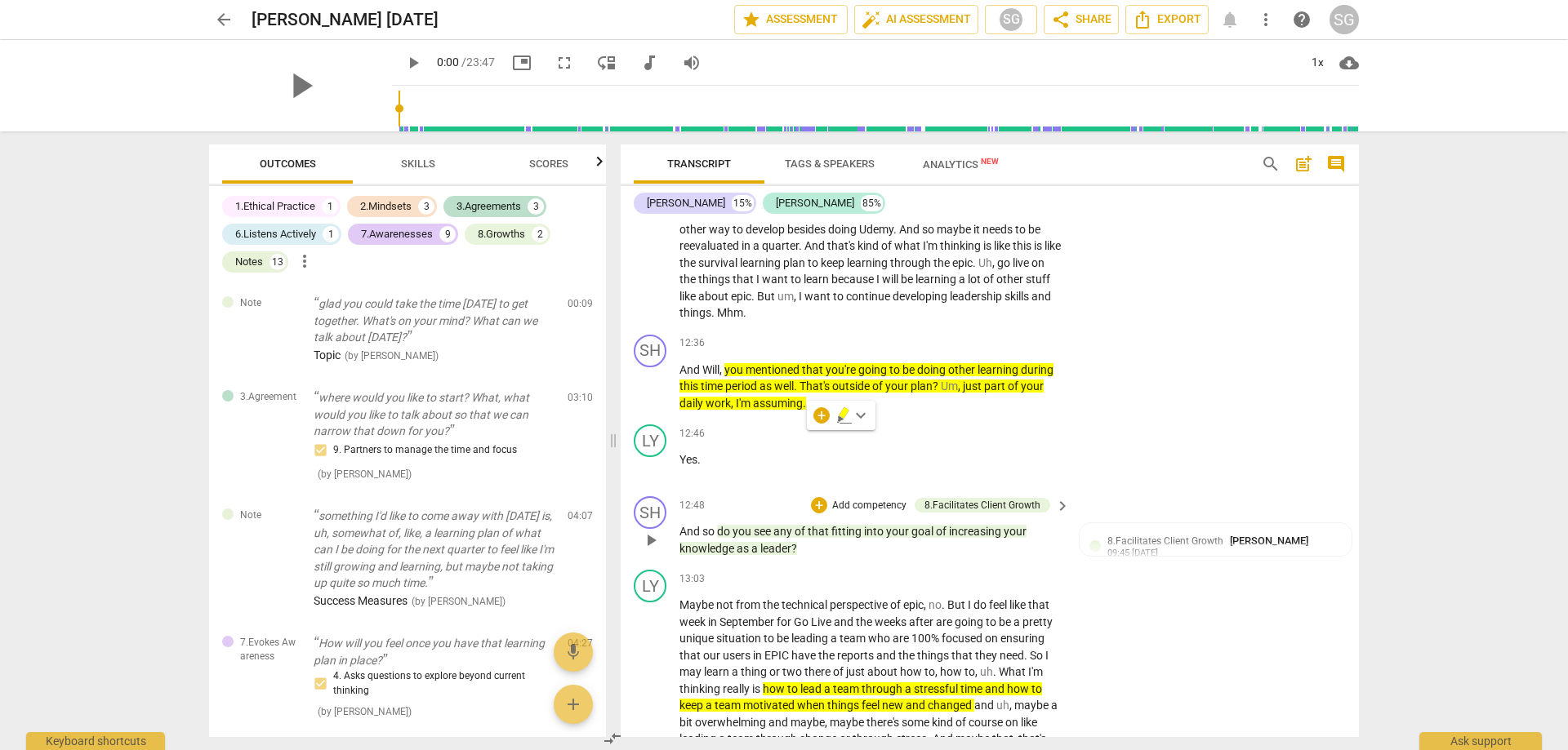
drag, startPoint x: 810, startPoint y: 585, endPoint x: 675, endPoint y: 554, distance: 138.5
click at [818, 557] on p "And so do you see any of that fitting into your goal of increasing your knowled…" at bounding box center [871, 540] width 382 height 33
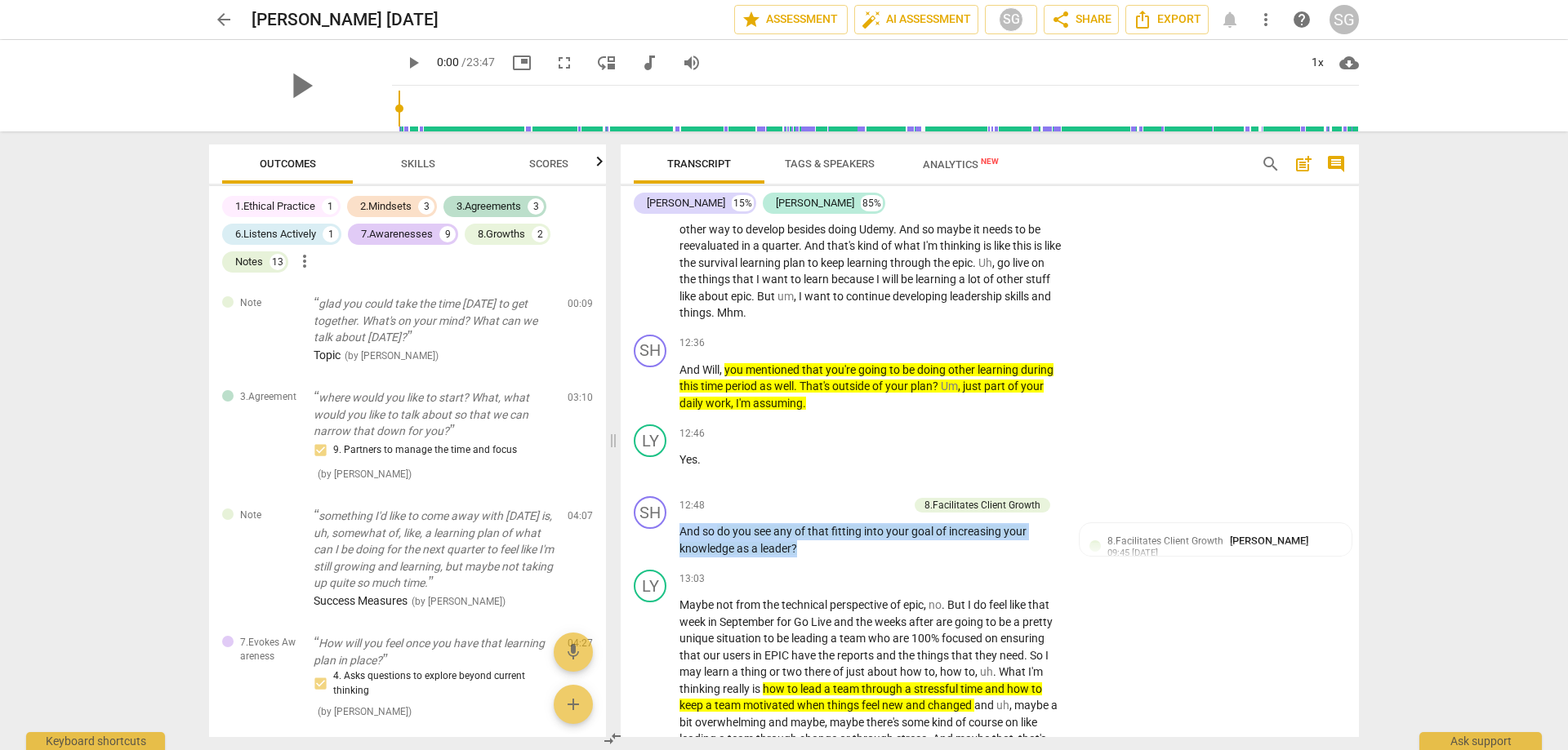
drag, startPoint x: 804, startPoint y: 582, endPoint x: 681, endPoint y: 567, distance: 123.9
click at [681, 557] on p "And so do you see any of that fitting into your goal of increasing your knowled…" at bounding box center [871, 540] width 382 height 33
click at [718, 555] on span "knowledge" at bounding box center [708, 548] width 58 height 13
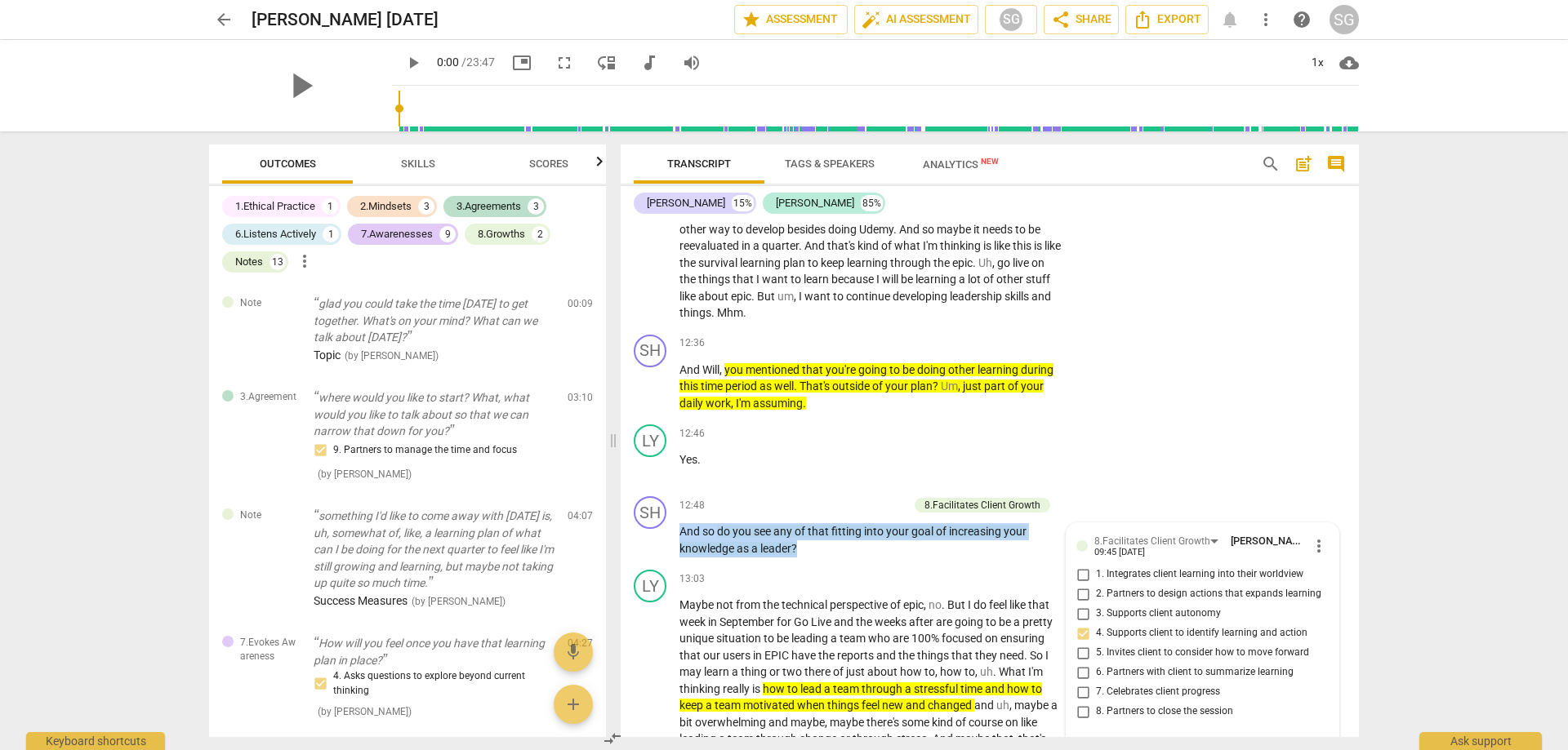
scroll to position [4382, 0]
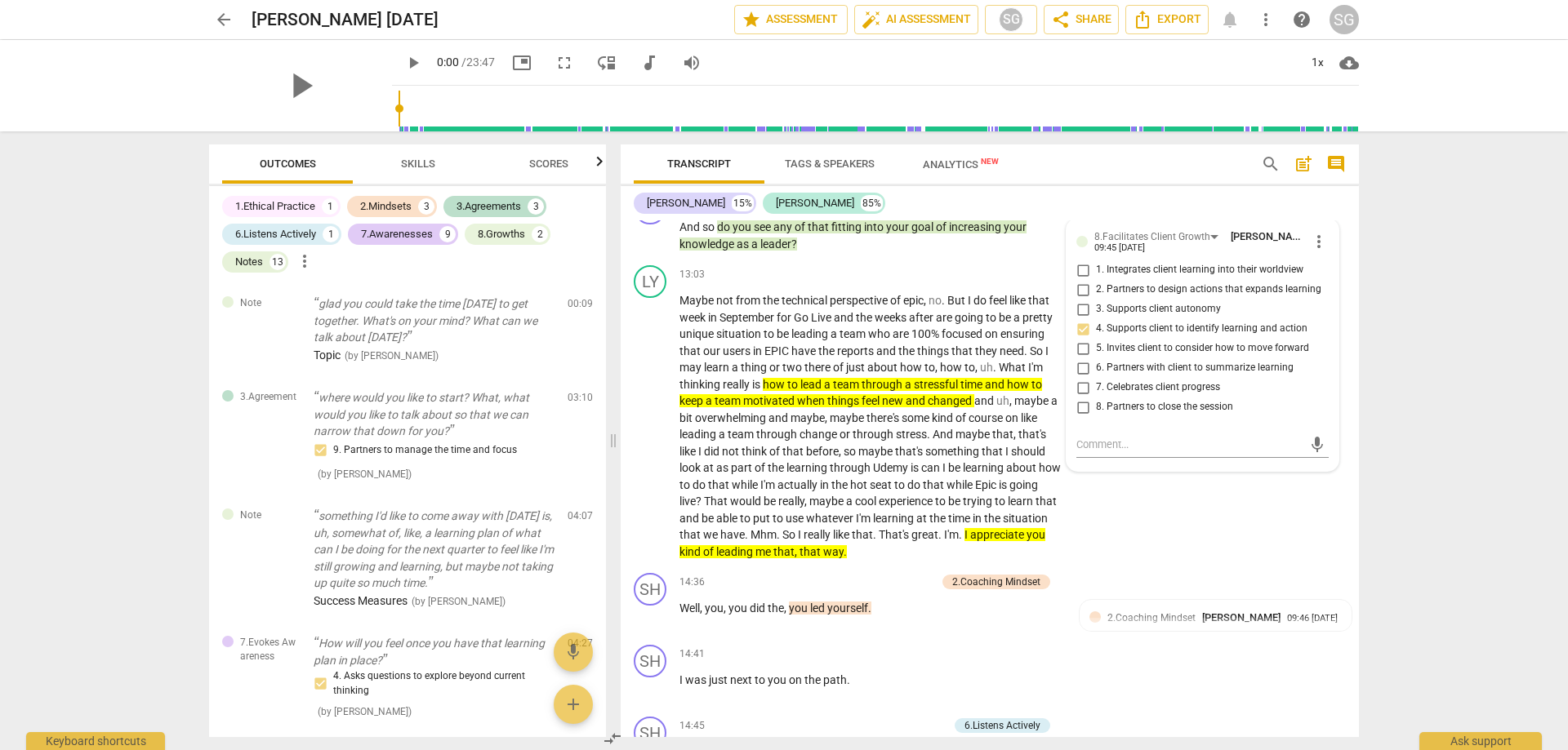
click at [1398, 514] on div "arrow_back [PERSON_NAME] [DATE] edit star Assessment auto_fix_high AI Assessmen…" at bounding box center [784, 375] width 1568 height 750
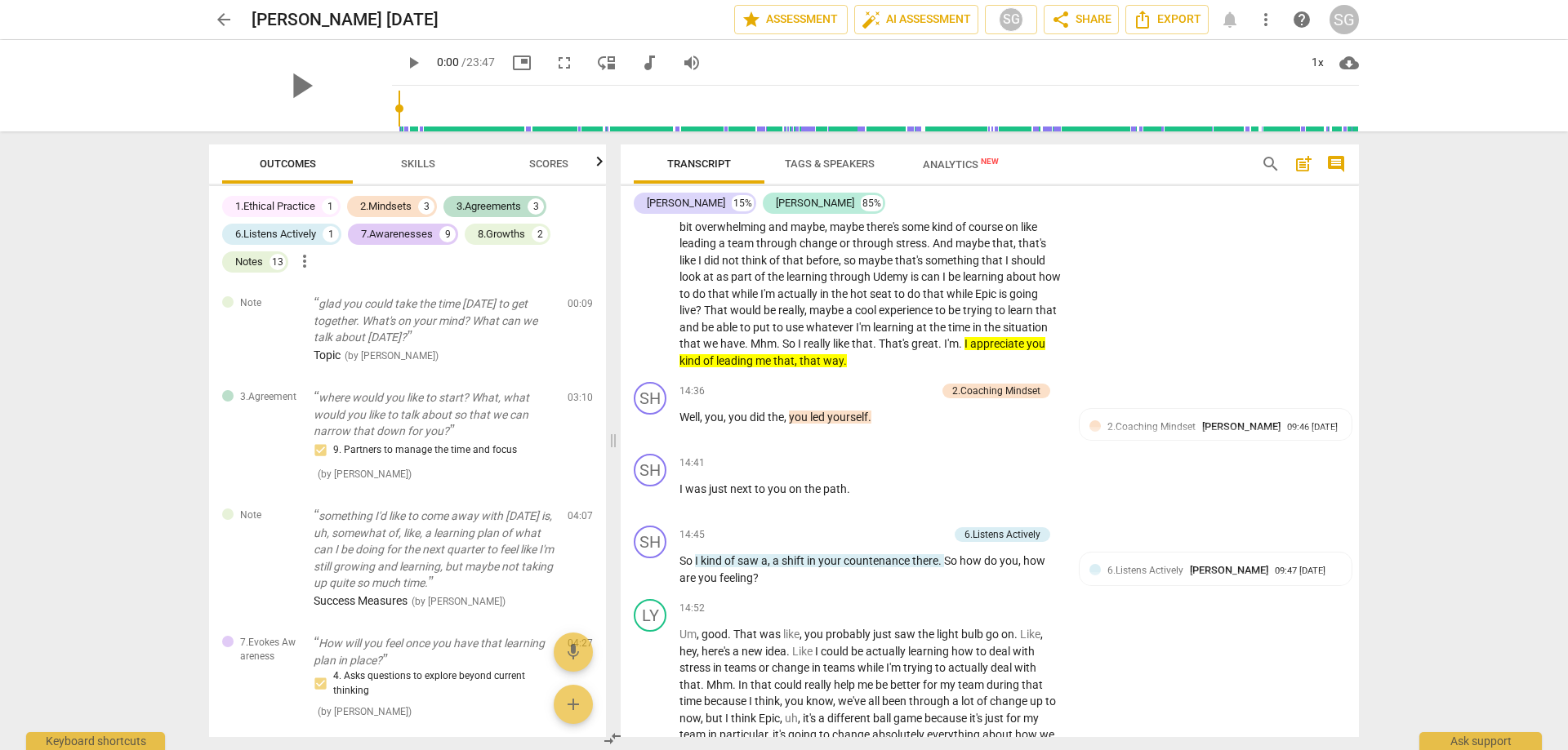
scroll to position [4626, 0]
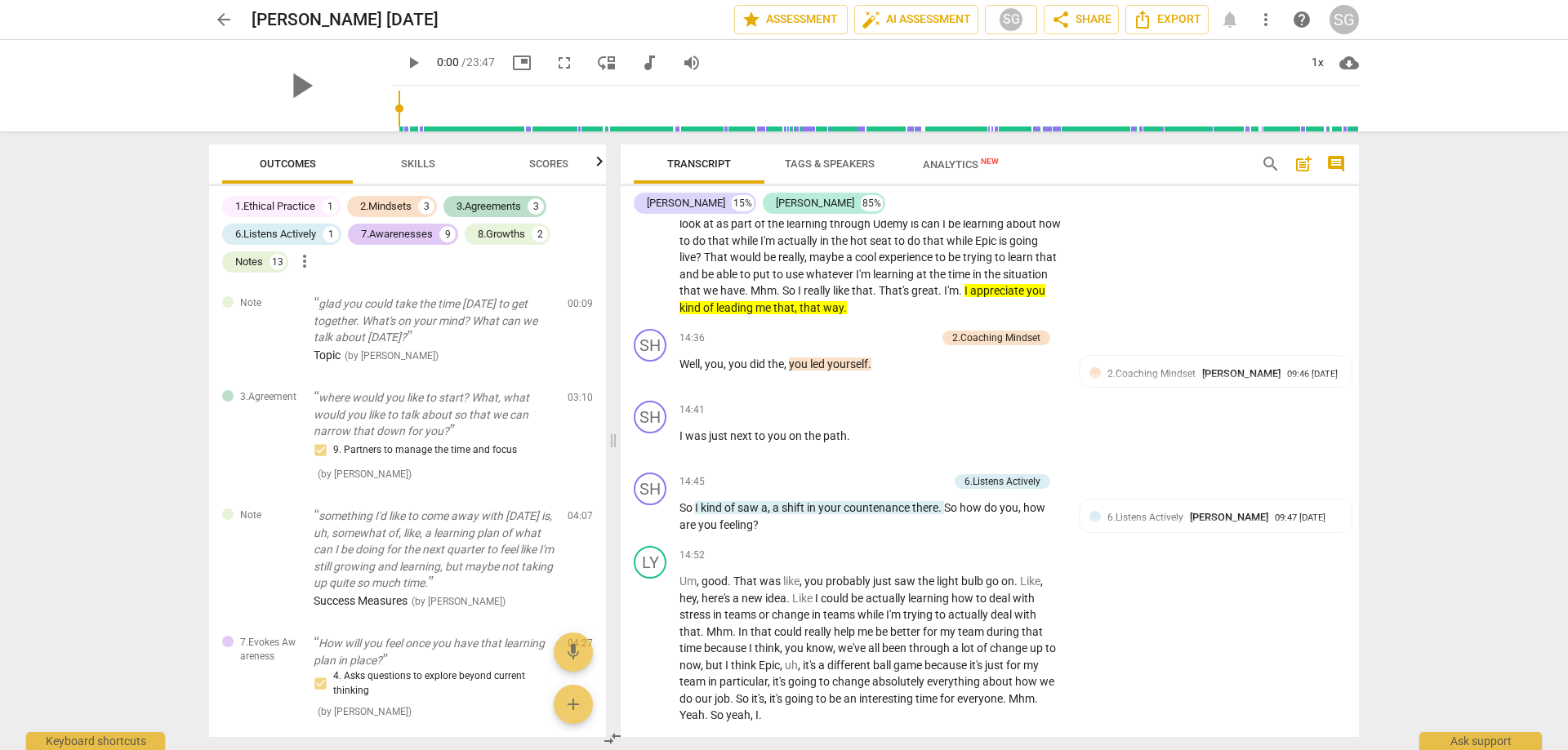
click at [946, 316] on p "Maybe not from the technical perspective of epic , no . But I do feel like that…" at bounding box center [871, 181] width 382 height 268
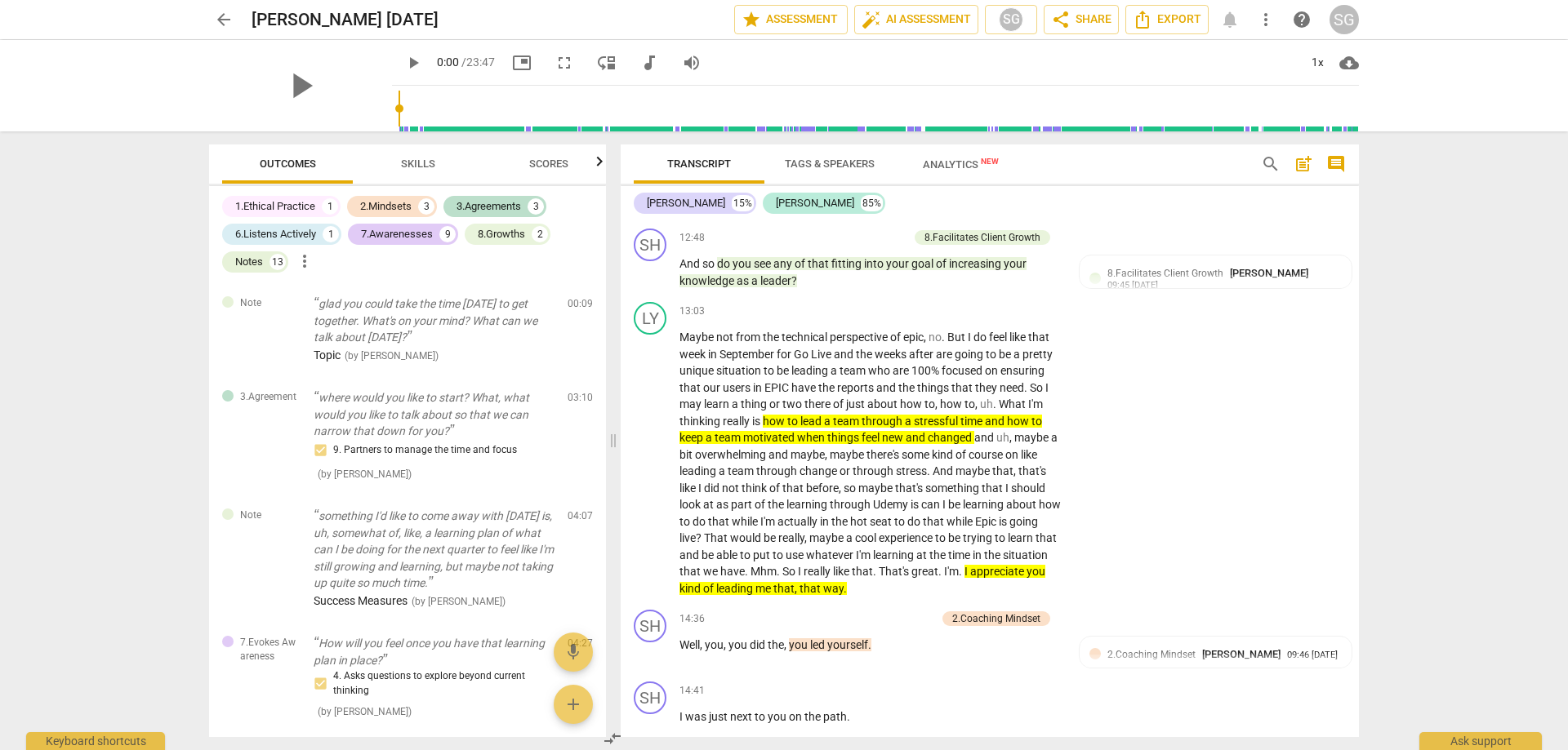
scroll to position [4372, 0]
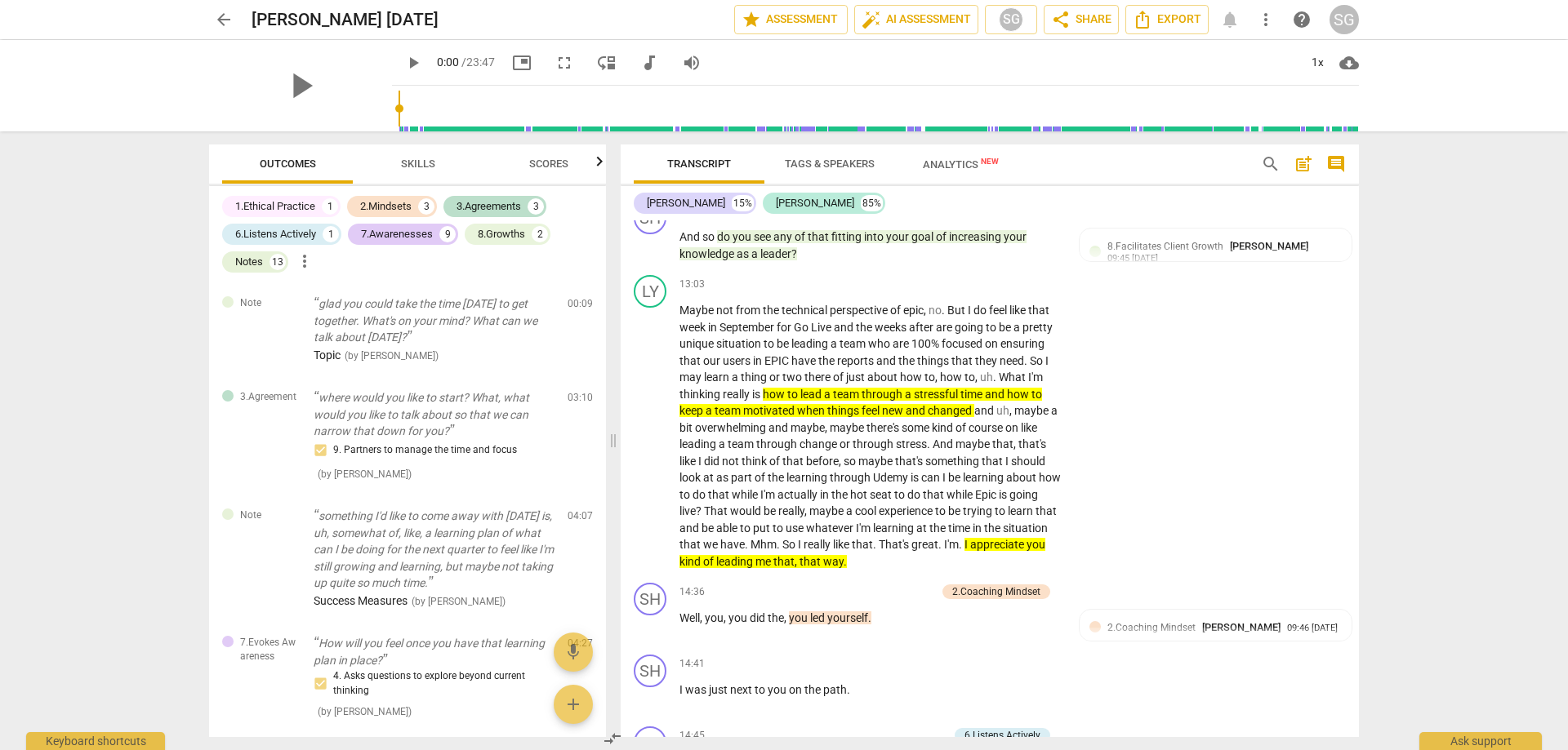
click at [1402, 470] on div "arrow_back [PERSON_NAME] [DATE] edit star Assessment auto_fix_high AI Assessmen…" at bounding box center [784, 375] width 1568 height 750
click at [1391, 477] on div "arrow_back [PERSON_NAME] [DATE] edit star Assessment auto_fix_high AI Assessmen…" at bounding box center [784, 375] width 1568 height 750
click at [1358, 509] on div "Transcript Tags & Speakers Analytics New search post_add comment [PERSON_NAME] …" at bounding box center [993, 441] width 758 height 619
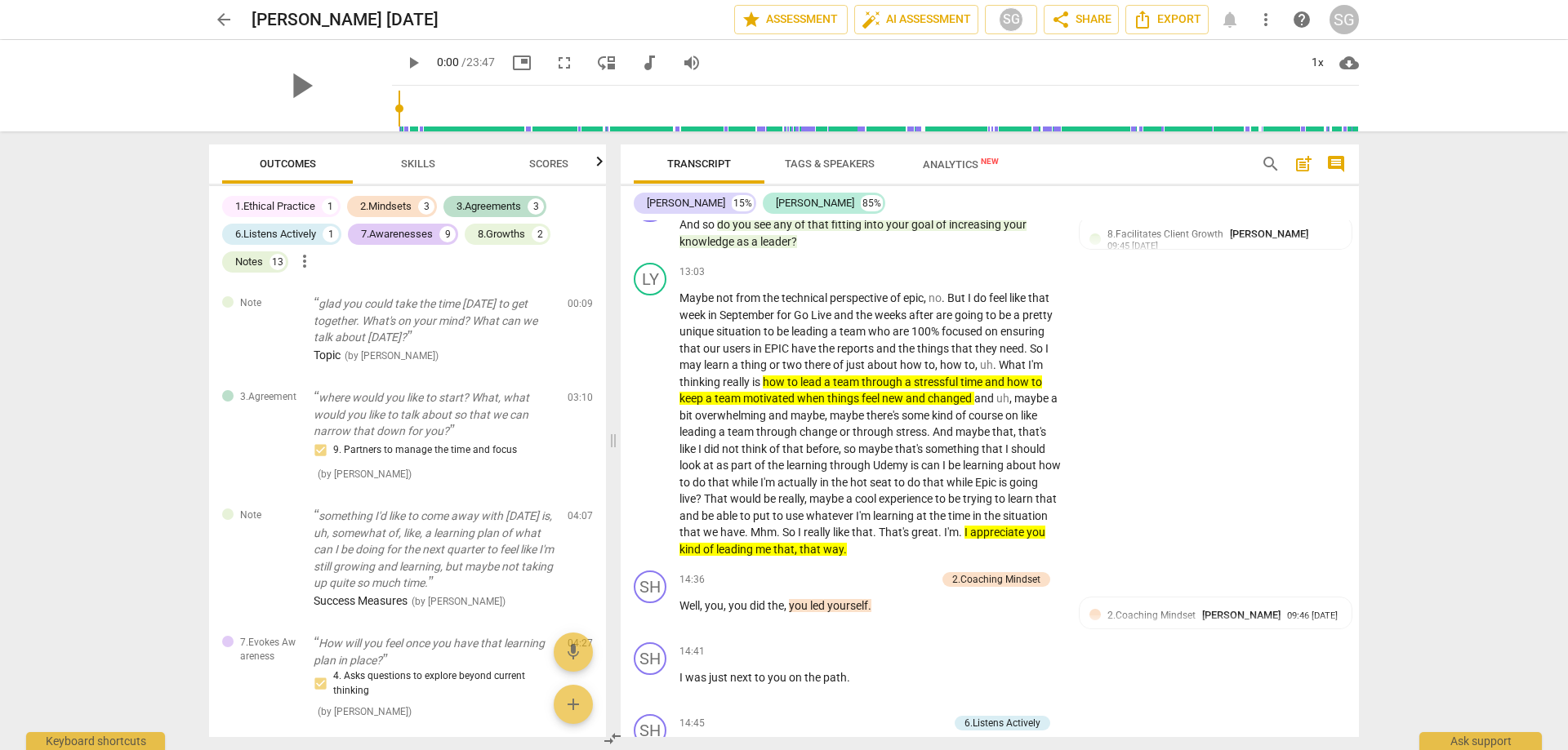
scroll to position [4399, 0]
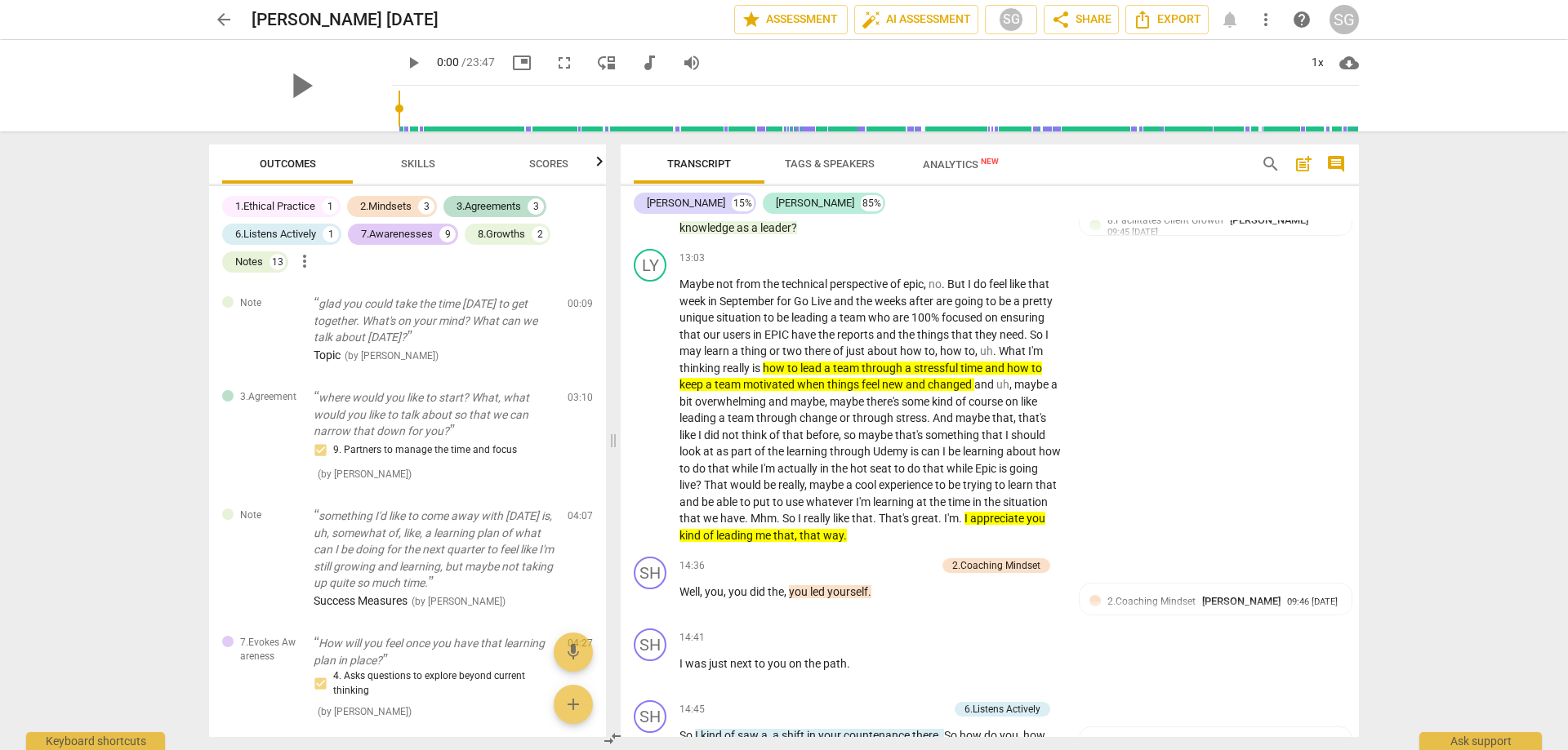
click at [1384, 496] on div "arrow_back [PERSON_NAME] [DATE] edit star Assessment auto_fix_high AI Assessmen…" at bounding box center [784, 375] width 1568 height 750
click at [1386, 504] on div "arrow_back [PERSON_NAME] [DATE] edit star Assessment auto_fix_high AI Assessmen…" at bounding box center [784, 375] width 1568 height 750
click at [1389, 493] on div "arrow_back [PERSON_NAME] [DATE] edit star Assessment auto_fix_high AI Assessmen…" at bounding box center [784, 375] width 1568 height 750
click at [1391, 497] on div "arrow_back [PERSON_NAME] [DATE] edit star Assessment auto_fix_high AI Assessmen…" at bounding box center [784, 375] width 1568 height 750
click at [1392, 496] on div "arrow_back [PERSON_NAME] [DATE] edit star Assessment auto_fix_high AI Assessmen…" at bounding box center [784, 375] width 1568 height 750
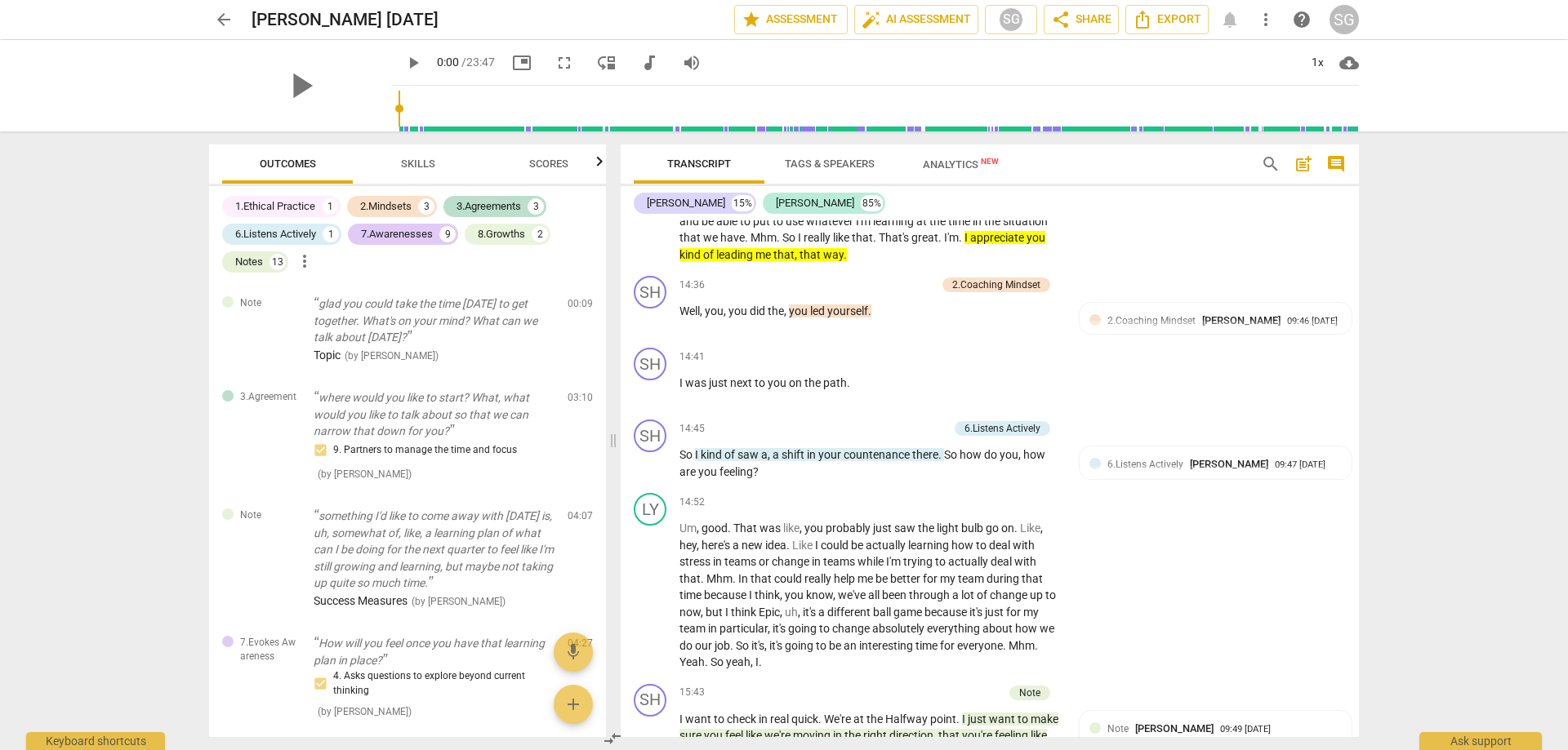
scroll to position [4613, 0]
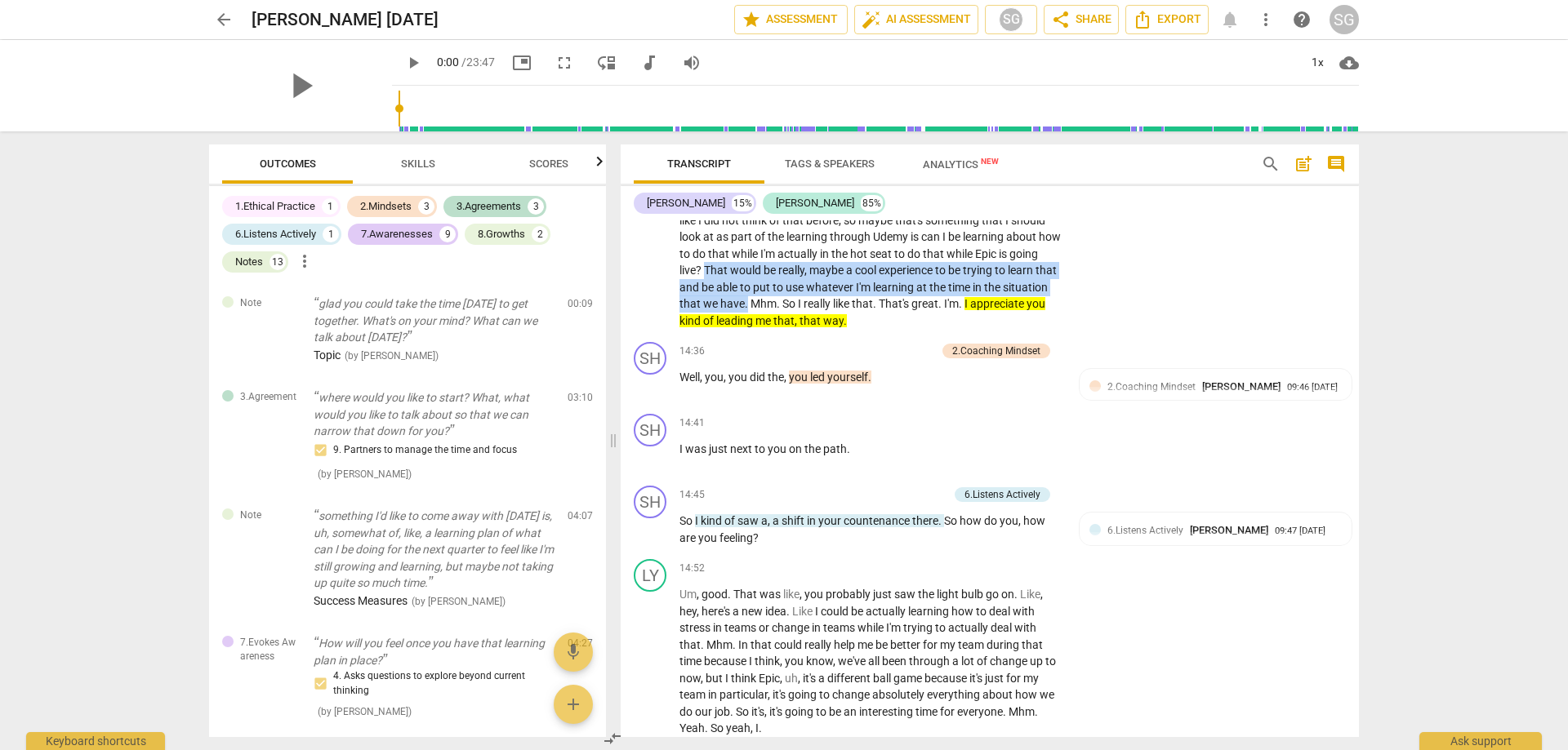
drag, startPoint x: 735, startPoint y: 303, endPoint x: 794, endPoint y: 332, distance: 65.7
click at [794, 329] on p "Maybe not from the technical perspective of epic , no . But I do feel like that…" at bounding box center [871, 195] width 382 height 268
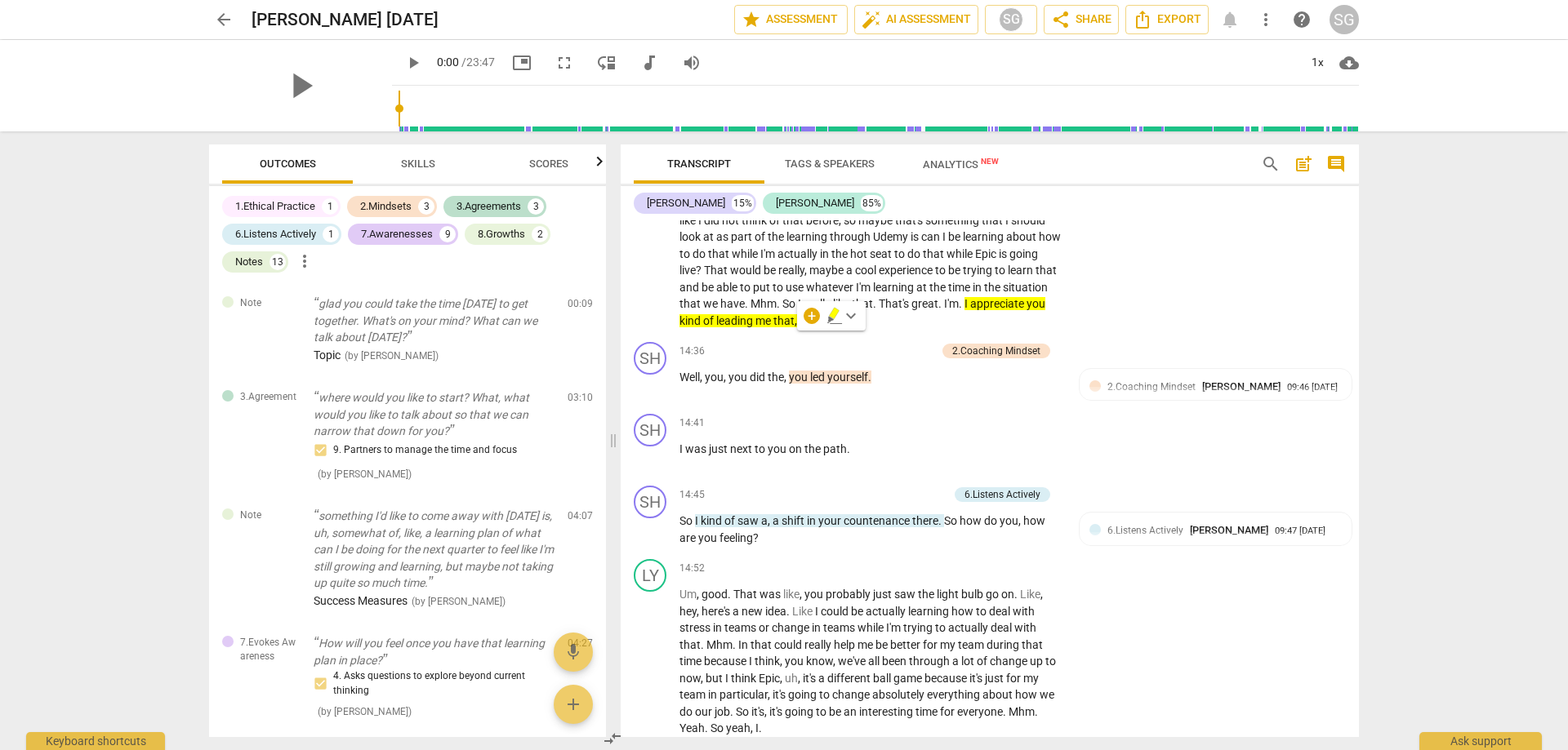
click at [1108, 336] on div "LY play_arrow pause 13:03 + Add competency keyboard_arrow_right Maybe not from …" at bounding box center [989, 181] width 738 height 308
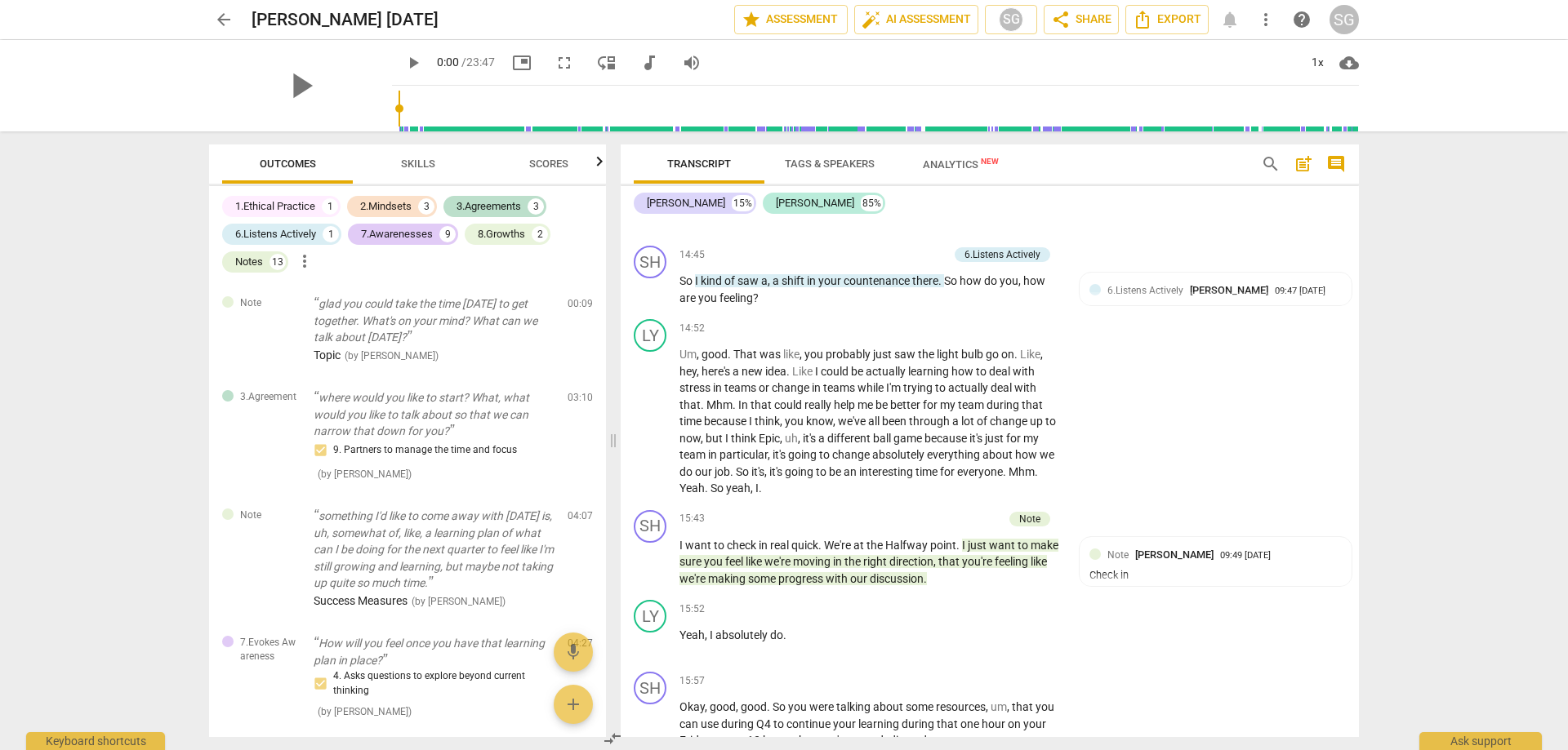
scroll to position [4880, 0]
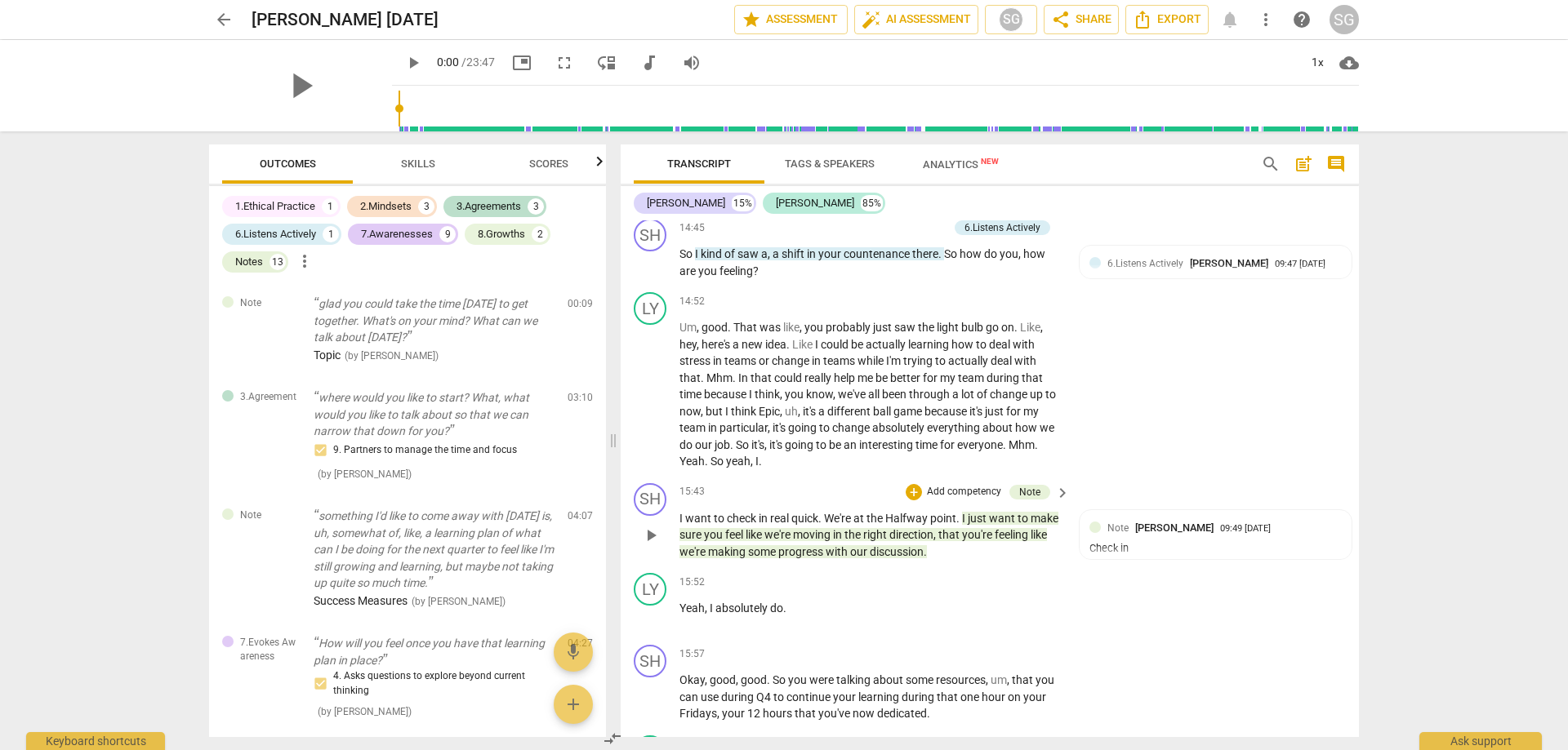
click at [1009, 561] on p "I want to check in real quick . We're at the [GEOGRAPHIC_DATA] . I just want to…" at bounding box center [871, 535] width 382 height 51
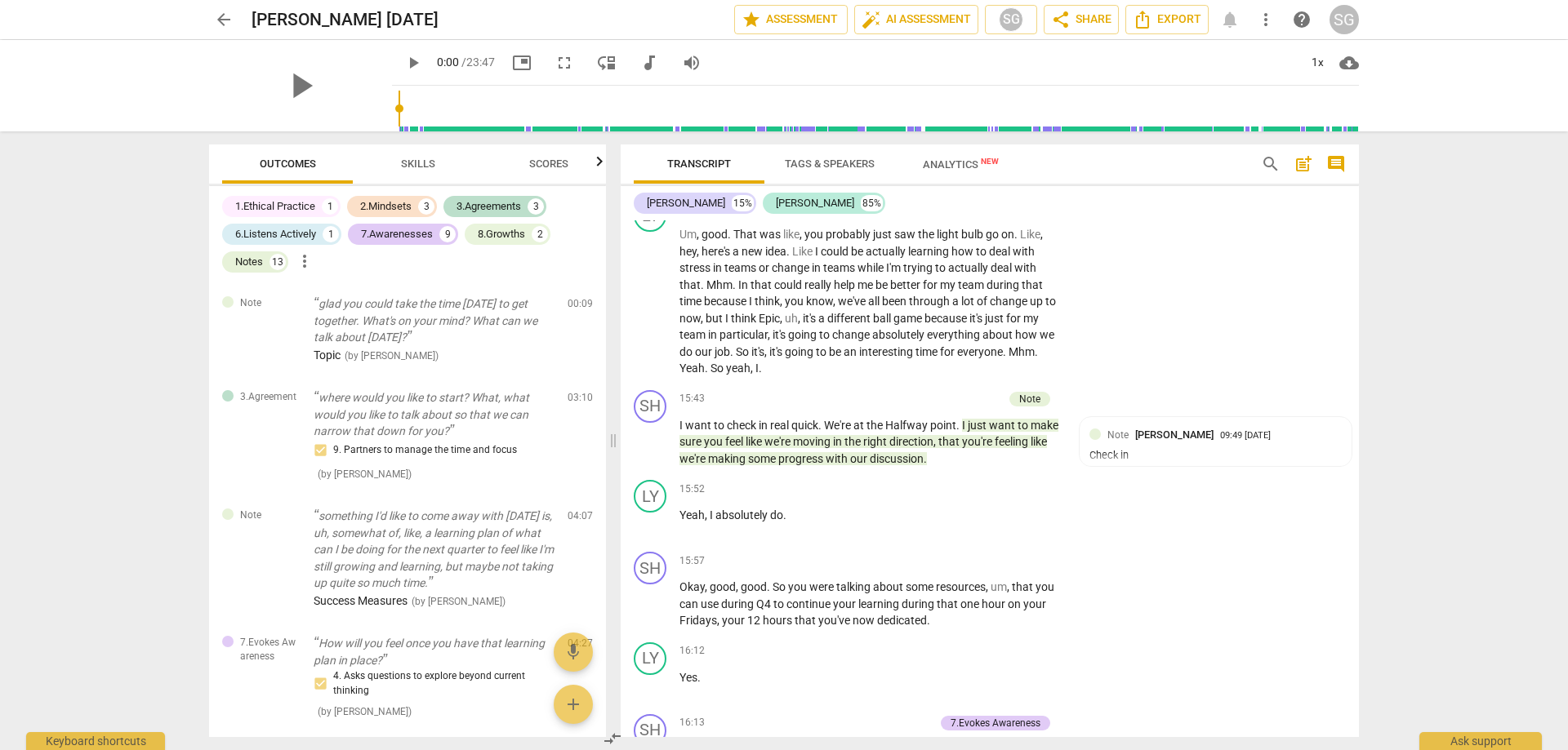
scroll to position [5000, 0]
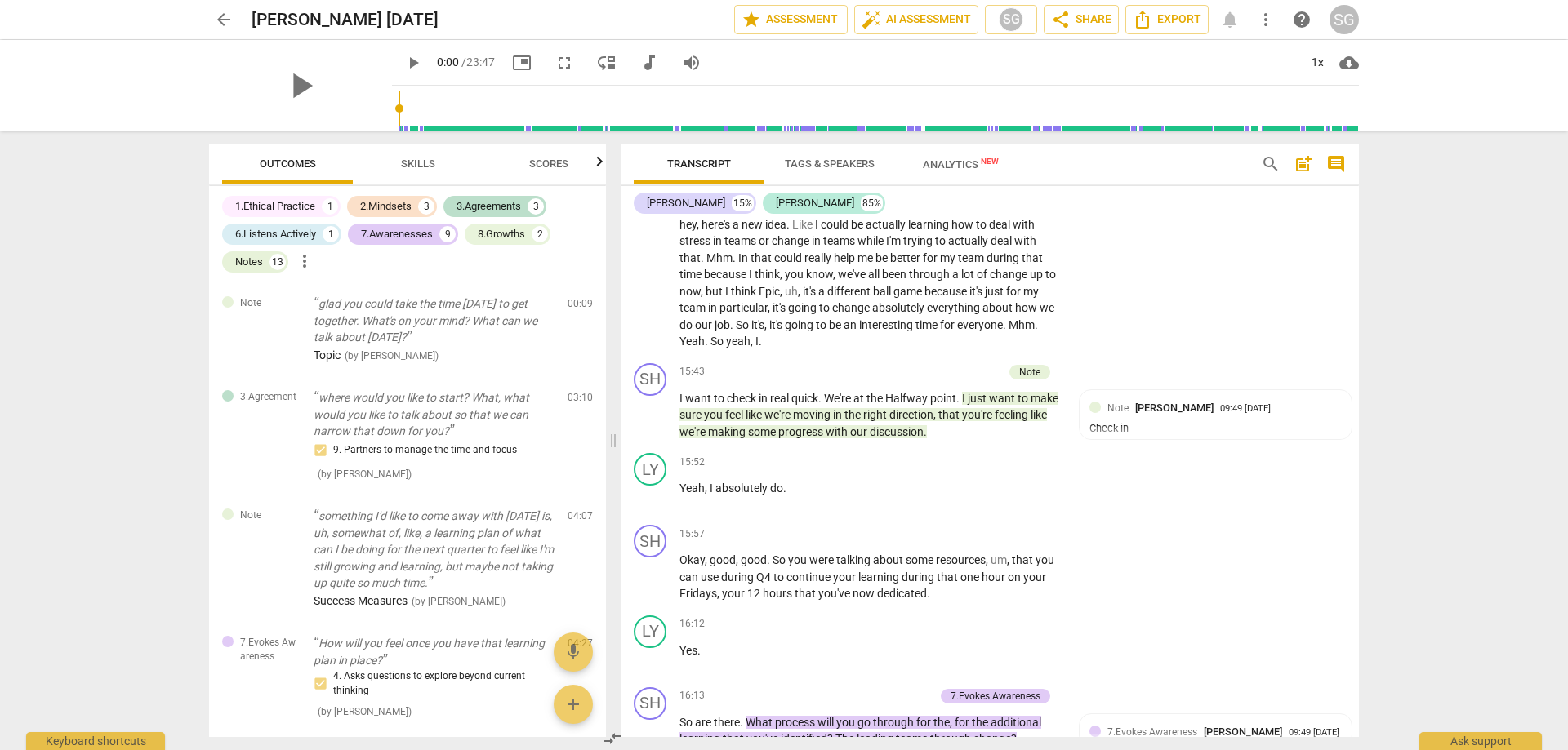
click at [1403, 533] on div "arrow_back [PERSON_NAME] [DATE] edit star Assessment auto_fix_high AI Assessmen…" at bounding box center [784, 375] width 1568 height 750
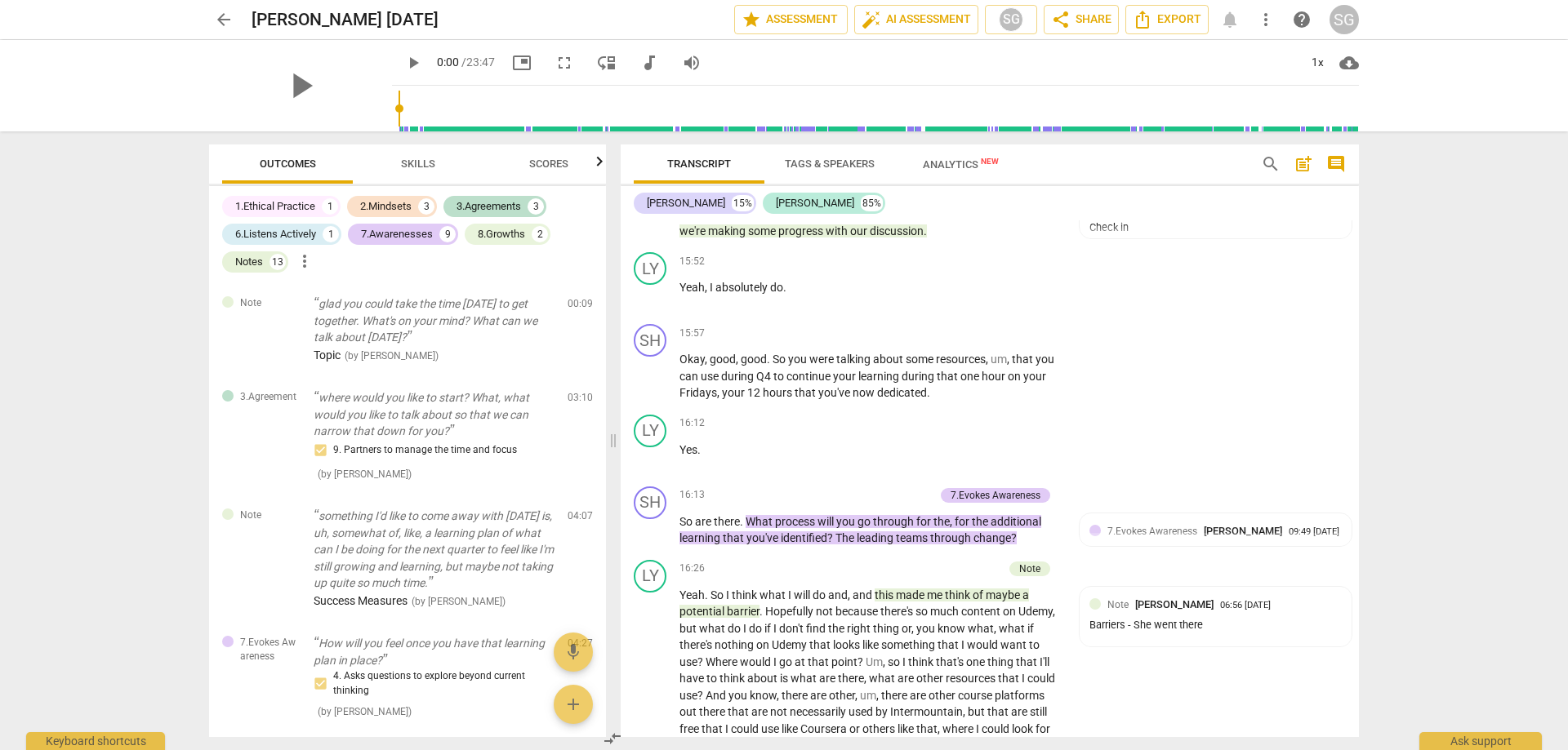
scroll to position [5241, 0]
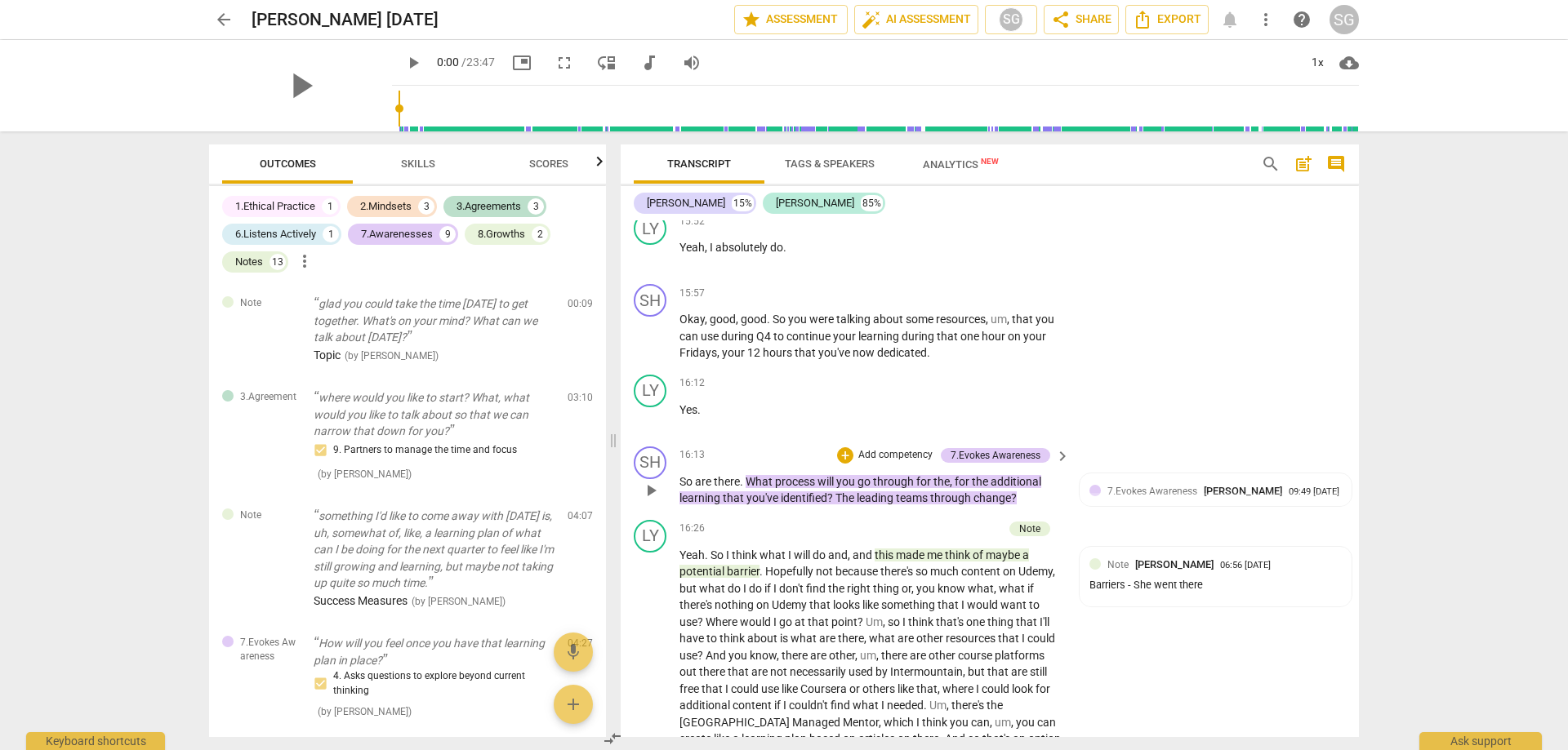
drag, startPoint x: 679, startPoint y: 514, endPoint x: 735, endPoint y: 517, distance: 56.1
click at [727, 514] on div "SH play_arrow pause 16:13 + Add competency 7.Evokes Awareness keyboard_arrow_ri…" at bounding box center [989, 476] width 738 height 73
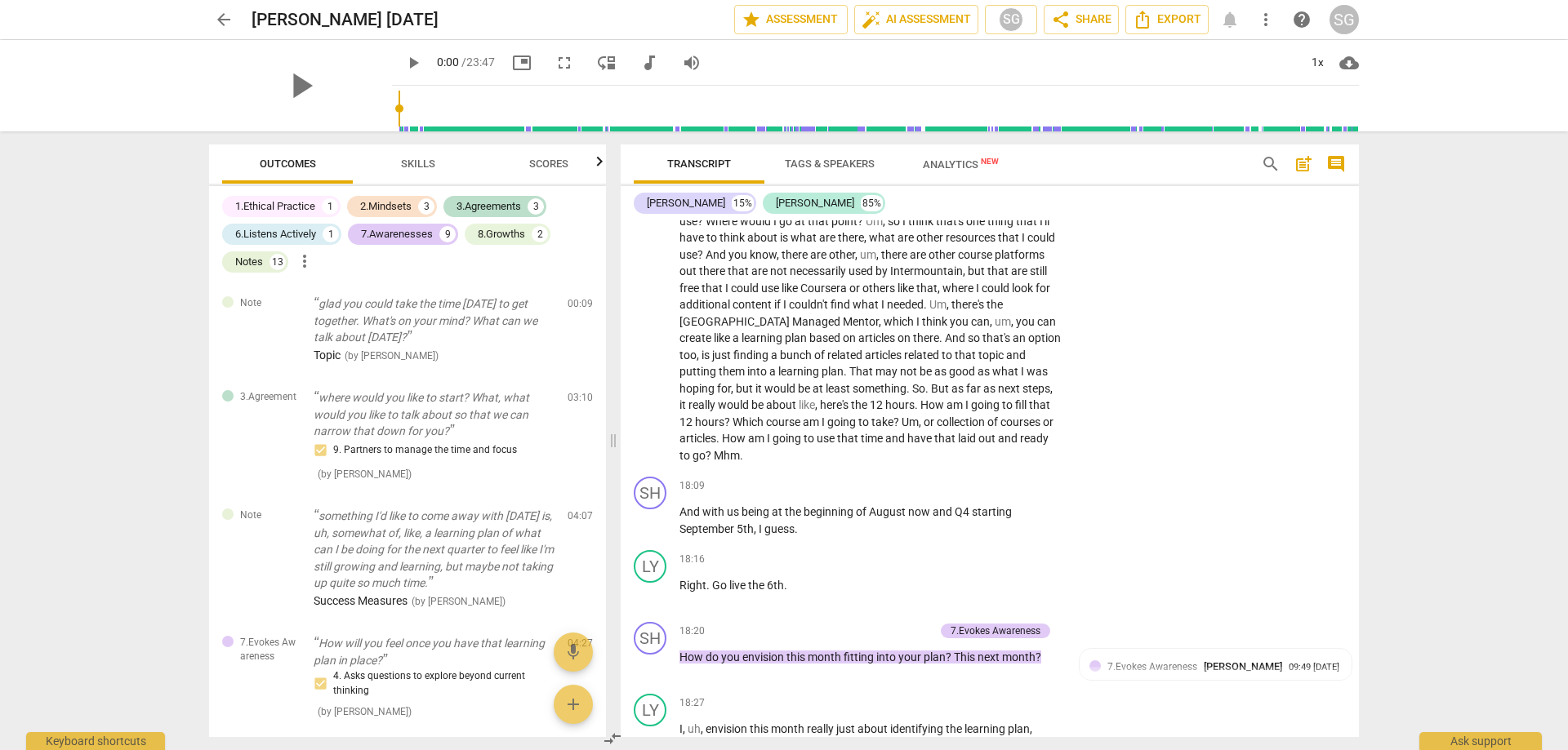
scroll to position [5668, 0]
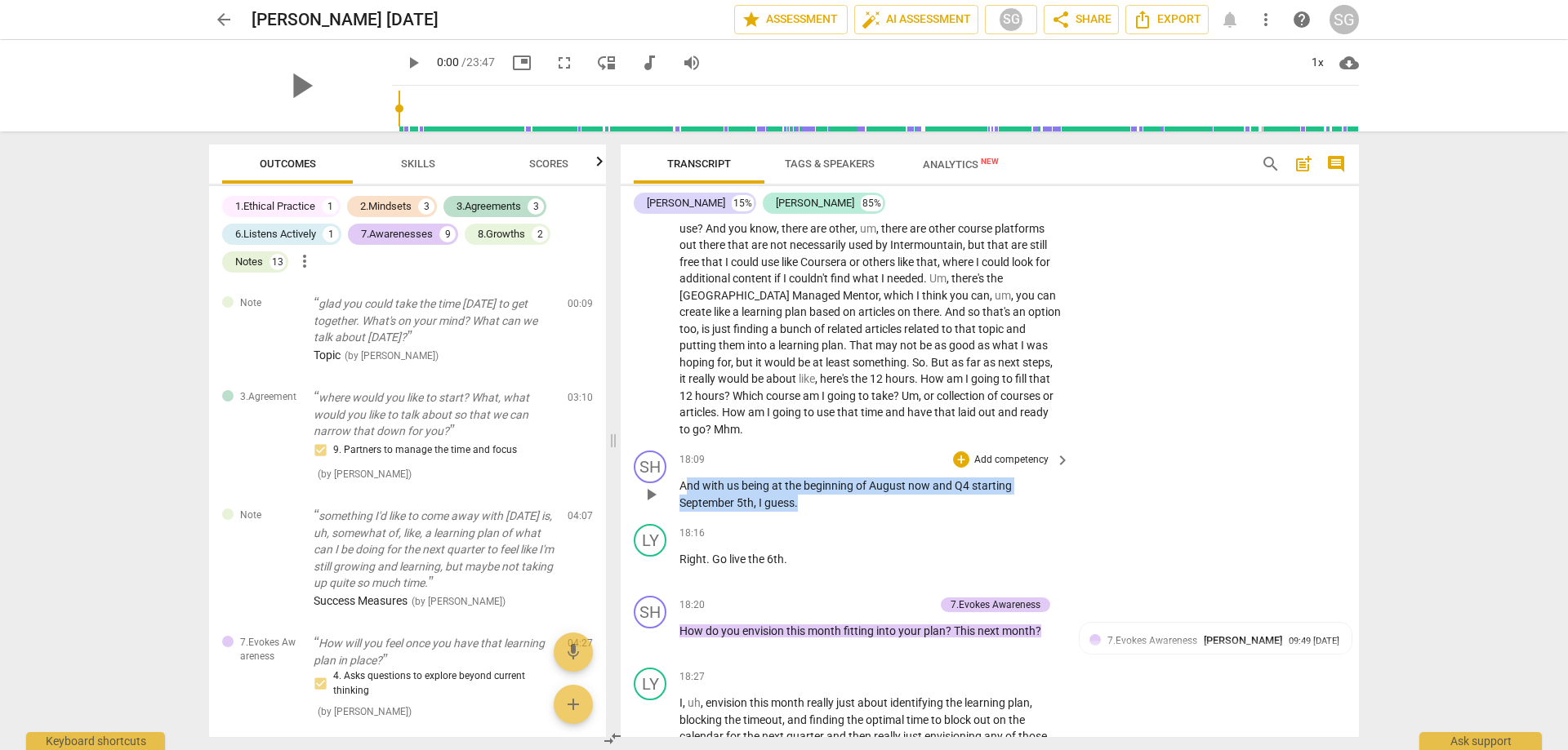
drag, startPoint x: 823, startPoint y: 538, endPoint x: 695, endPoint y: 521, distance: 129.1
click at [686, 511] on p "And with us being at the beginning of August now and Q4 starting [DATE] , I gue…" at bounding box center [871, 494] width 382 height 33
click at [1187, 518] on div "SH play_arrow pause 18:09 + Add competency keyboard_arrow_right And with us bei…" at bounding box center [989, 480] width 738 height 73
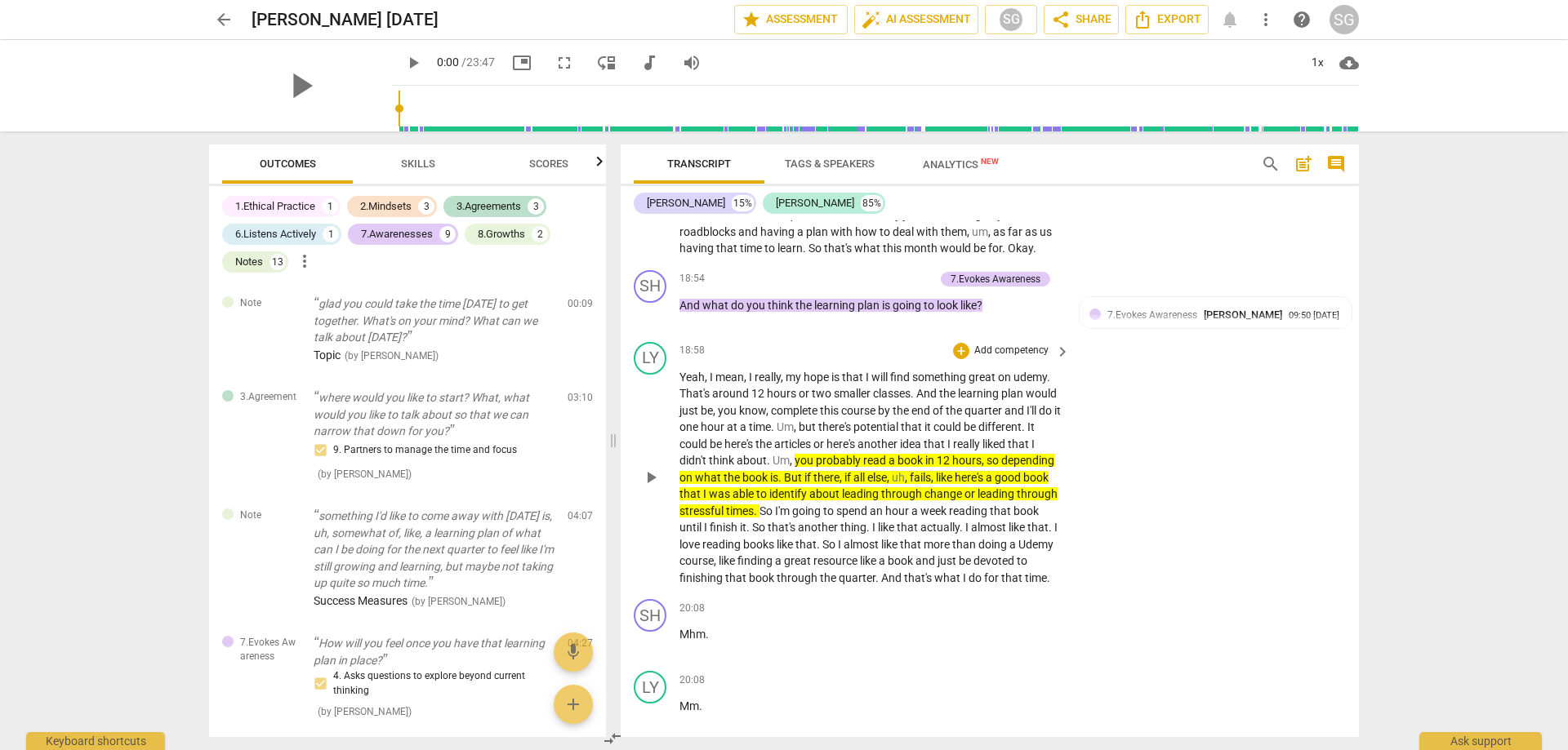
scroll to position [5645, 0]
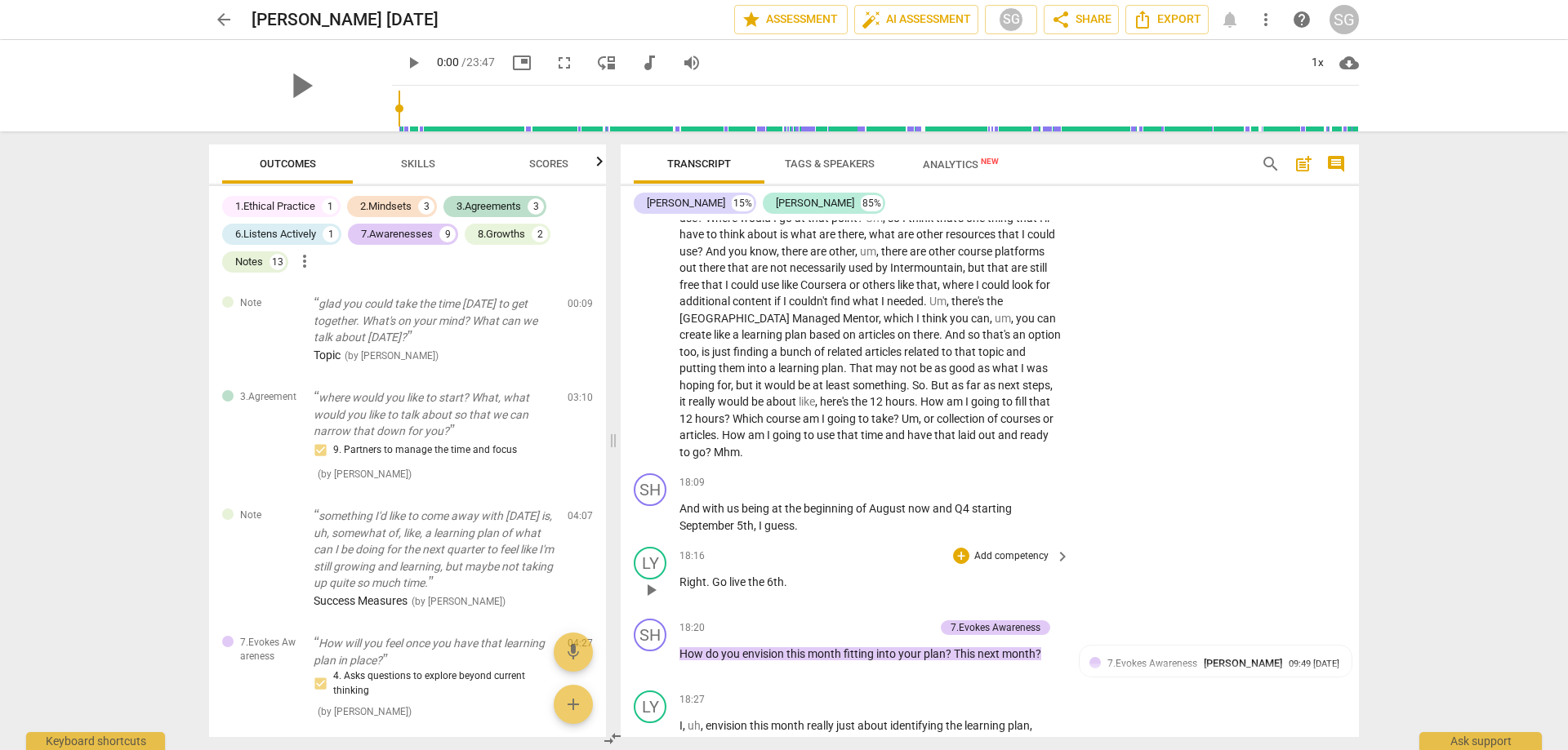
click at [812, 591] on p "Right . Go live the 6th ." at bounding box center [871, 583] width 382 height 18
click at [811, 591] on p "Right . Go live the 6th ." at bounding box center [871, 583] width 382 height 18
click at [653, 600] on span "play_arrow" at bounding box center [650, 590] width 20 height 20
click at [653, 600] on span "pause" at bounding box center [650, 590] width 20 height 20
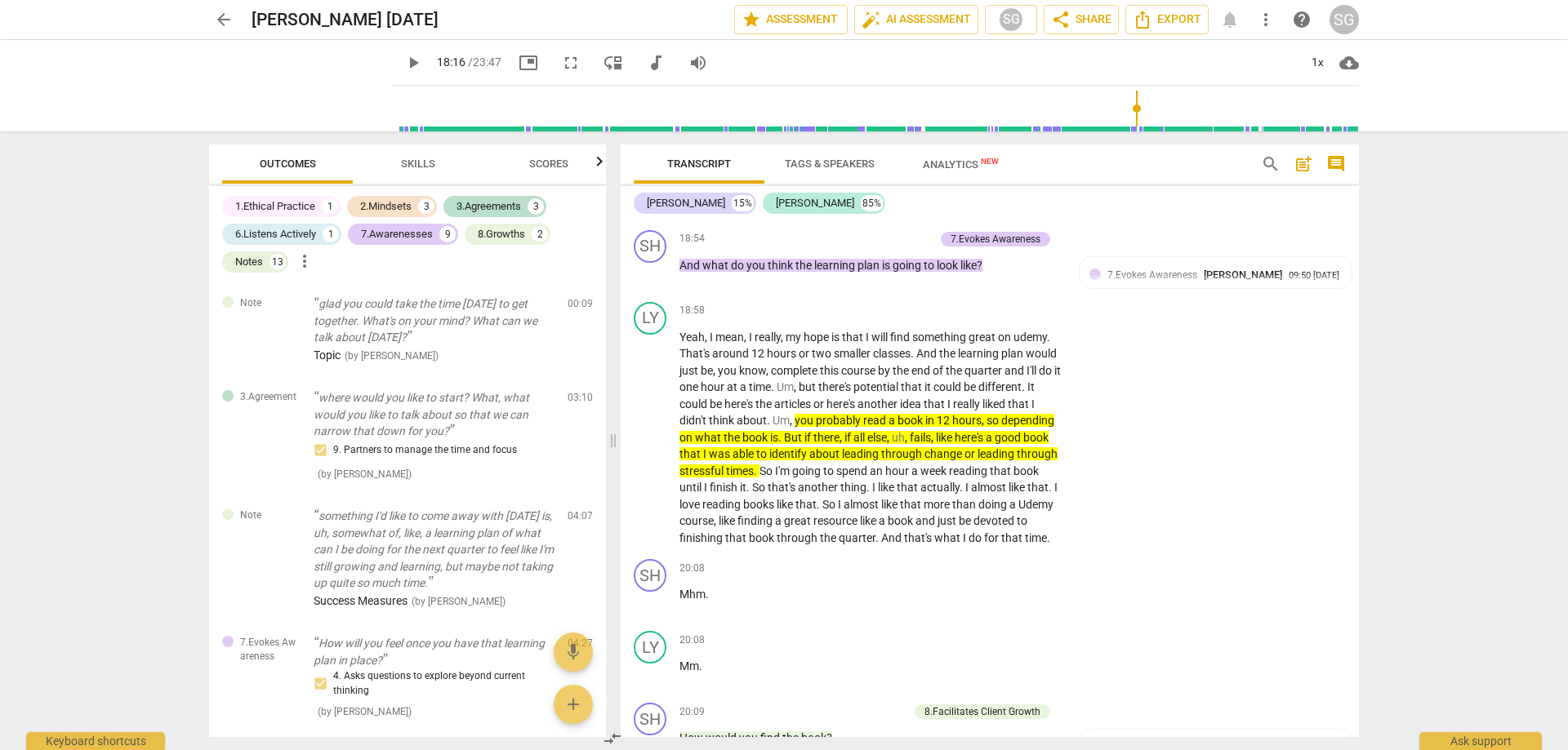
scroll to position [6257, 0]
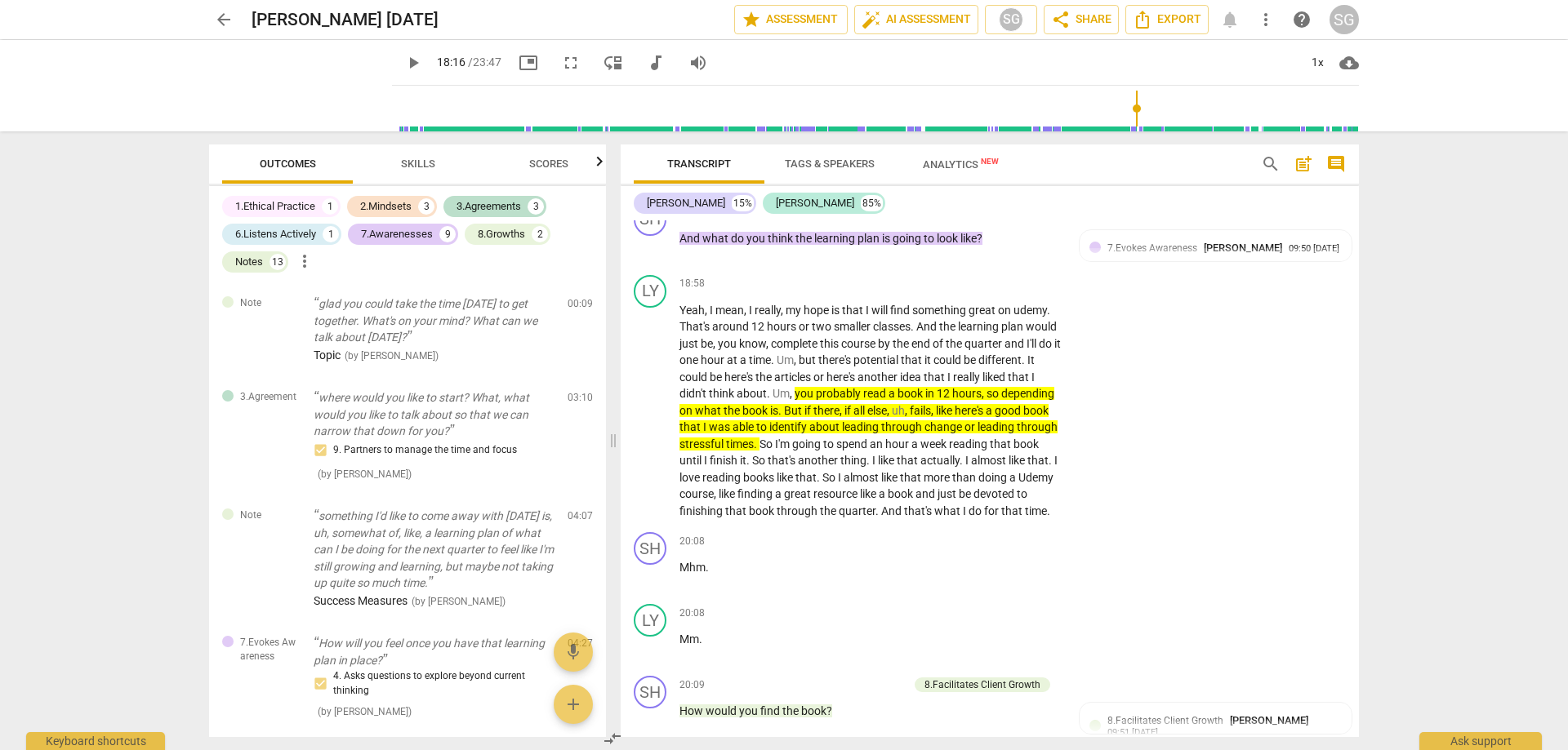
click at [1362, 618] on div "Transcript Tags & Speakers Analytics New search post_add comment [PERSON_NAME] …" at bounding box center [993, 441] width 758 height 619
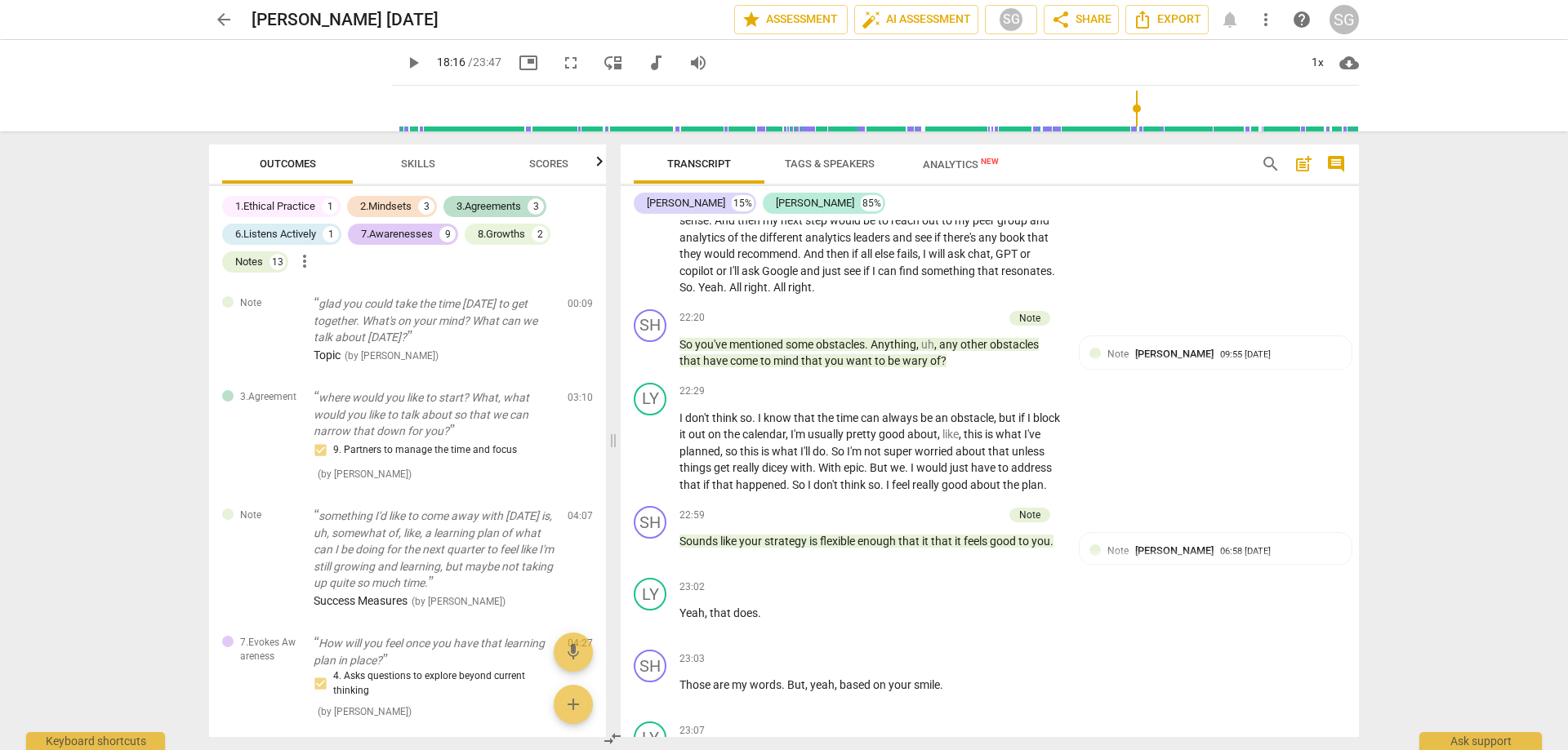
scroll to position [7314, 0]
click at [1392, 552] on div "arrow_back [PERSON_NAME] [DATE] edit star Assessment auto_fix_high AI Assessmen…" at bounding box center [784, 375] width 1568 height 750
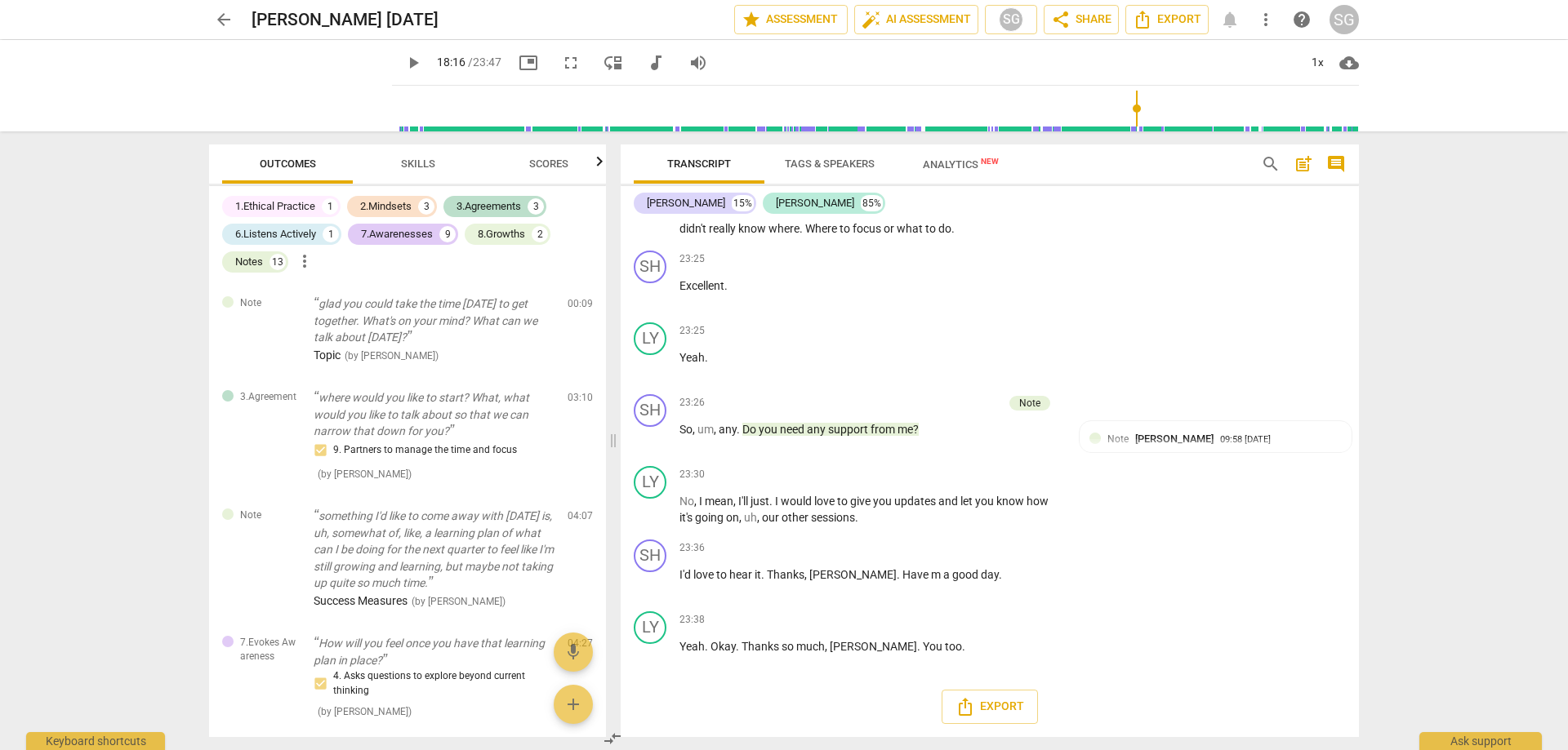
scroll to position [7942, 0]
click at [1267, 616] on div "LY play_arrow pause 23:38 + Add competency keyboard_arrow_right Yeah . Okay . T…" at bounding box center [989, 641] width 738 height 72
type input "1097"
